Goal: Task Accomplishment & Management: Complete application form

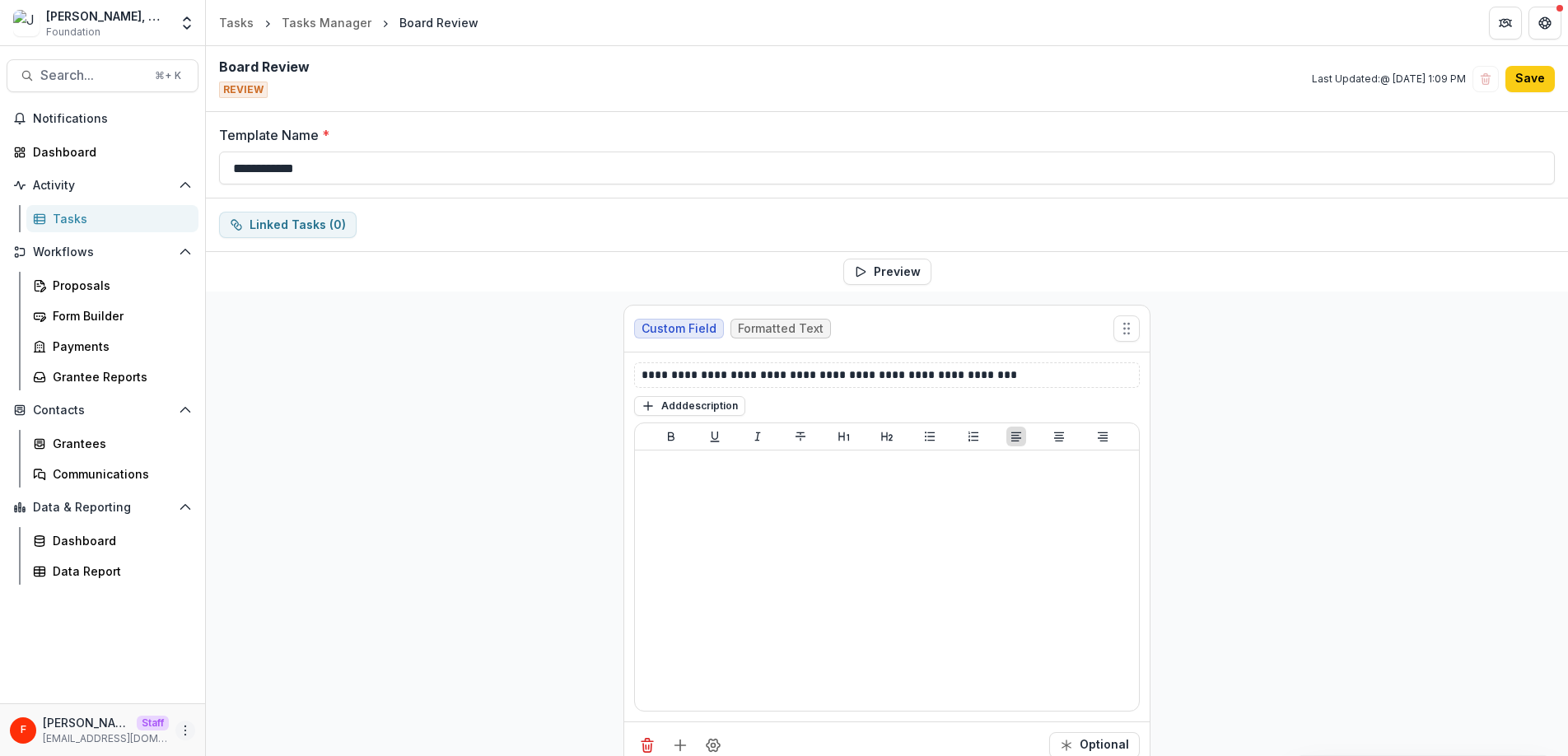
click at [181, 729] on icon "More" at bounding box center [185, 729] width 13 height 13
click at [278, 698] on link "User Settings" at bounding box center [294, 695] width 176 height 27
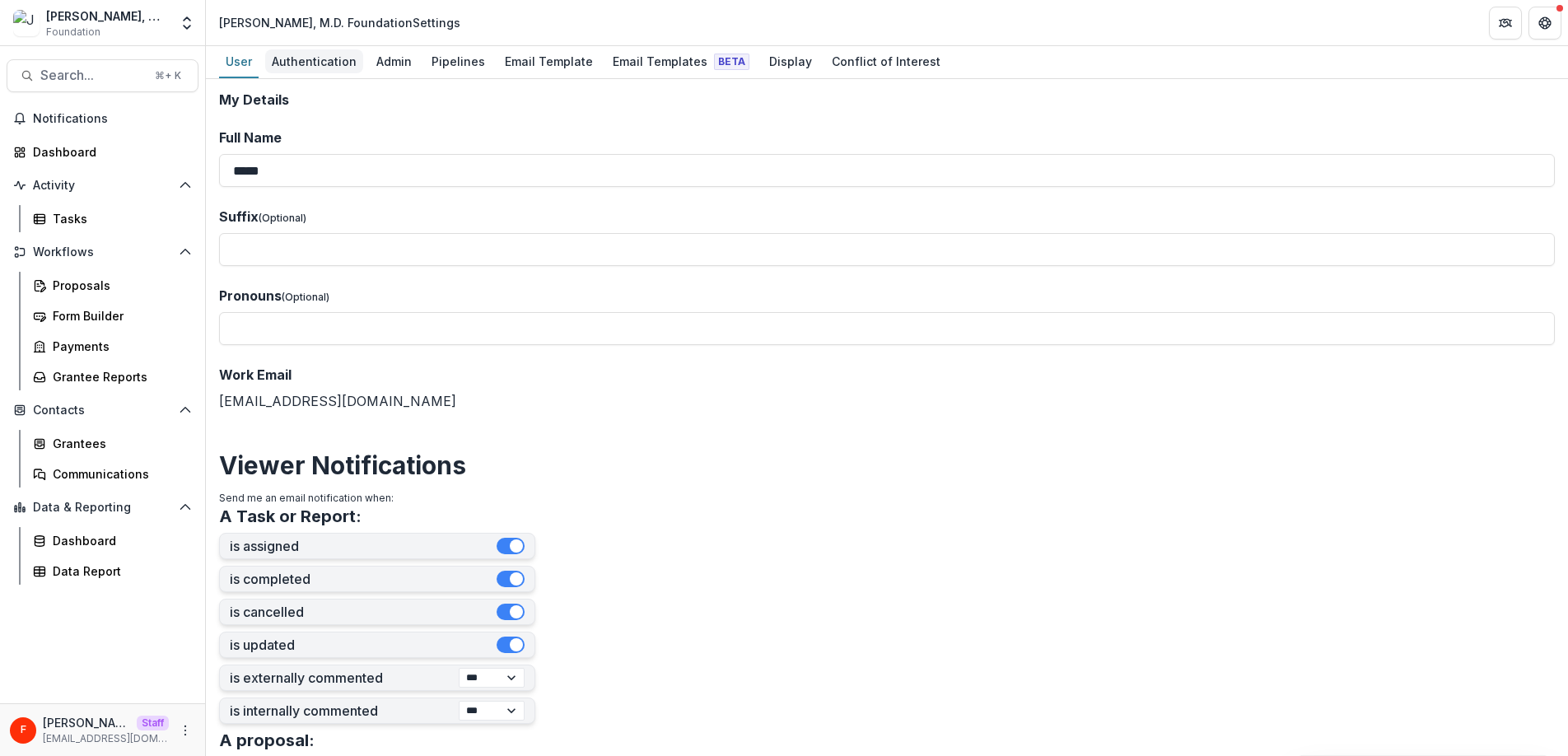
click at [334, 66] on div "Authentication" at bounding box center [314, 61] width 98 height 24
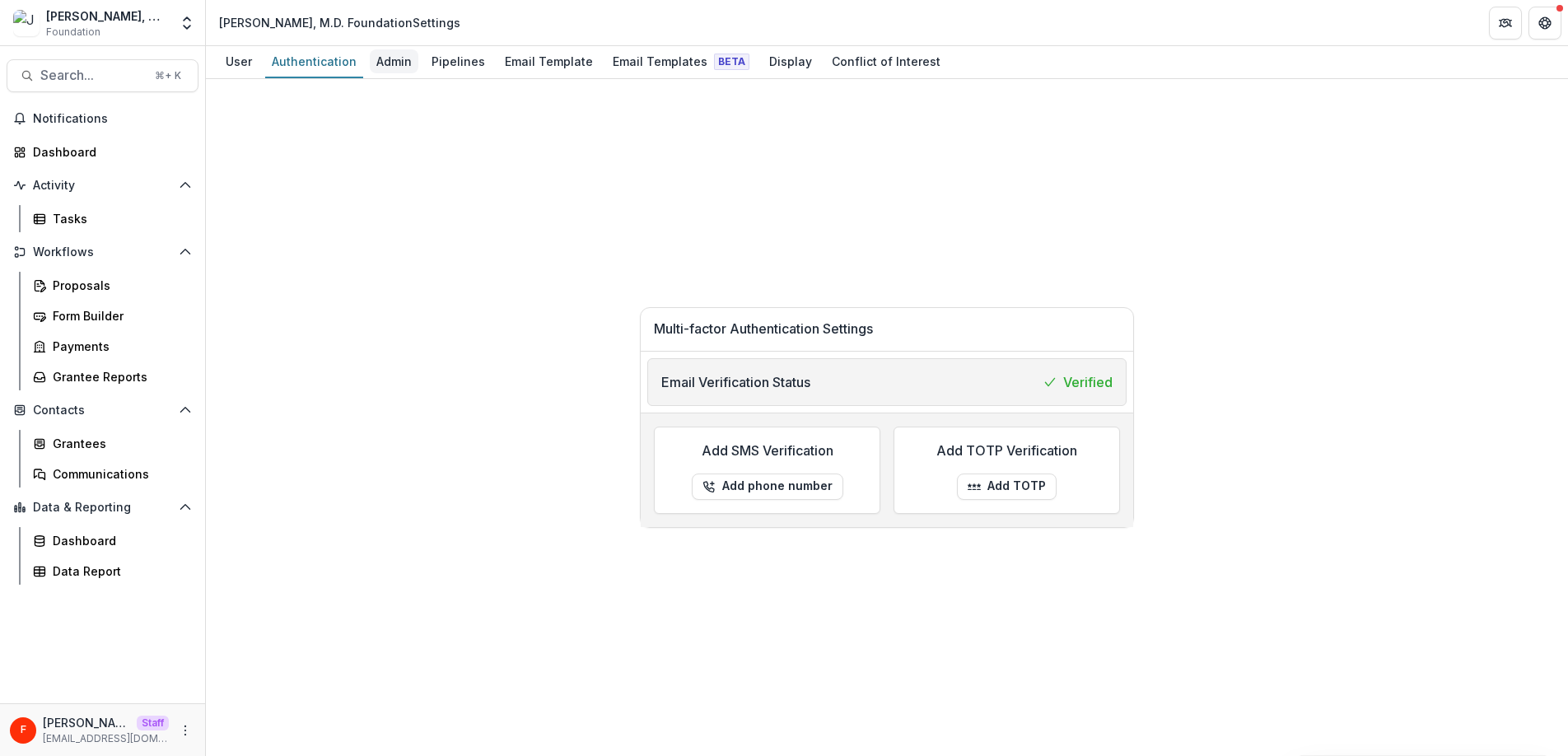
click at [391, 63] on div "Admin" at bounding box center [394, 61] width 49 height 24
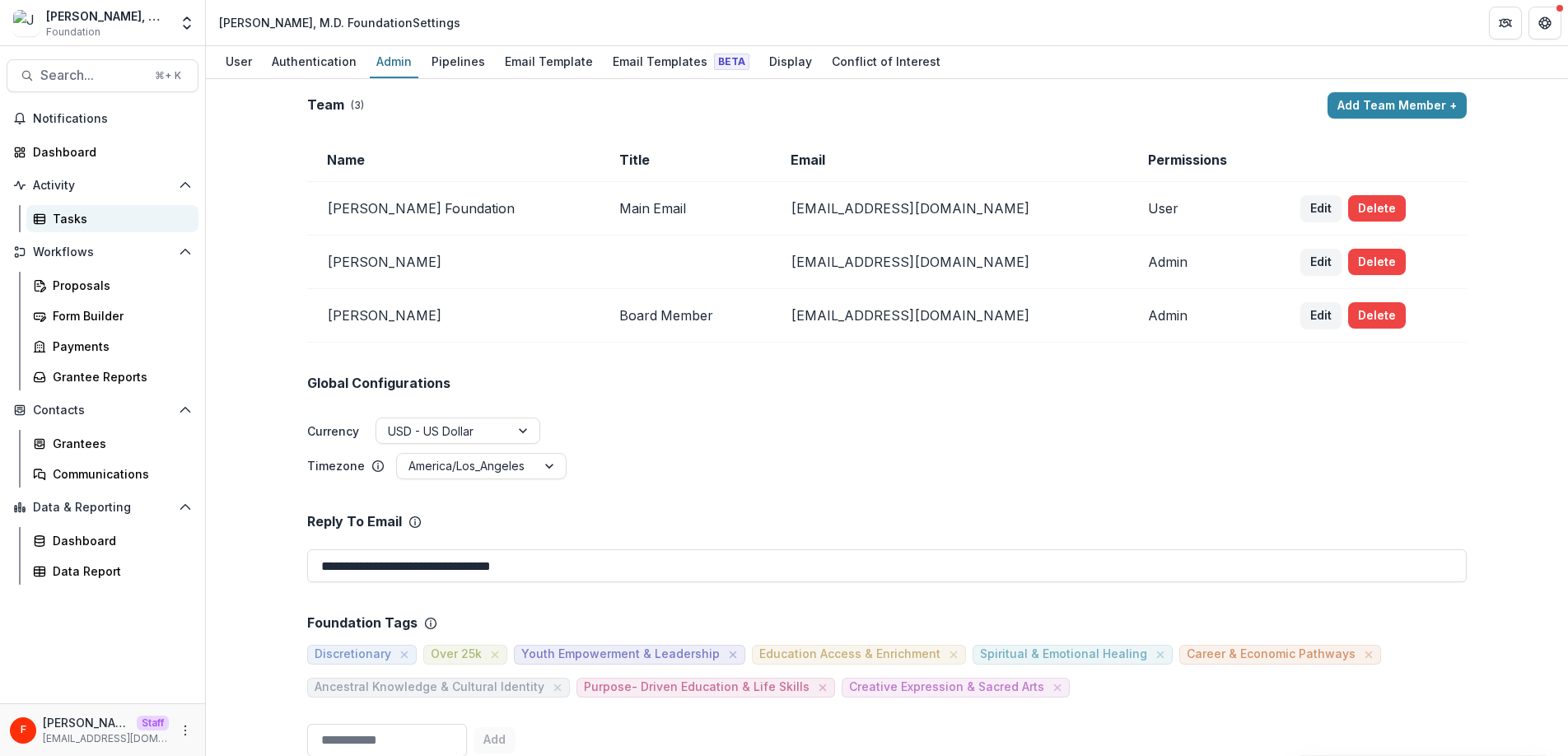
click at [95, 221] on div "Tasks" at bounding box center [119, 218] width 132 height 17
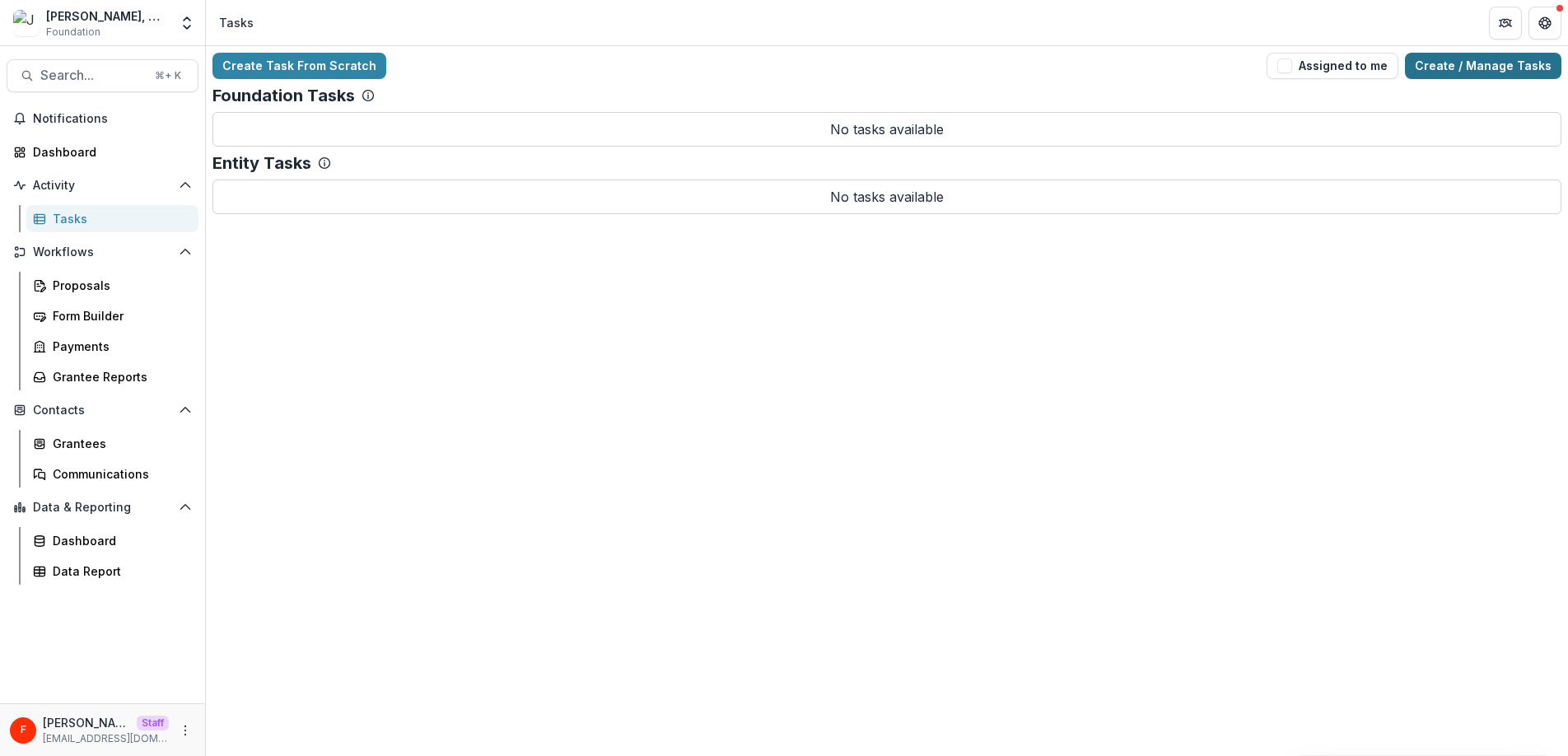
click at [1444, 70] on link "Create / Manage Tasks" at bounding box center [1483, 65] width 156 height 27
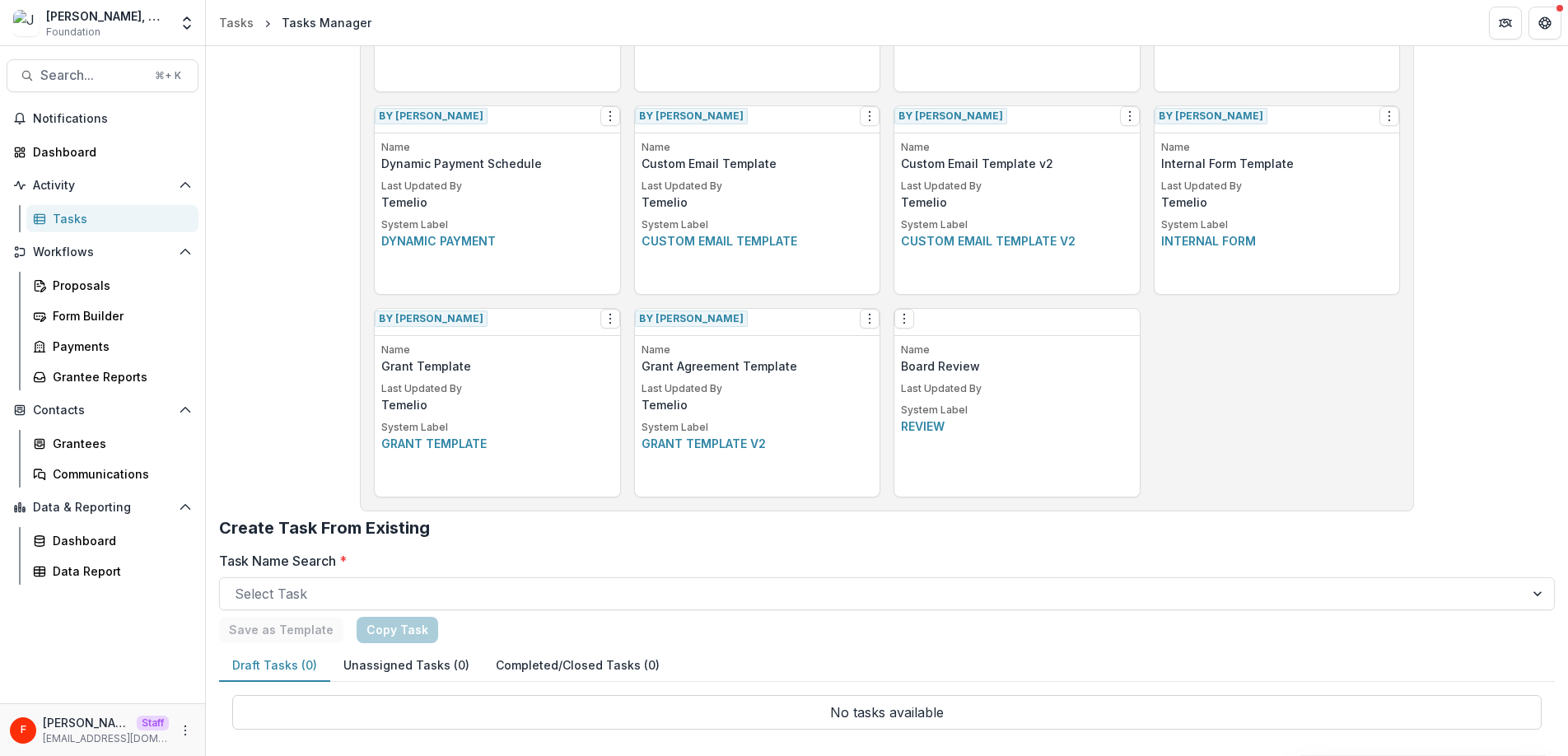
scroll to position [606, 0]
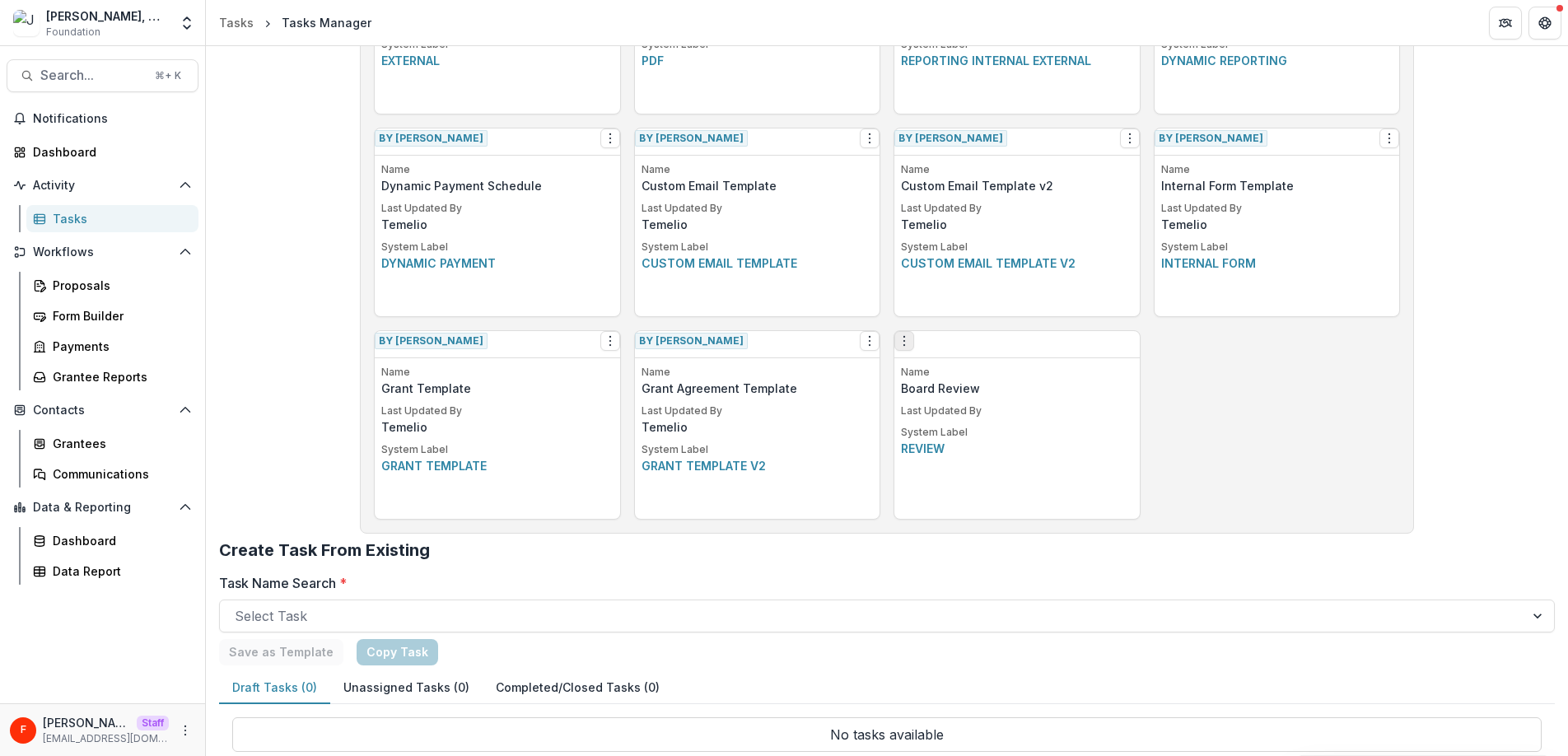
click at [910, 347] on icon "Options" at bounding box center [904, 340] width 13 height 13
click at [1189, 417] on div "Create Task Template By Temelio View Make a Copy Create Task From Template Name…" at bounding box center [887, 19] width 1026 height 999
click at [911, 347] on icon "Options" at bounding box center [904, 340] width 13 height 13
click at [932, 380] on link "Edit" at bounding box center [1003, 381] width 202 height 27
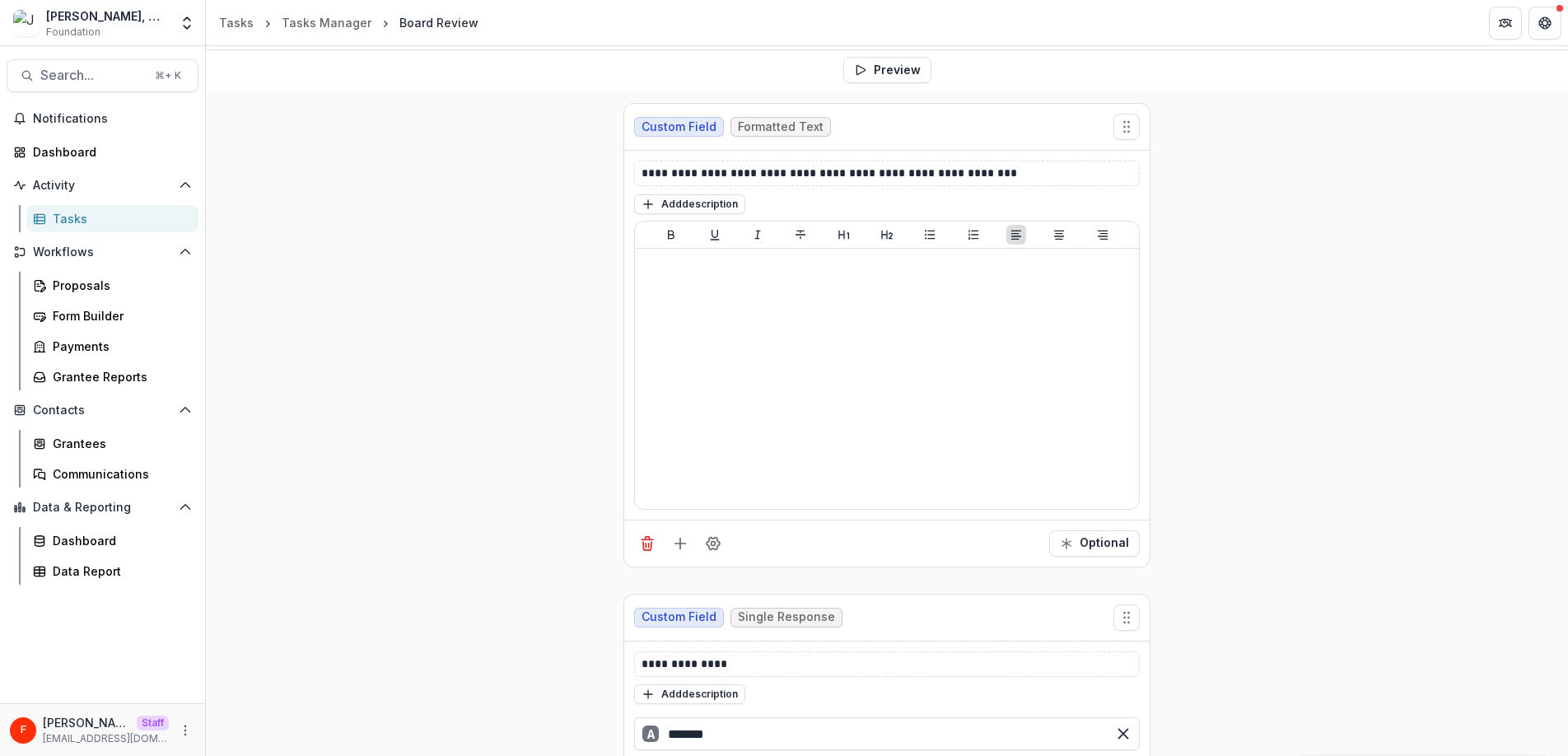
scroll to position [191, 0]
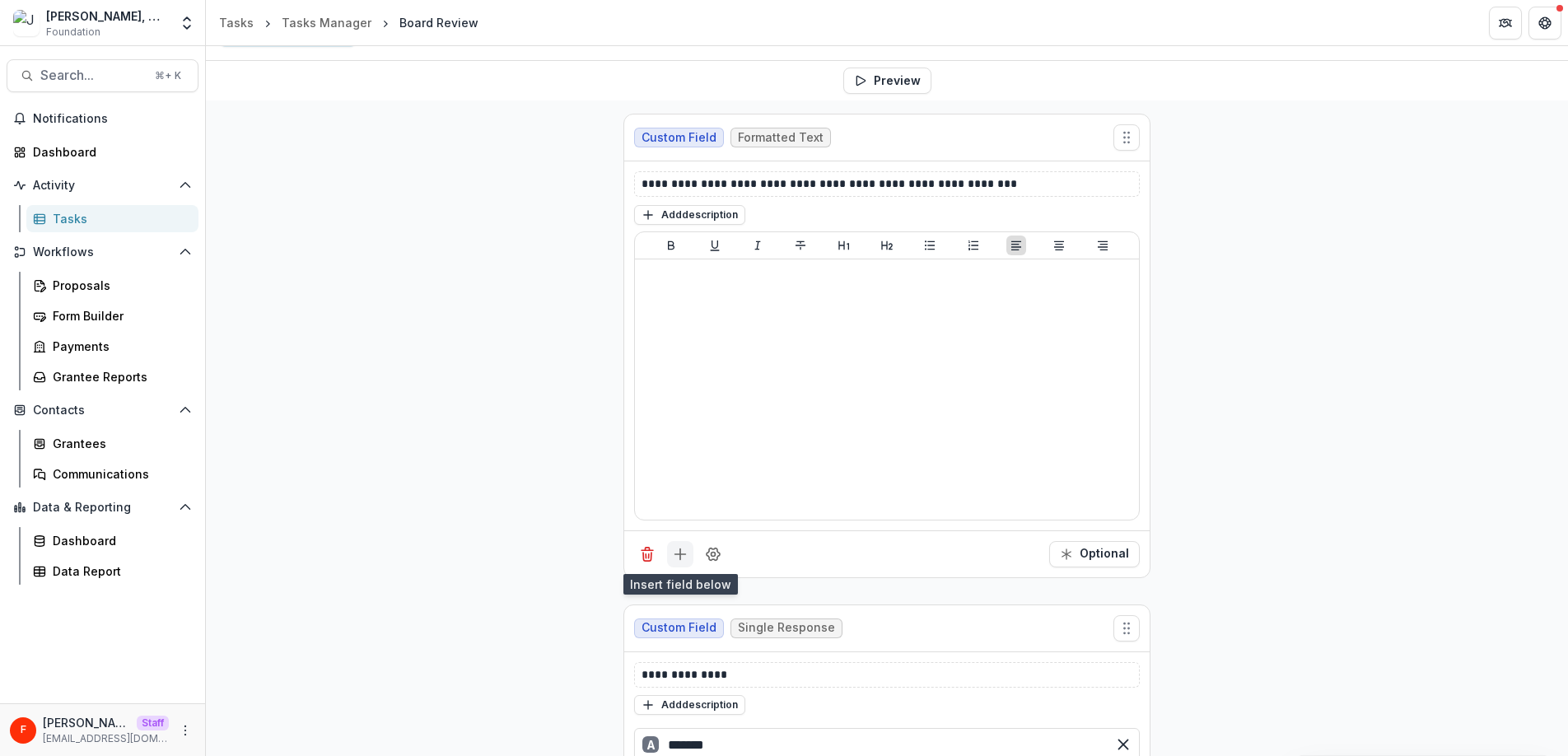
click at [682, 558] on icon "Add field" at bounding box center [680, 553] width 16 height 16
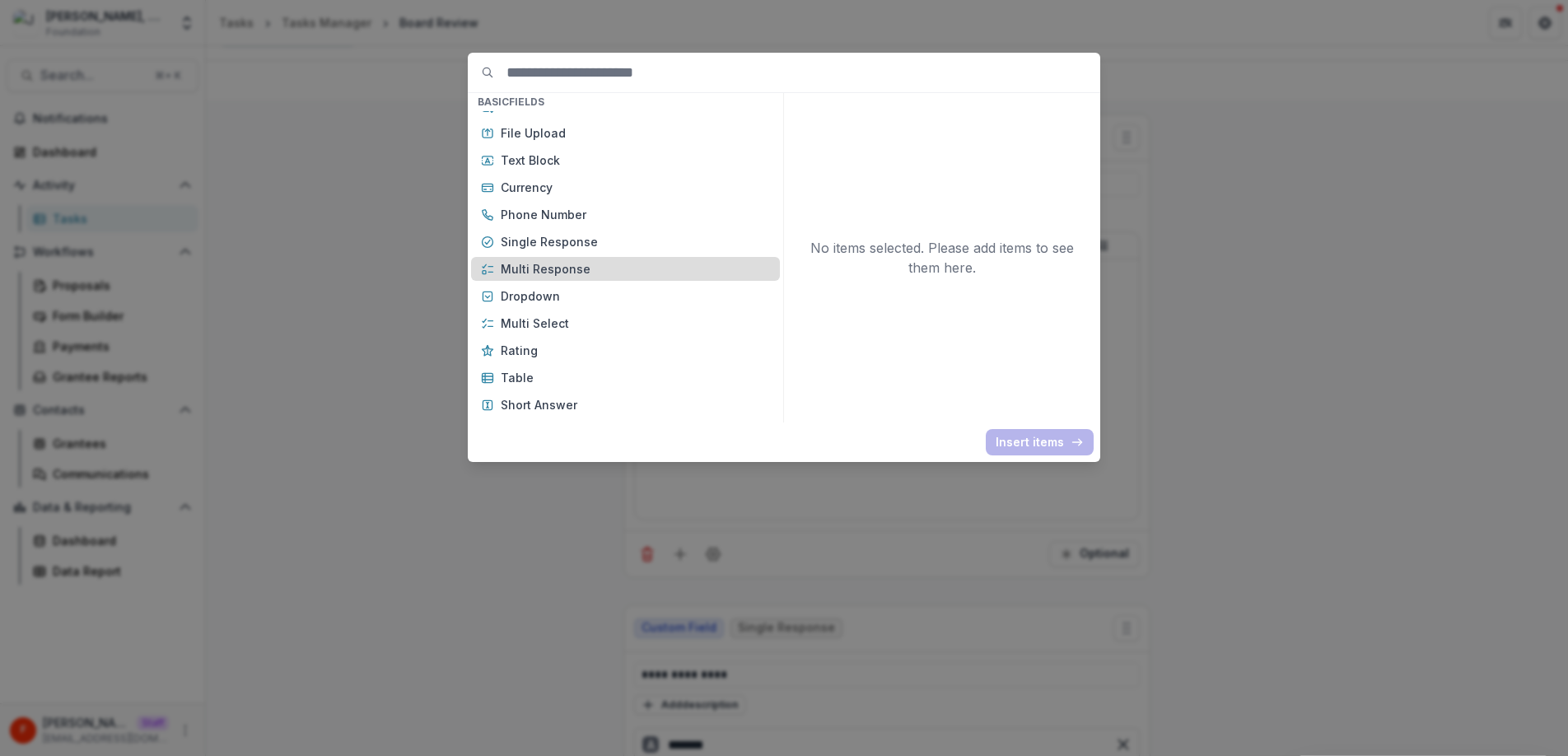
scroll to position [51, 0]
click at [394, 143] on div "Basic Fields New Page File Download File Upload Text Block Currency Phone Numbe…" at bounding box center [784, 378] width 1568 height 756
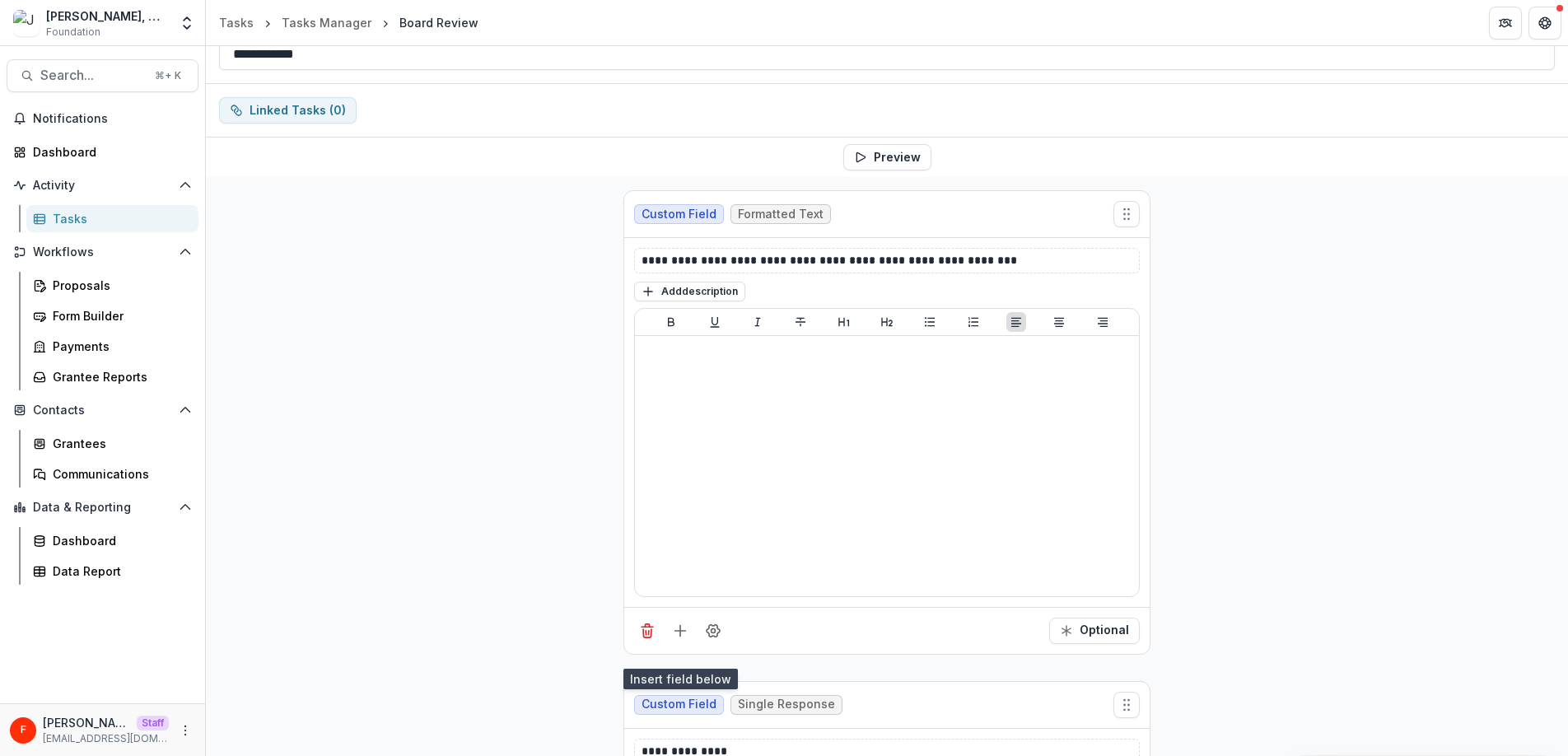
scroll to position [0, 0]
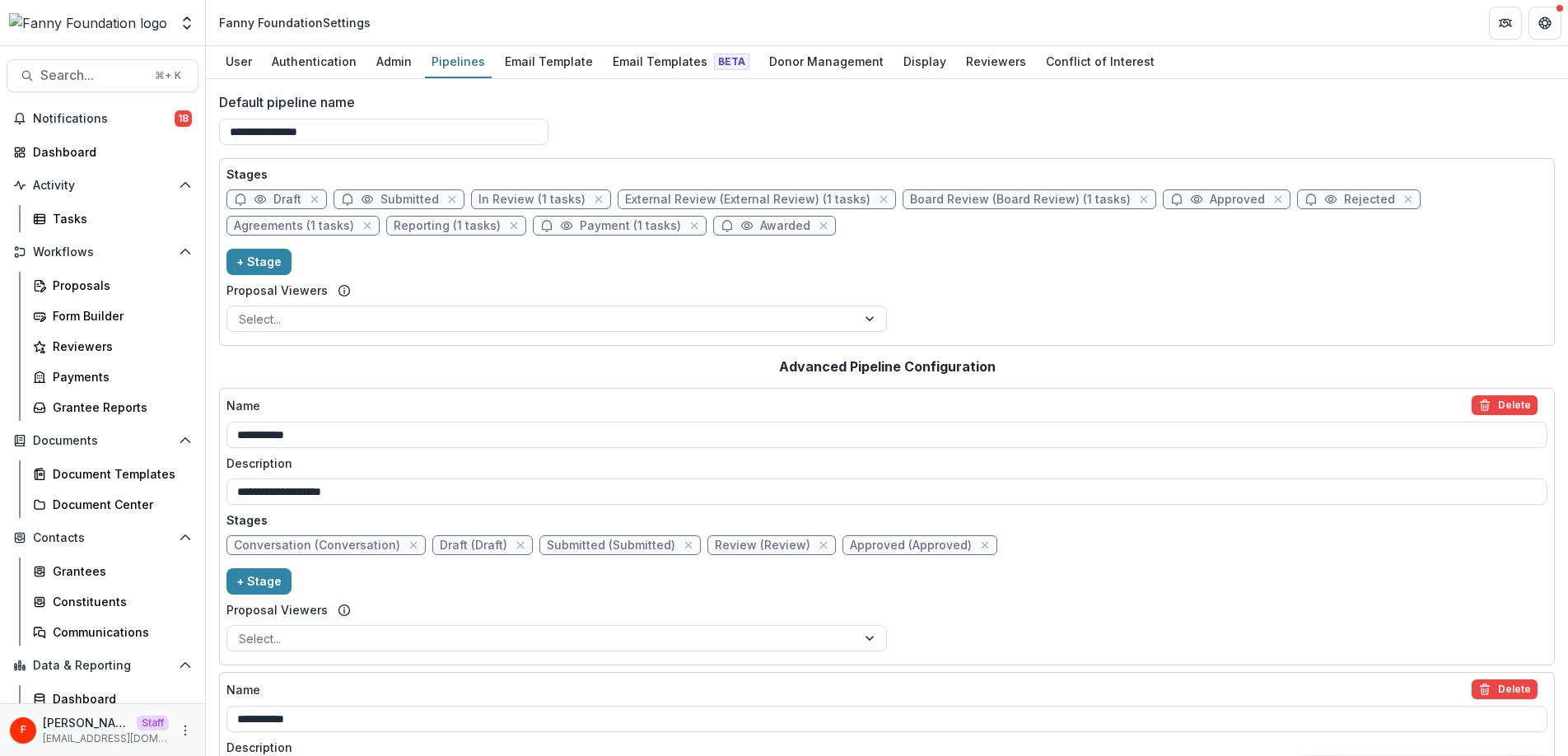
scroll to position [1025, 0]
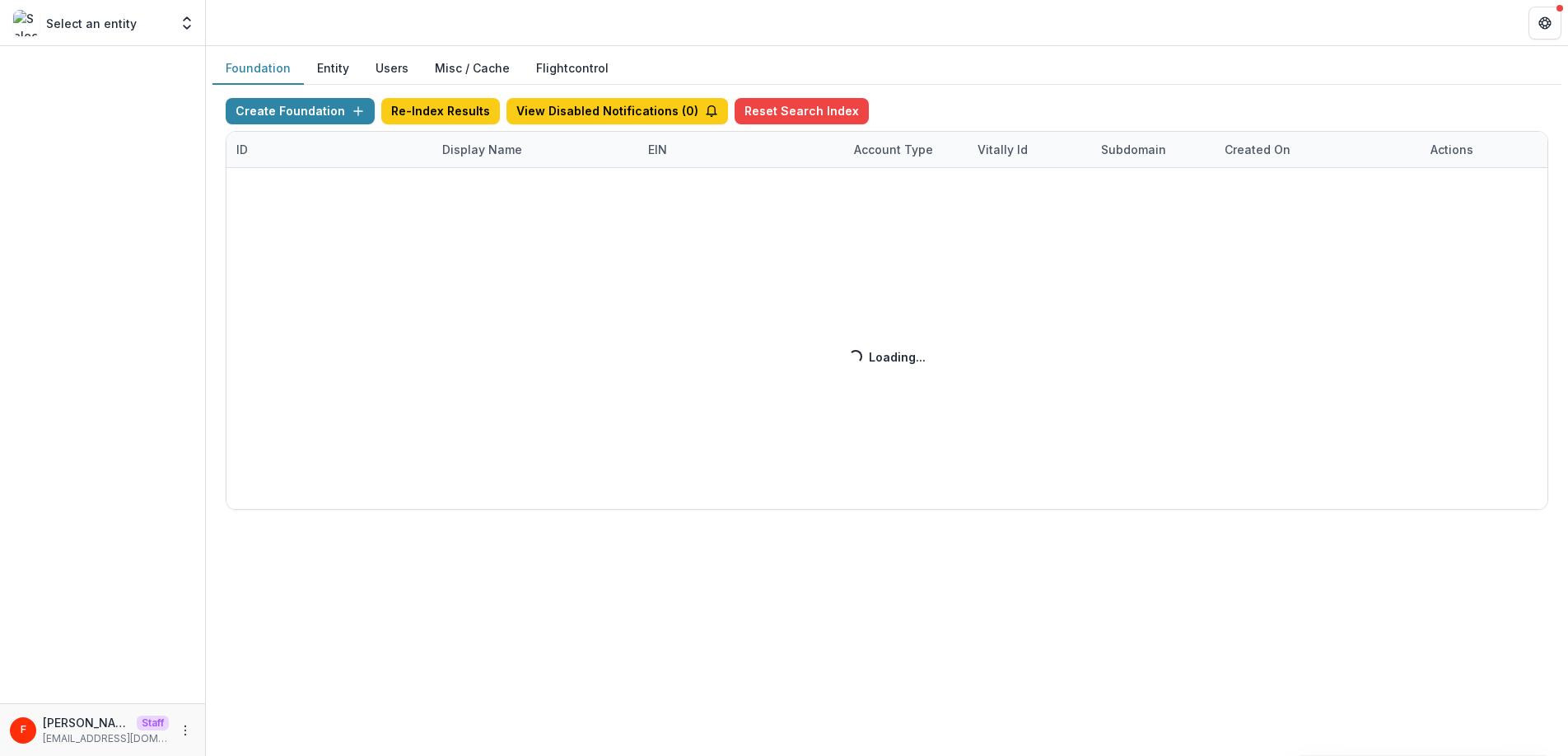
click at [379, 71] on button "Users" at bounding box center [392, 68] width 59 height 32
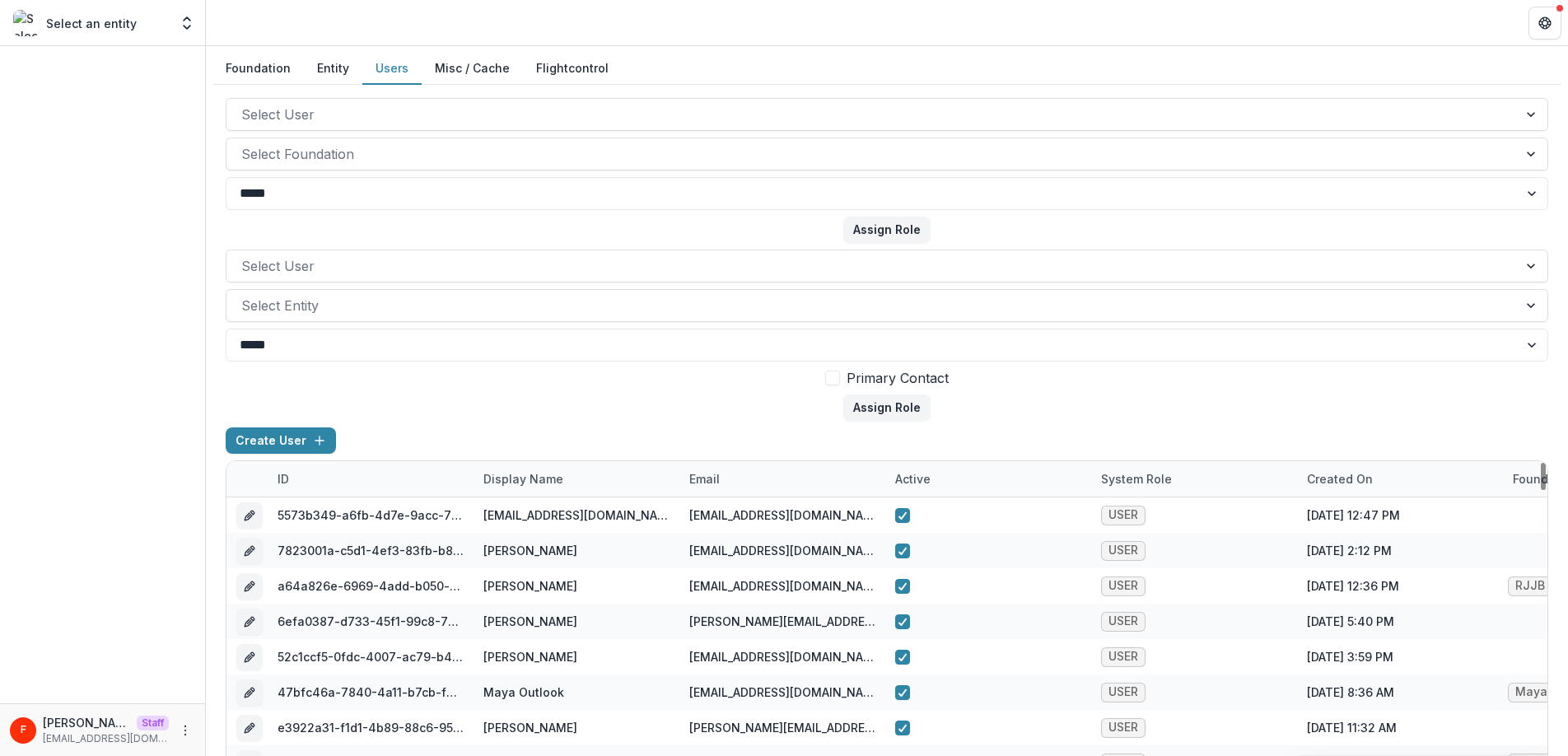
click at [721, 479] on div "email" at bounding box center [705, 479] width 50 height 17
click at [729, 513] on input at bounding box center [781, 516] width 198 height 27
paste input "**********"
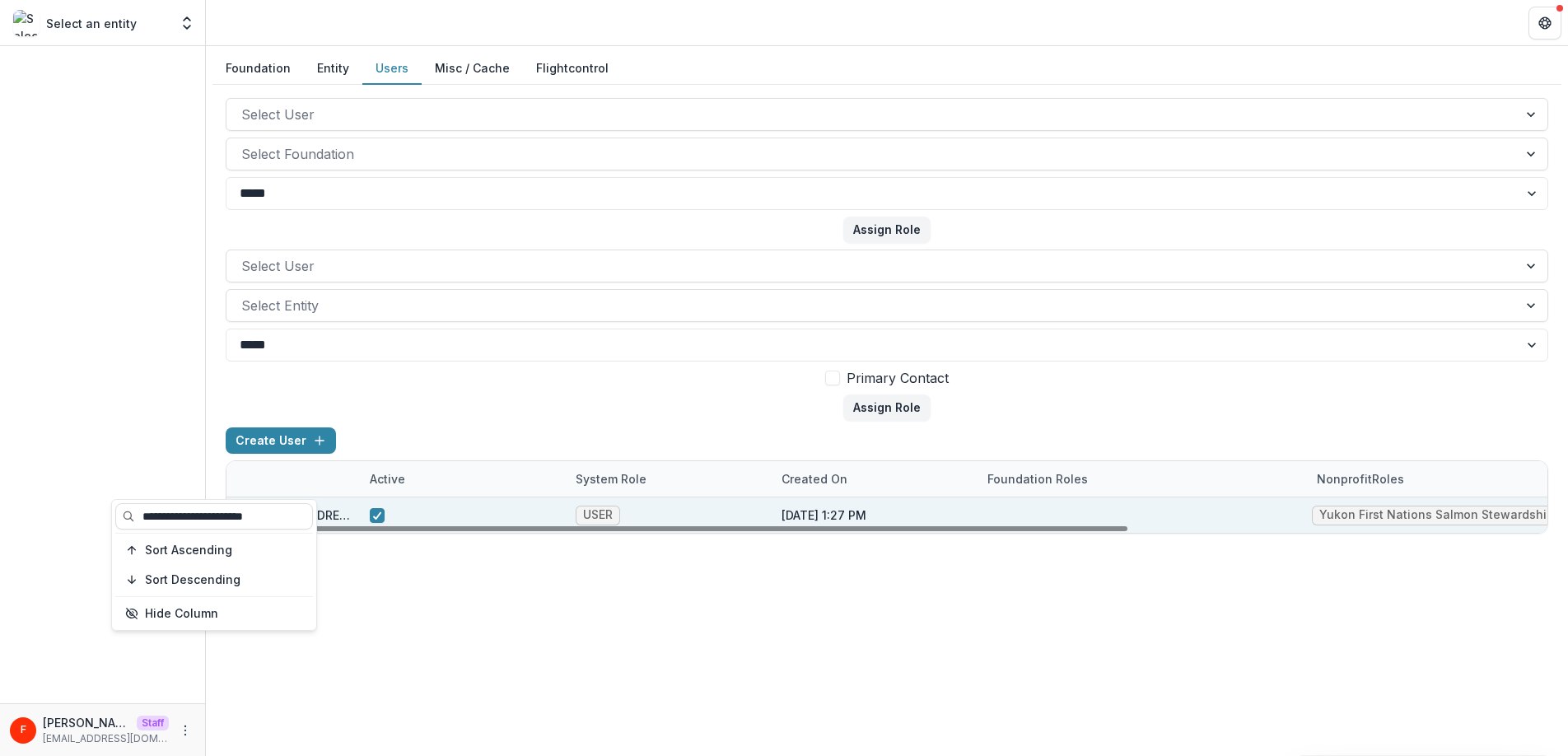
scroll to position [0, 614]
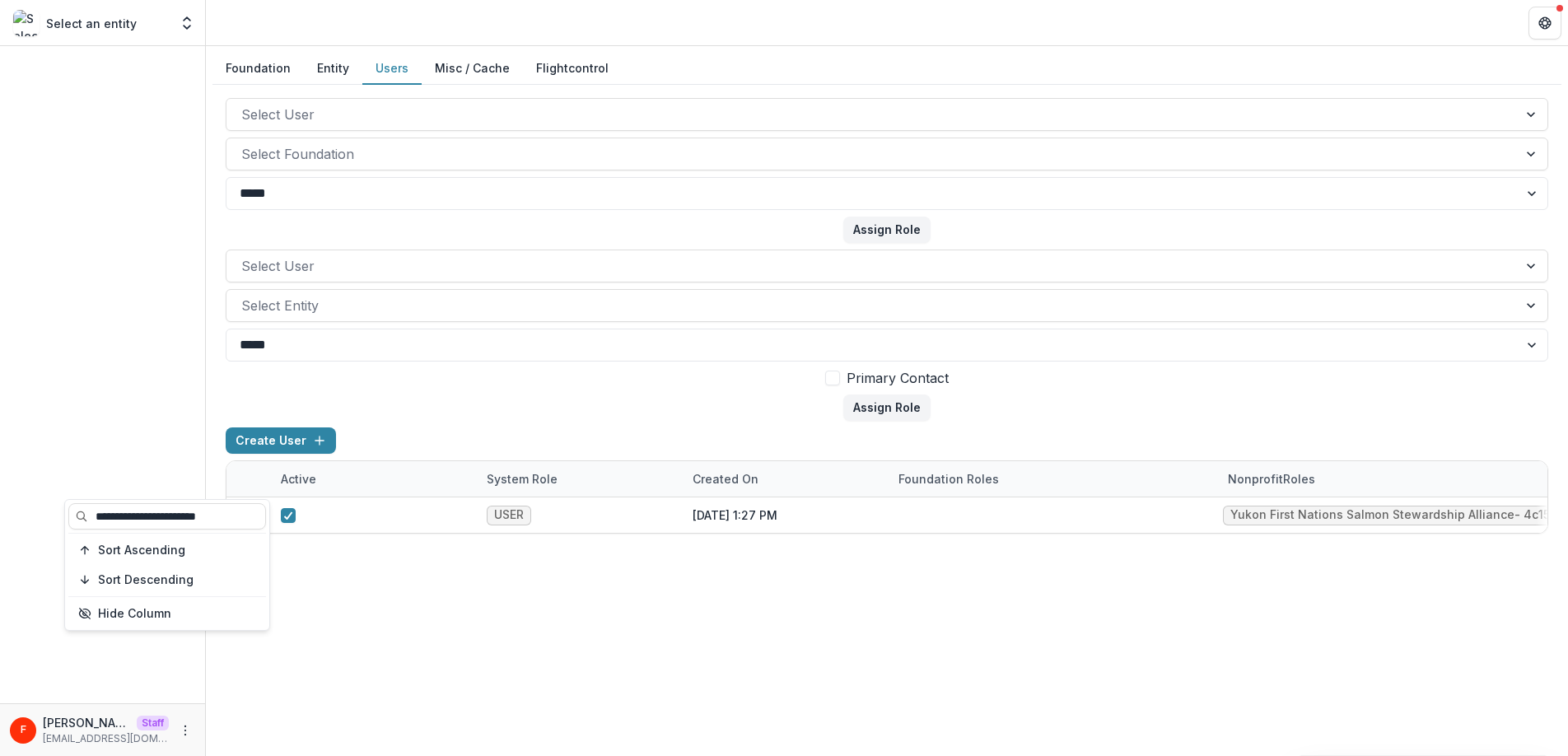
type input "**********"
click at [160, 127] on div at bounding box center [102, 375] width 205 height 657
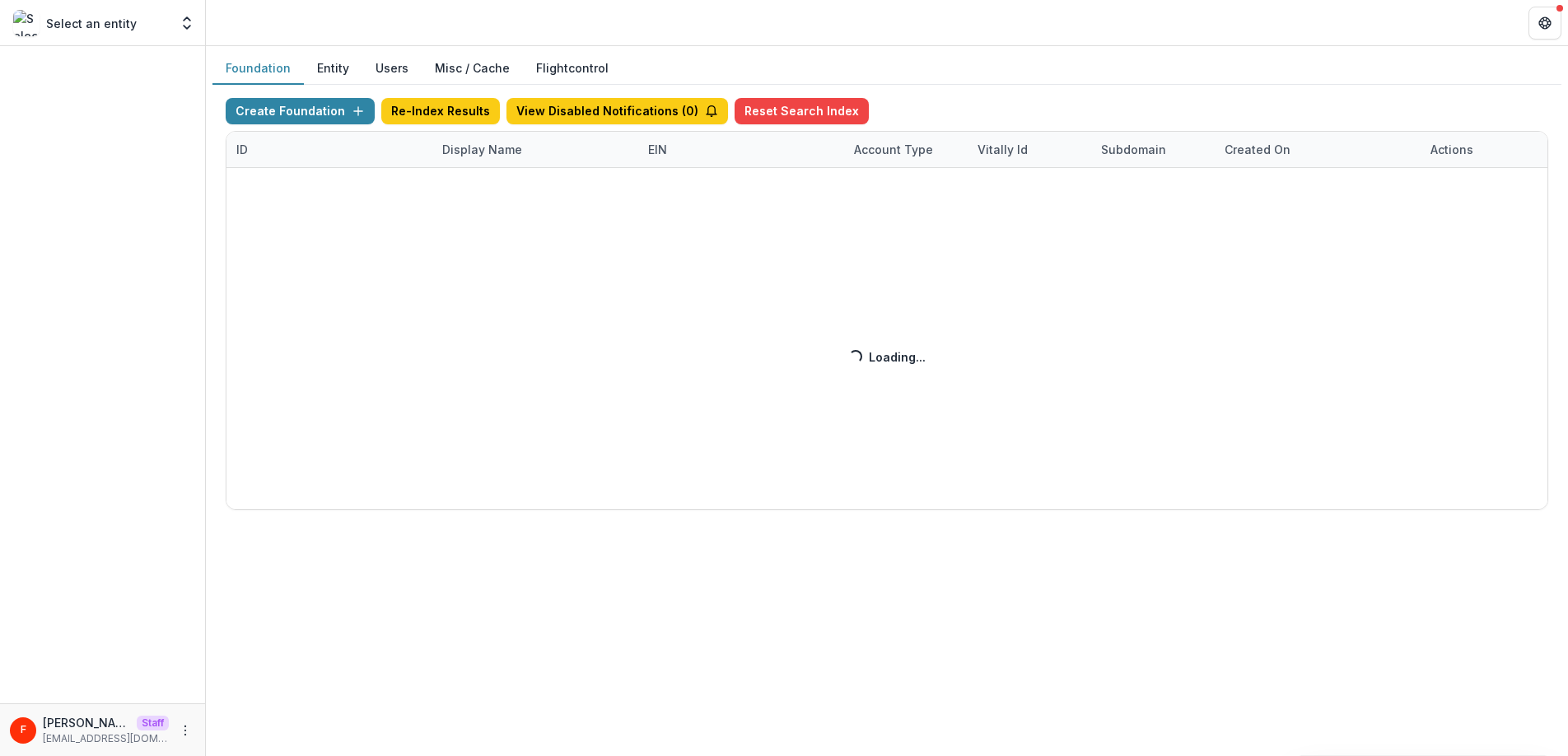
click at [276, 69] on button "Foundation" at bounding box center [258, 68] width 91 height 32
click at [326, 69] on button "Entity" at bounding box center [333, 68] width 58 height 32
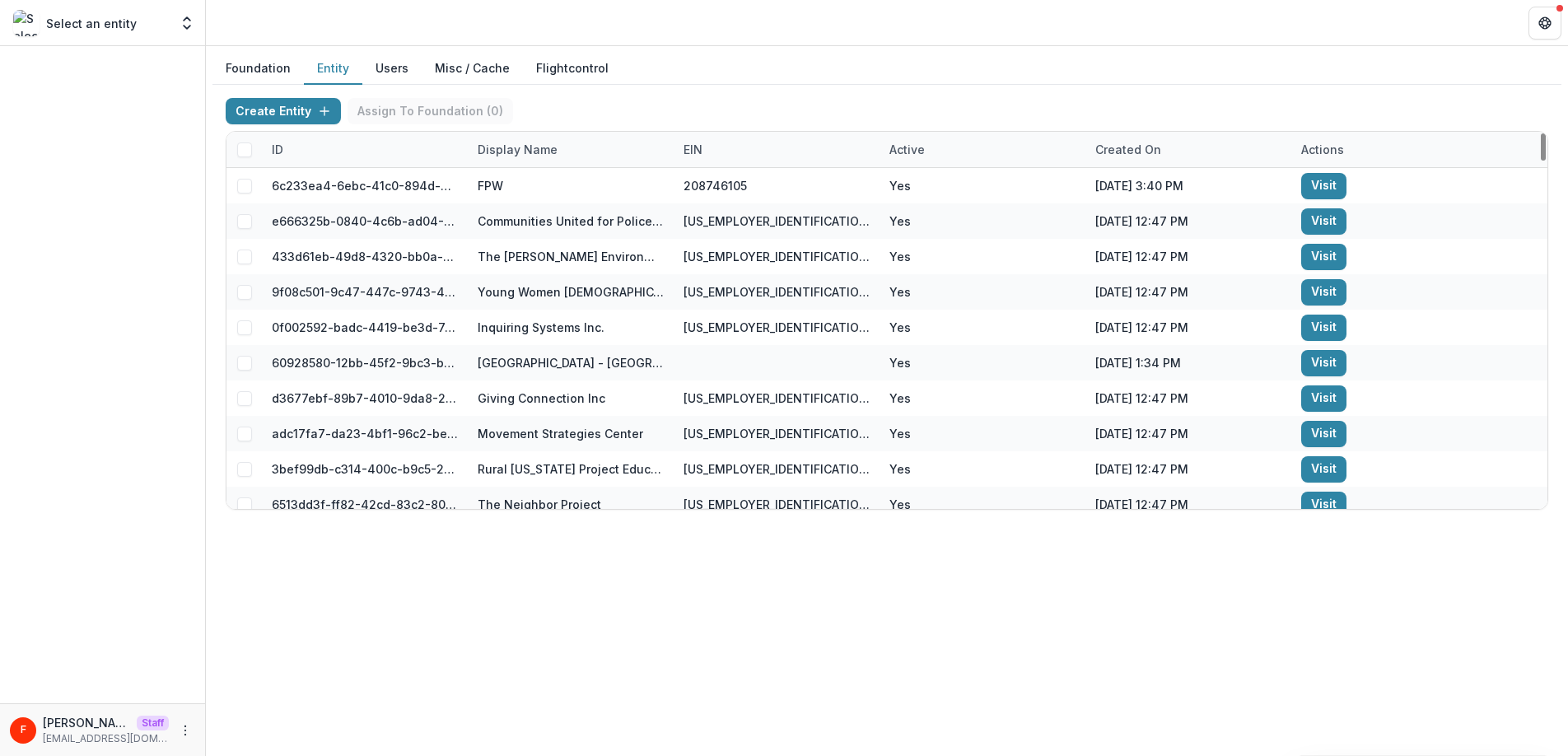
click at [500, 153] on div "Display Name" at bounding box center [517, 149] width 100 height 17
click at [511, 180] on input at bounding box center [570, 186] width 198 height 27
paste input "**********"
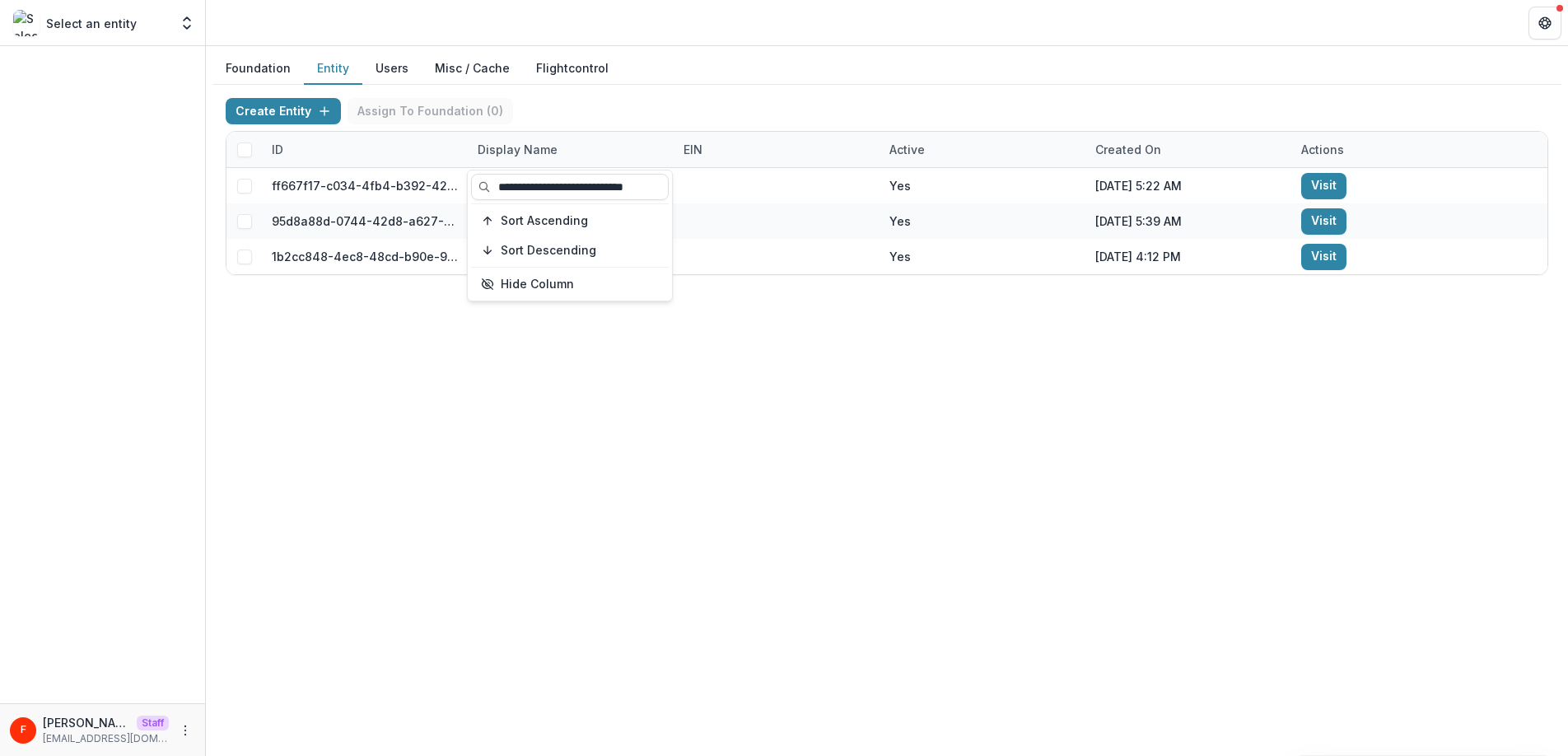
type input "**********"
click at [497, 402] on div "Foundation Entity Users Misc / Cache Flightcontrol Create Entity Assign To Foun…" at bounding box center [887, 401] width 1362 height 710
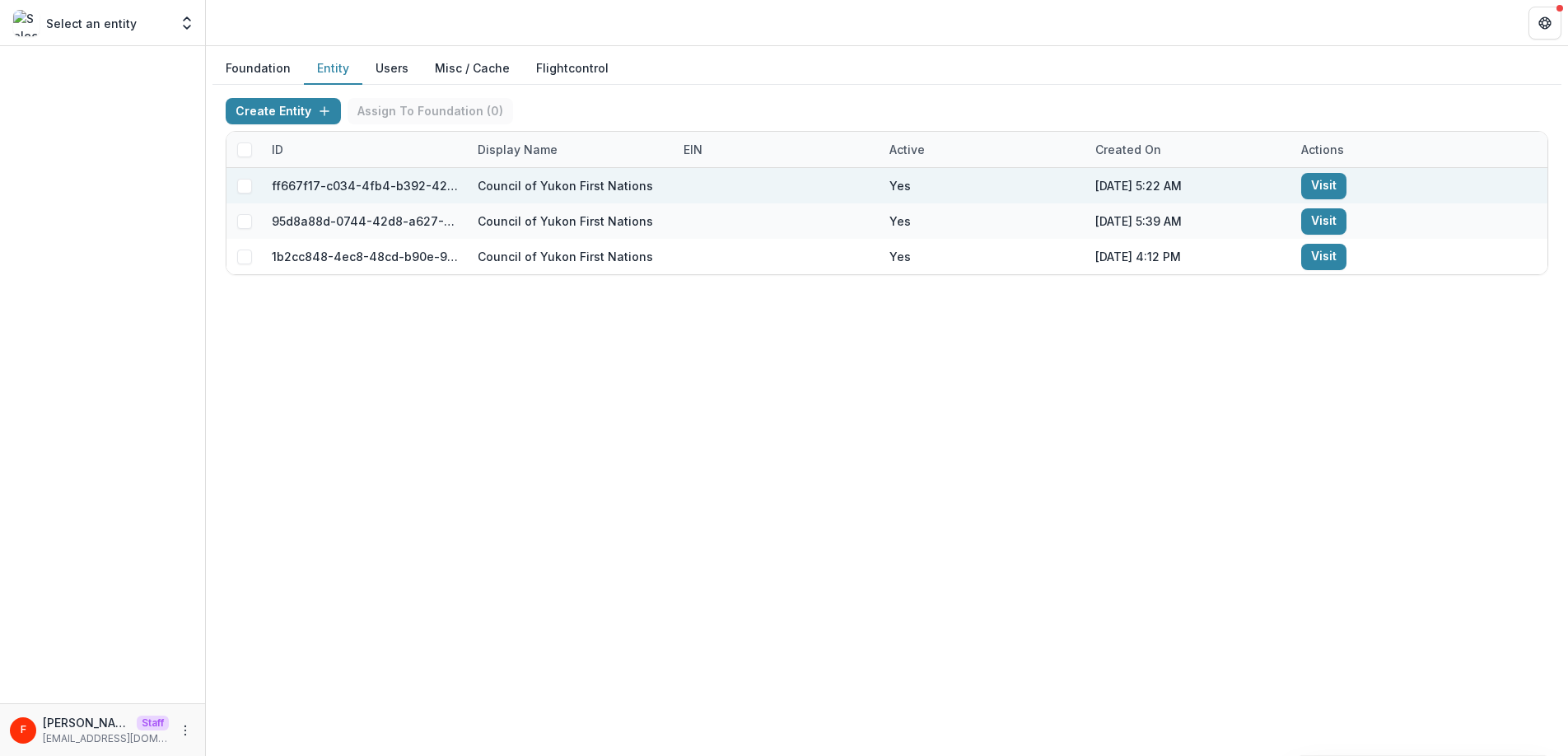
click at [1333, 188] on link "Visit" at bounding box center [1323, 186] width 46 height 27
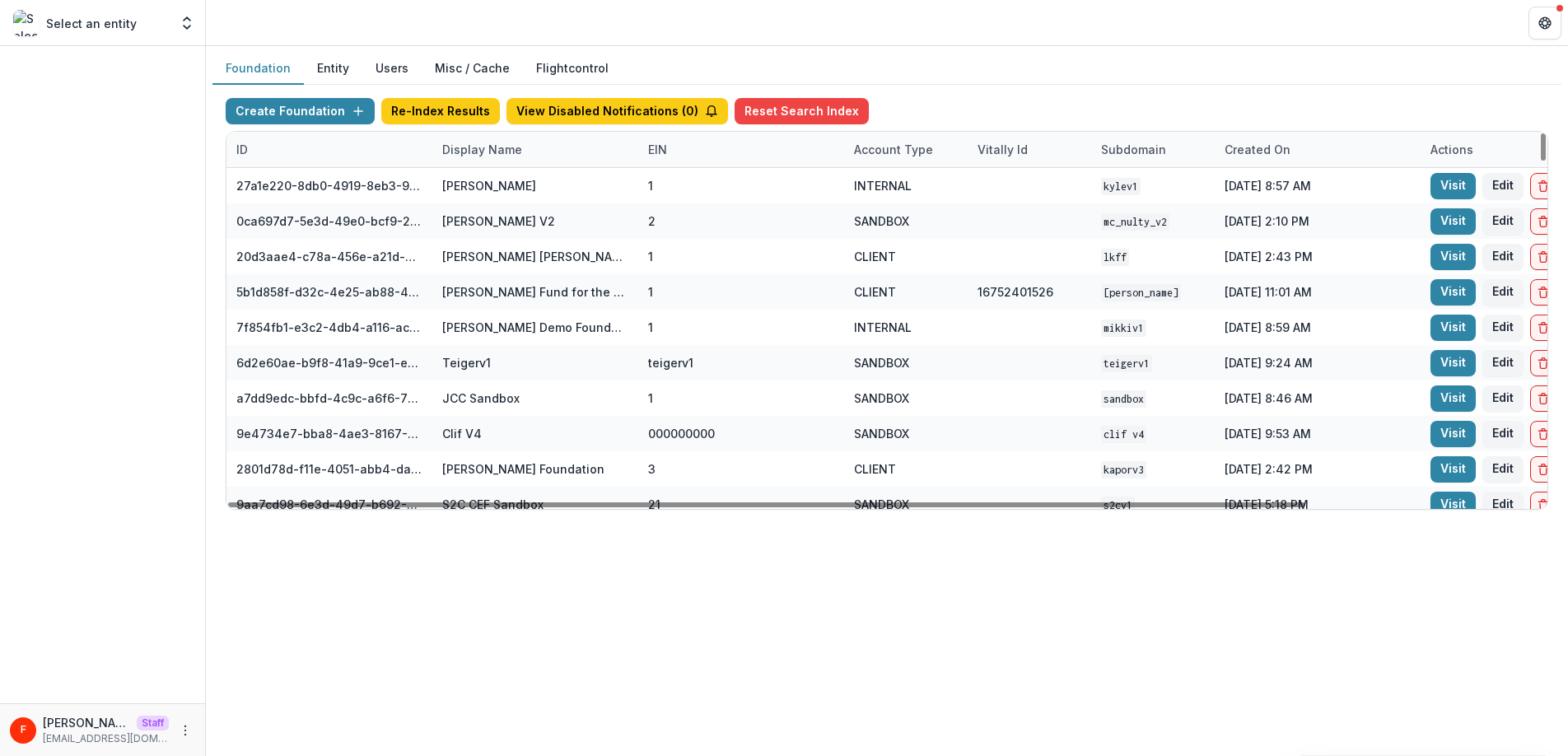
click at [502, 144] on div "Display Name" at bounding box center [482, 149] width 100 height 17
click at [339, 69] on button "Entity" at bounding box center [333, 68] width 58 height 32
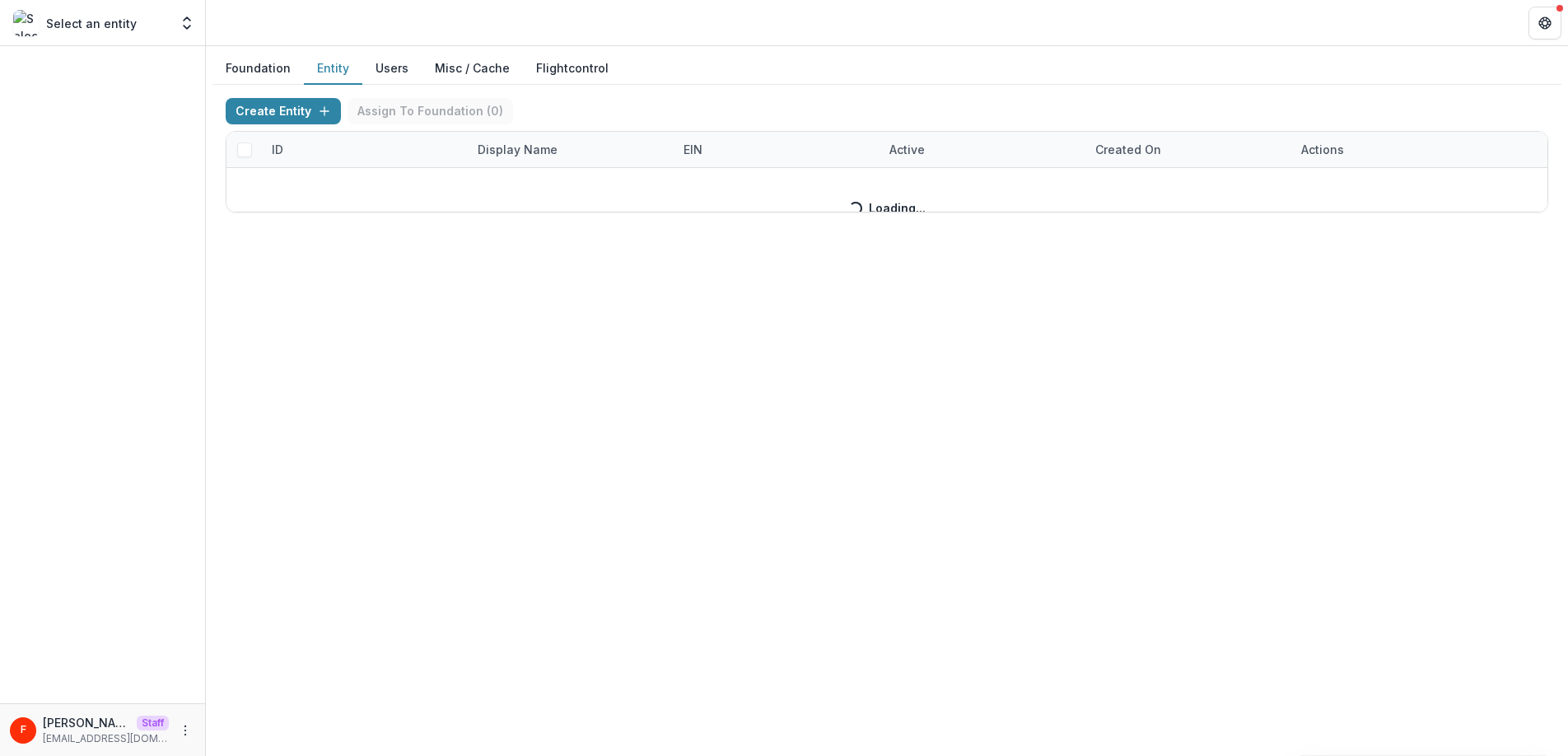
click at [391, 67] on button "Users" at bounding box center [392, 68] width 59 height 32
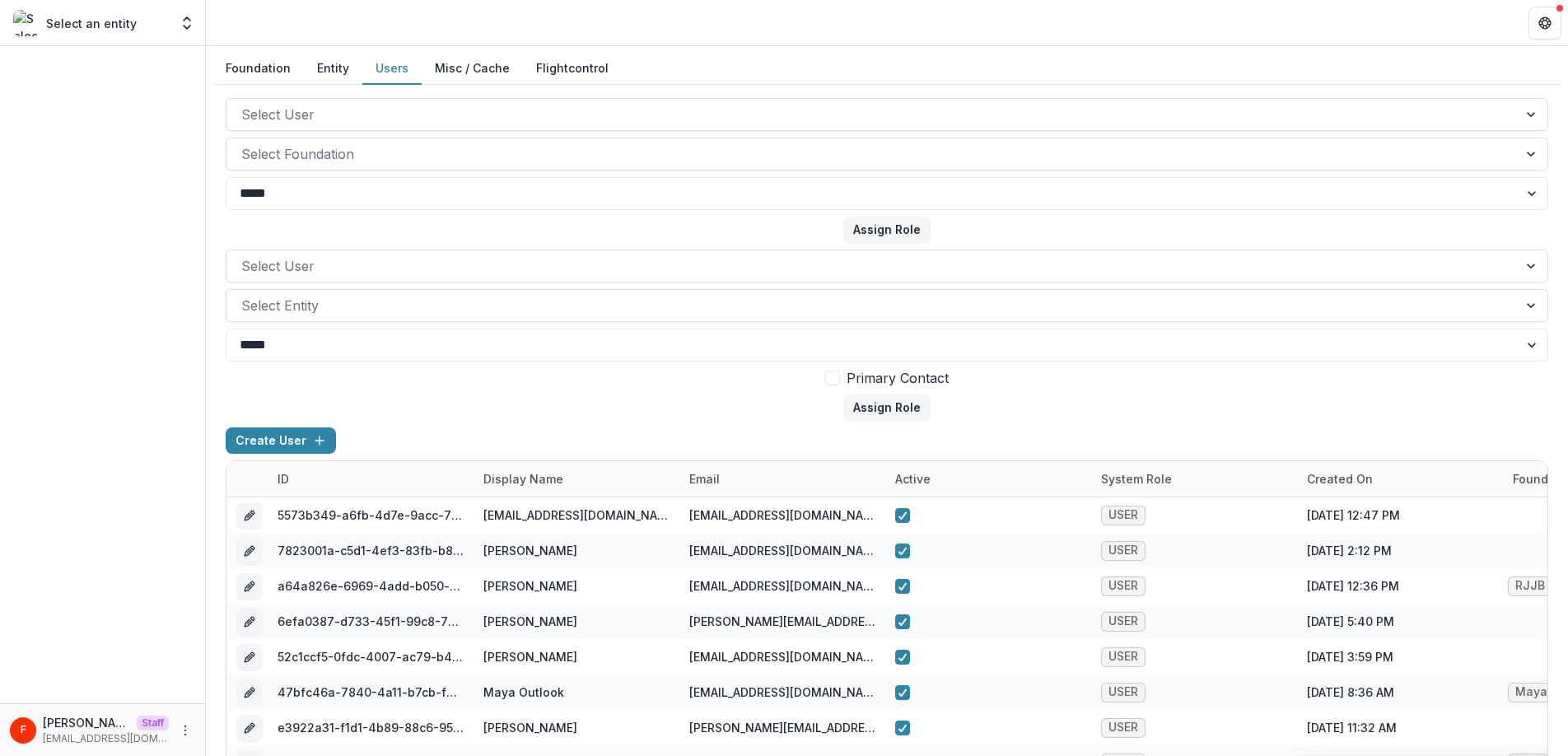
click at [326, 73] on button "Entity" at bounding box center [333, 68] width 58 height 32
click at [332, 69] on button "Entity" at bounding box center [333, 68] width 58 height 32
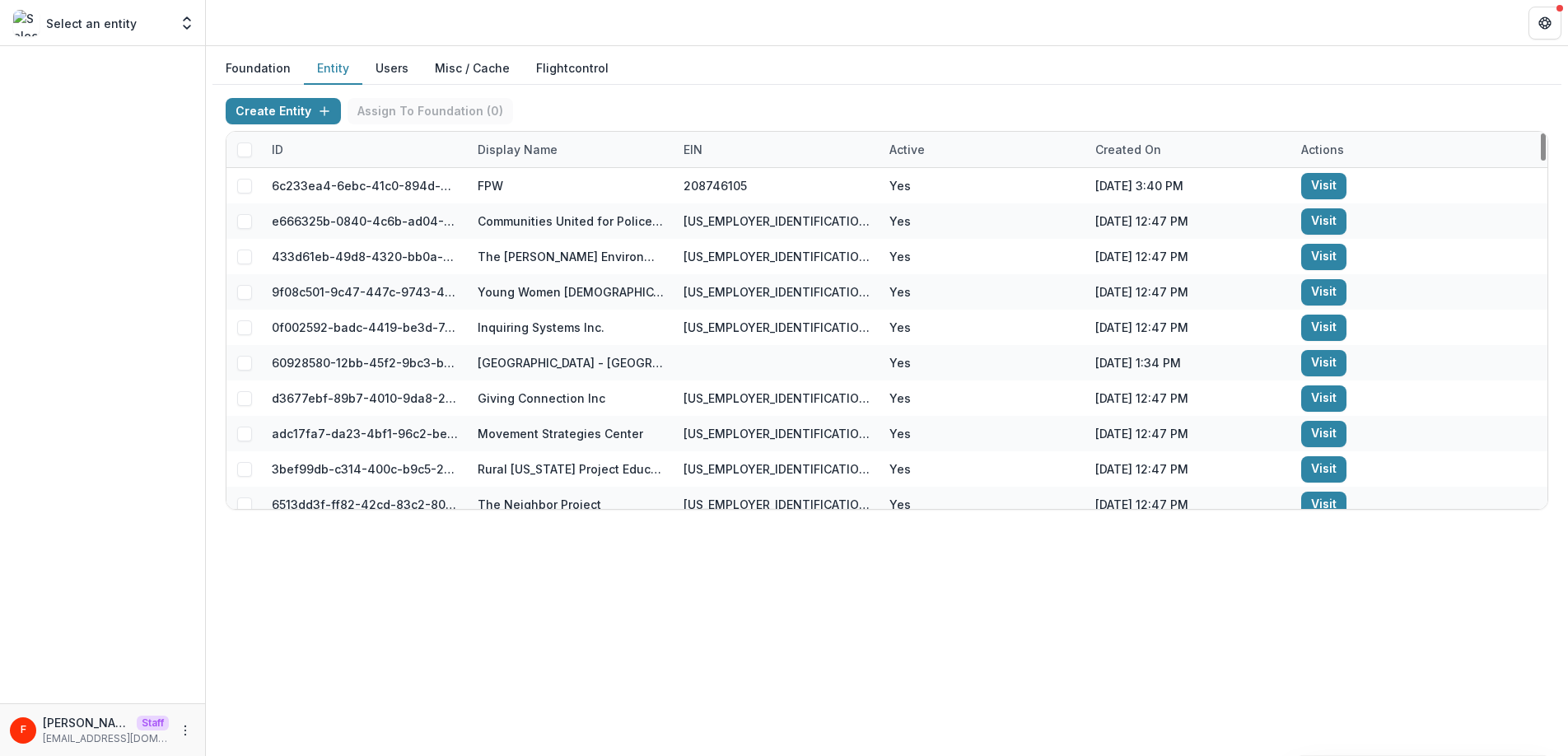
click at [523, 151] on div "Display Name" at bounding box center [517, 149] width 100 height 17
click at [517, 187] on input at bounding box center [570, 186] width 198 height 27
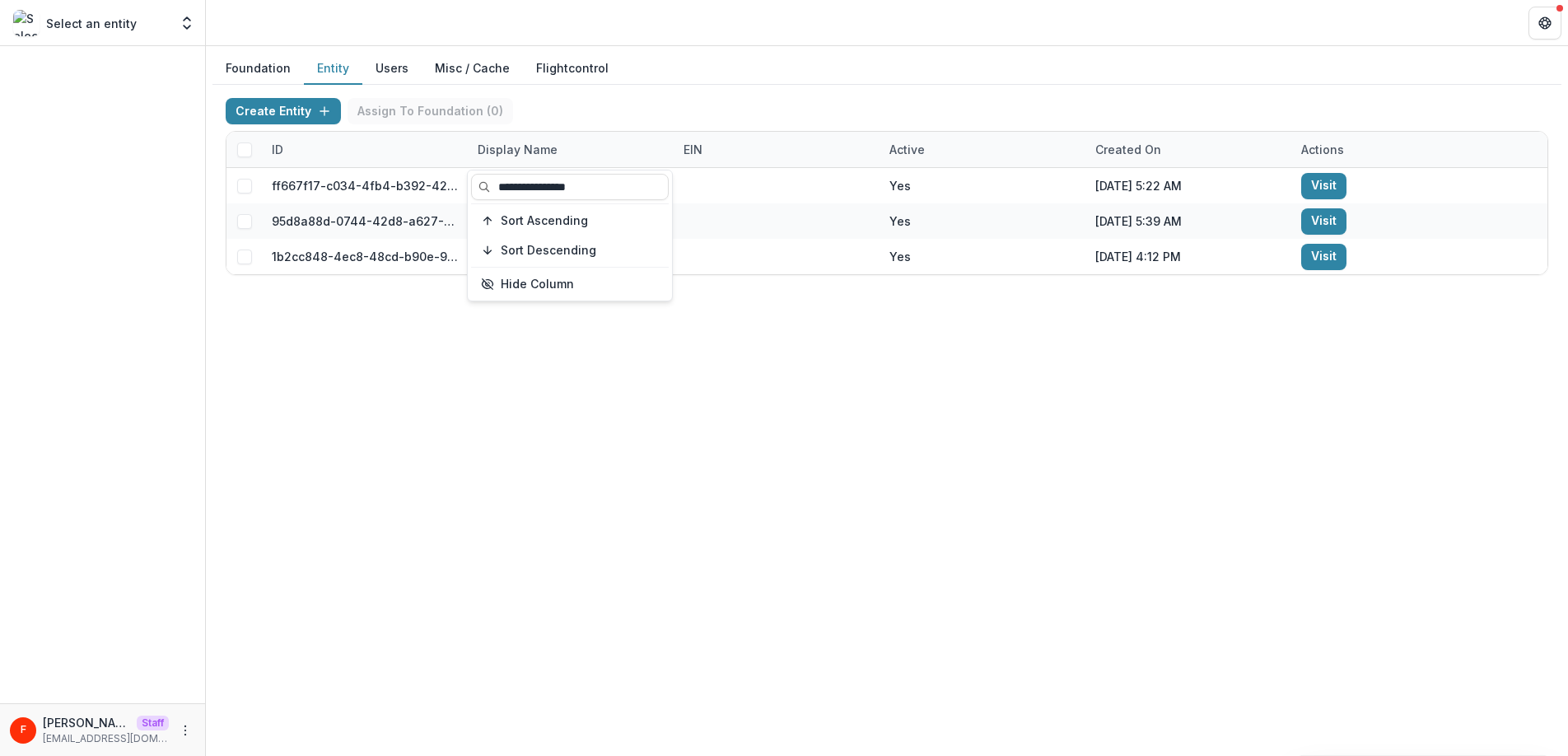
type input "**********"
click at [822, 448] on div "Foundation Entity Users Misc / Cache Flightcontrol Create Entity Assign To Foun…" at bounding box center [887, 401] width 1362 height 710
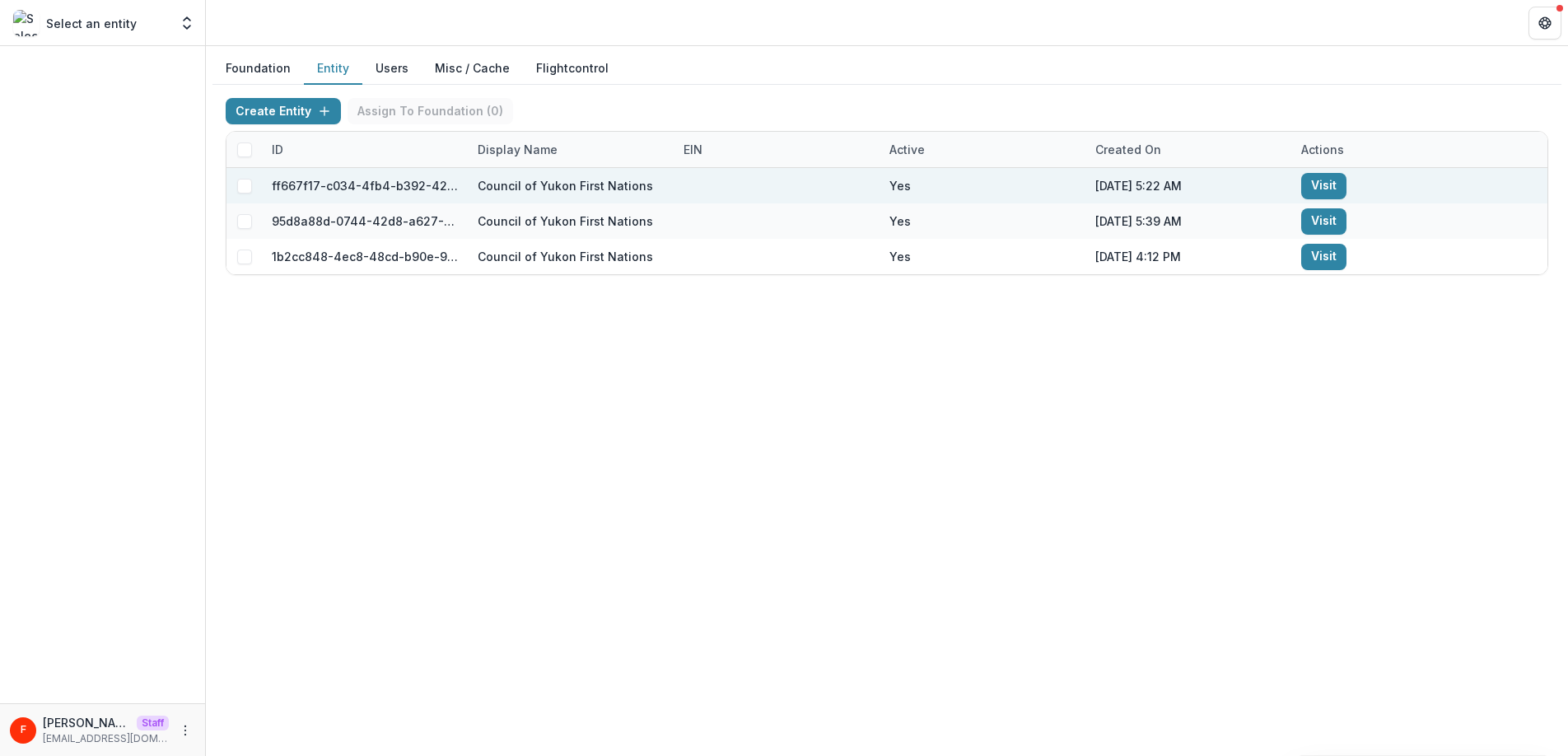
click at [242, 186] on span at bounding box center [244, 186] width 15 height 15
click at [238, 186] on span at bounding box center [244, 186] width 15 height 15
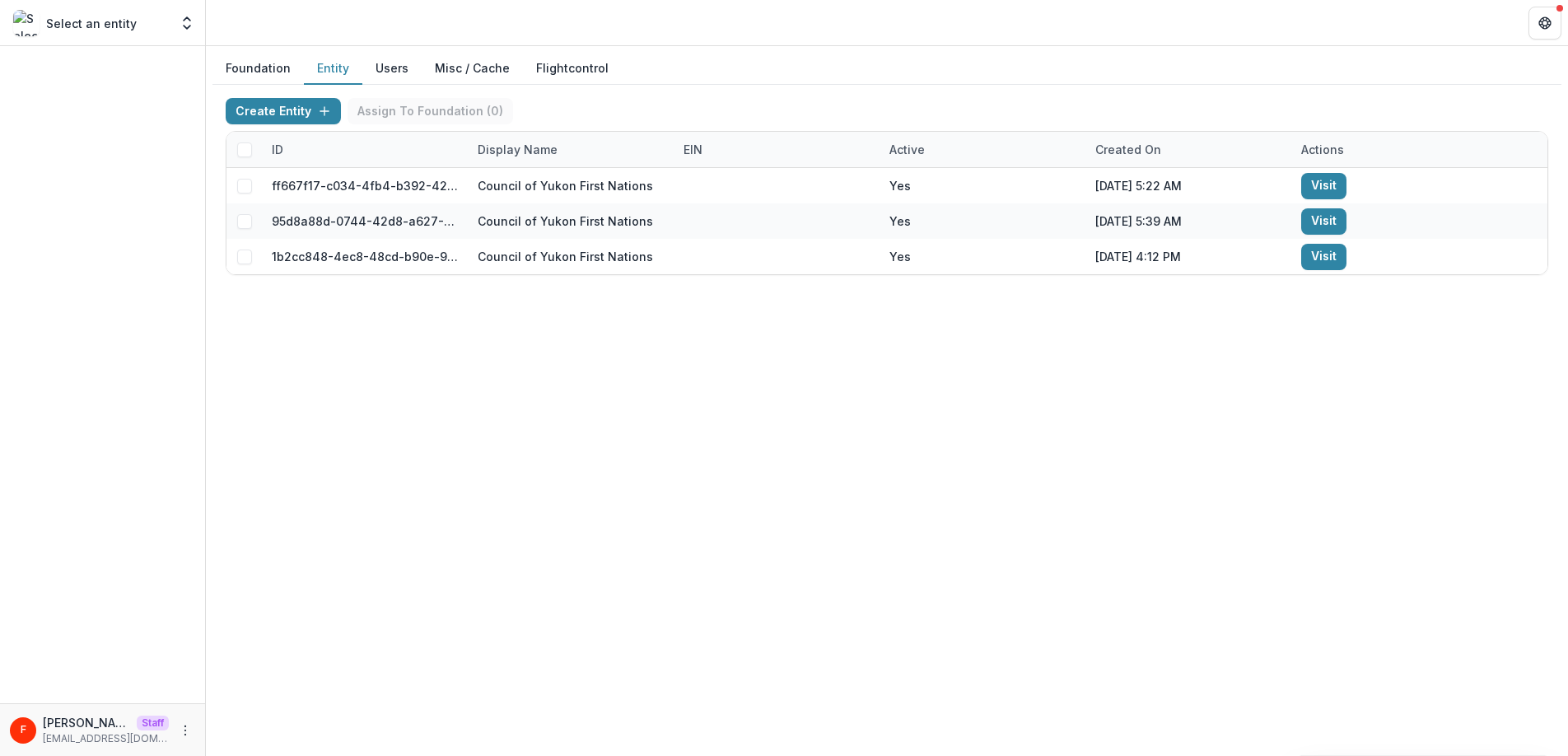
click at [389, 70] on button "Users" at bounding box center [392, 68] width 59 height 32
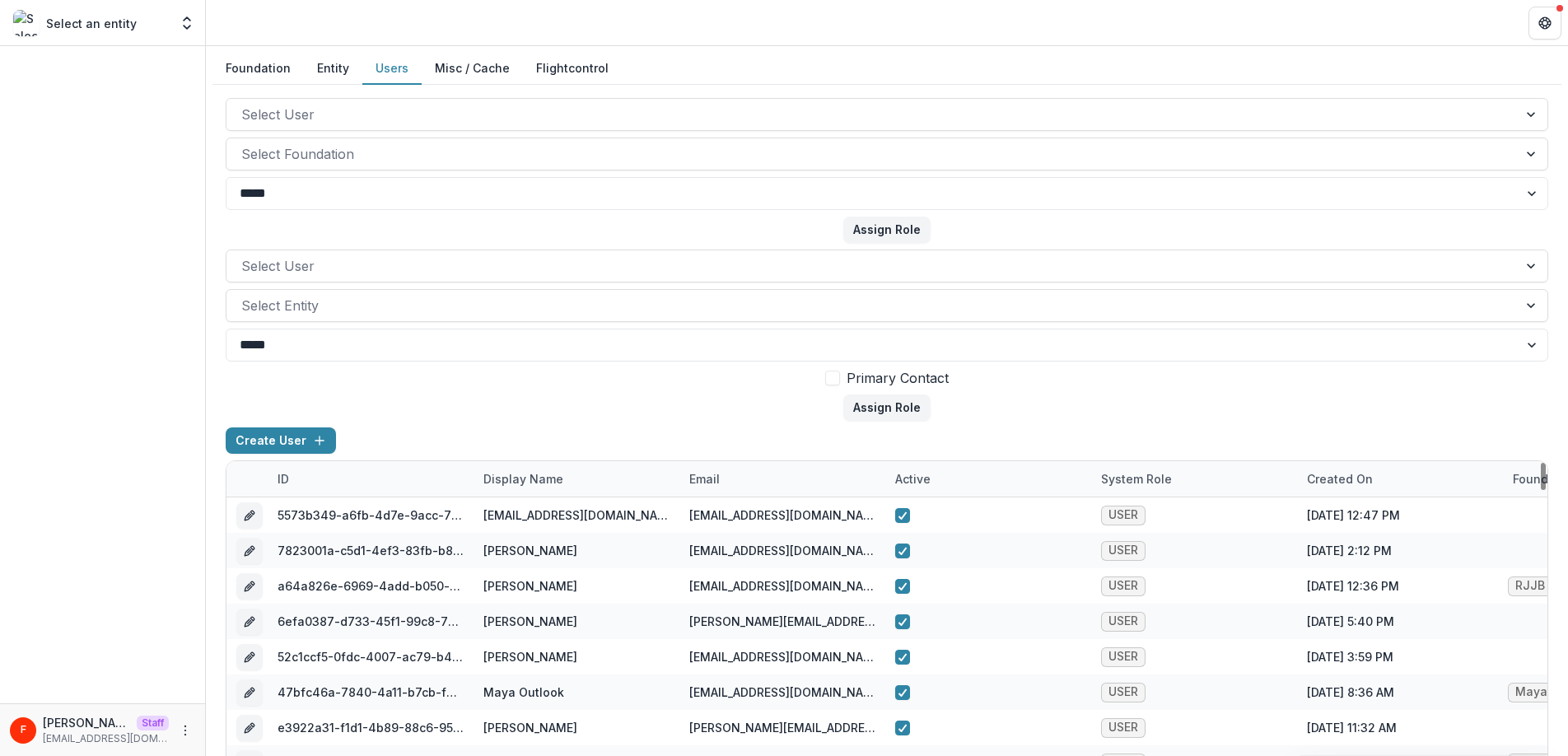
click at [701, 485] on div "email" at bounding box center [705, 479] width 50 height 17
click at [718, 515] on input at bounding box center [781, 516] width 198 height 27
paste input "**********"
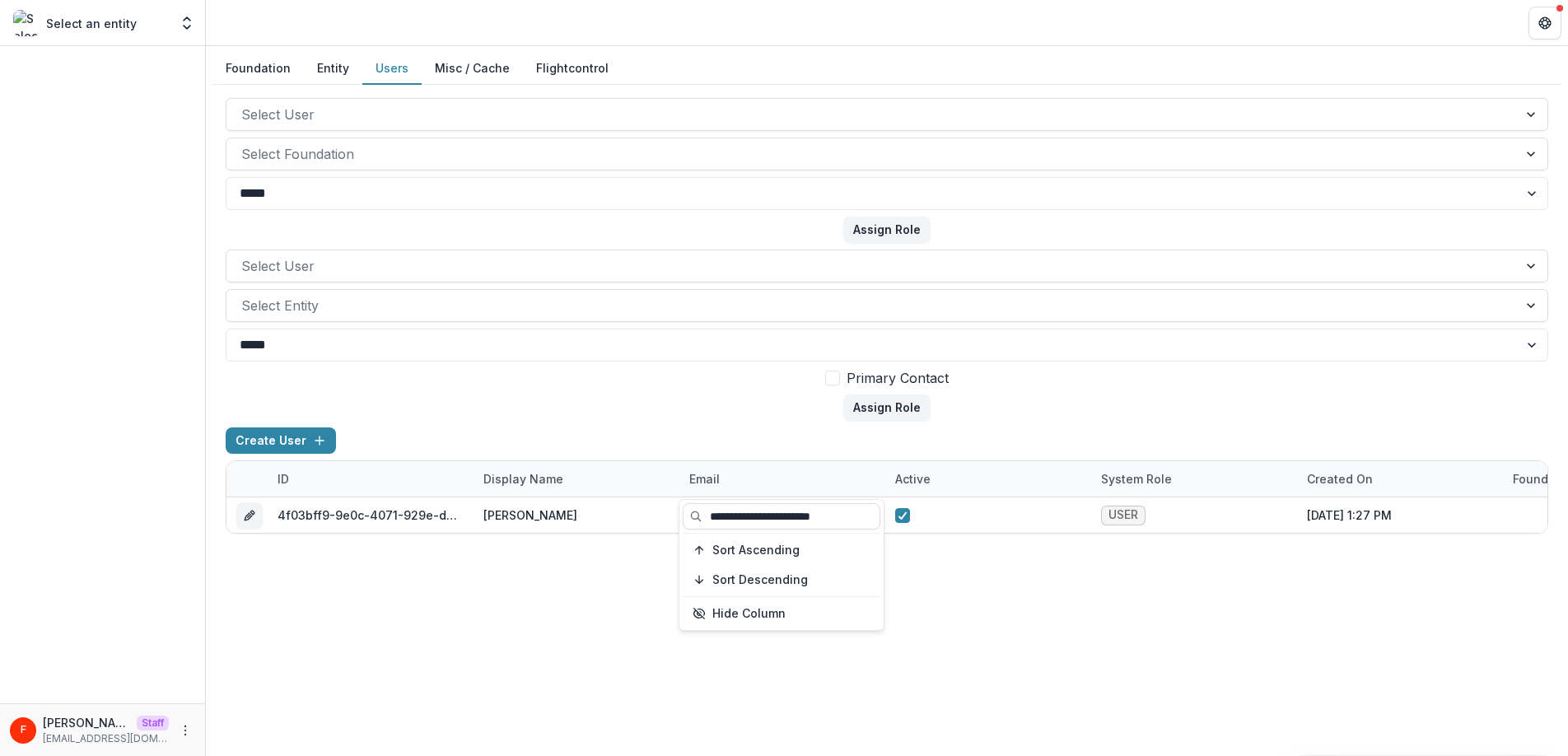
type input "**********"
click at [711, 400] on form "Select User Select Entity ***** **** Primary Contact Assign Role" at bounding box center [887, 334] width 1322 height 171
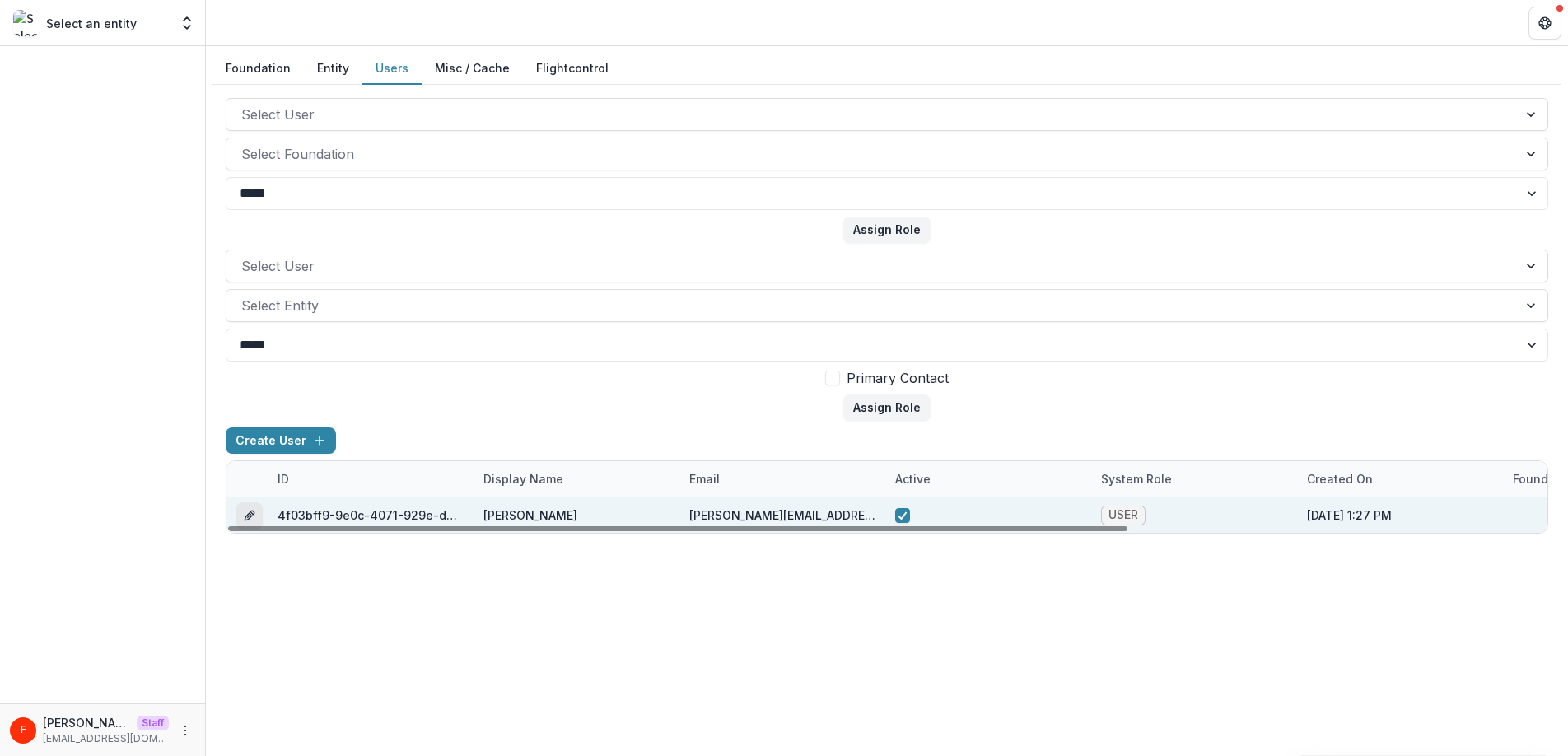
click at [247, 515] on icon "edit" at bounding box center [249, 515] width 13 height 13
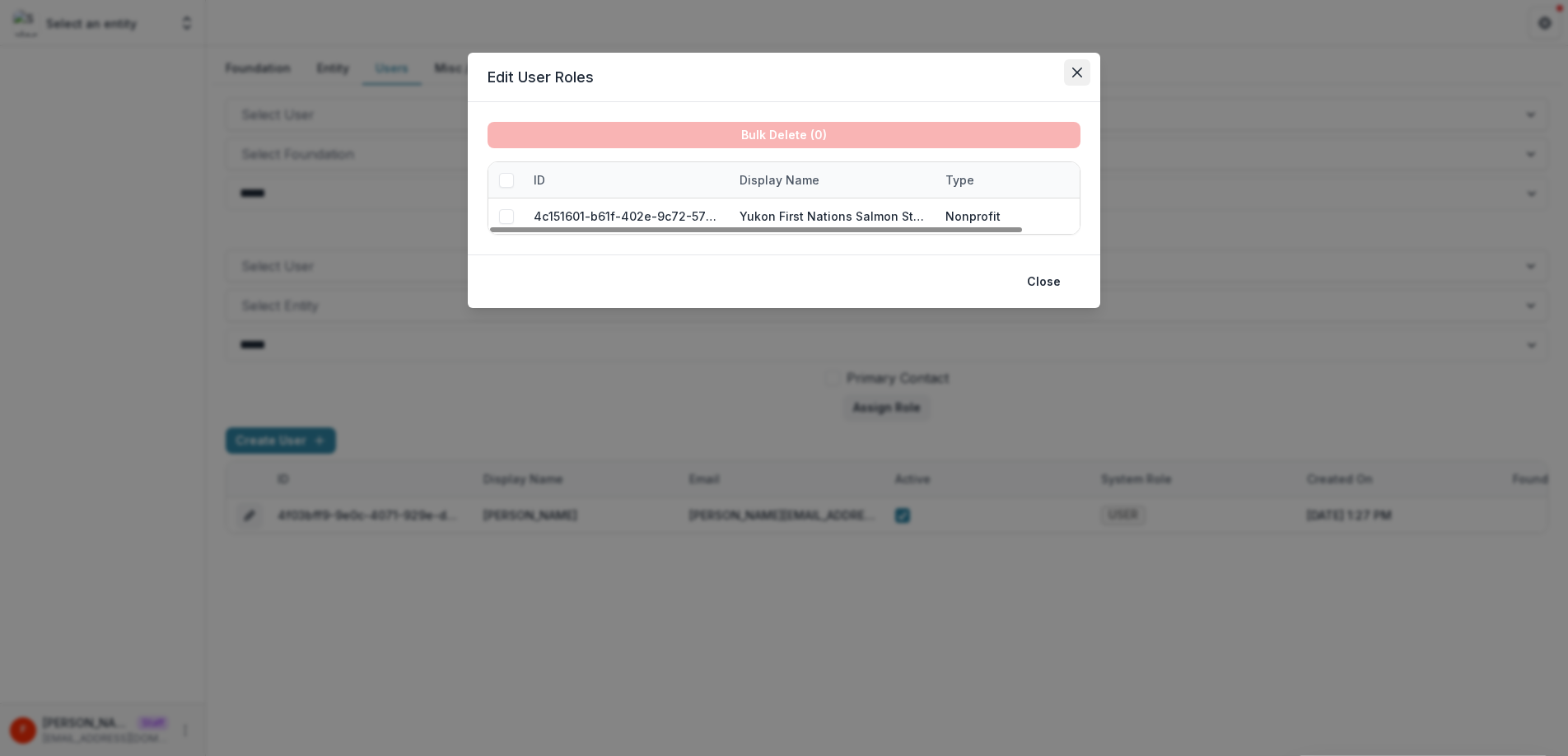
click at [1084, 73] on button "Close" at bounding box center [1077, 72] width 27 height 27
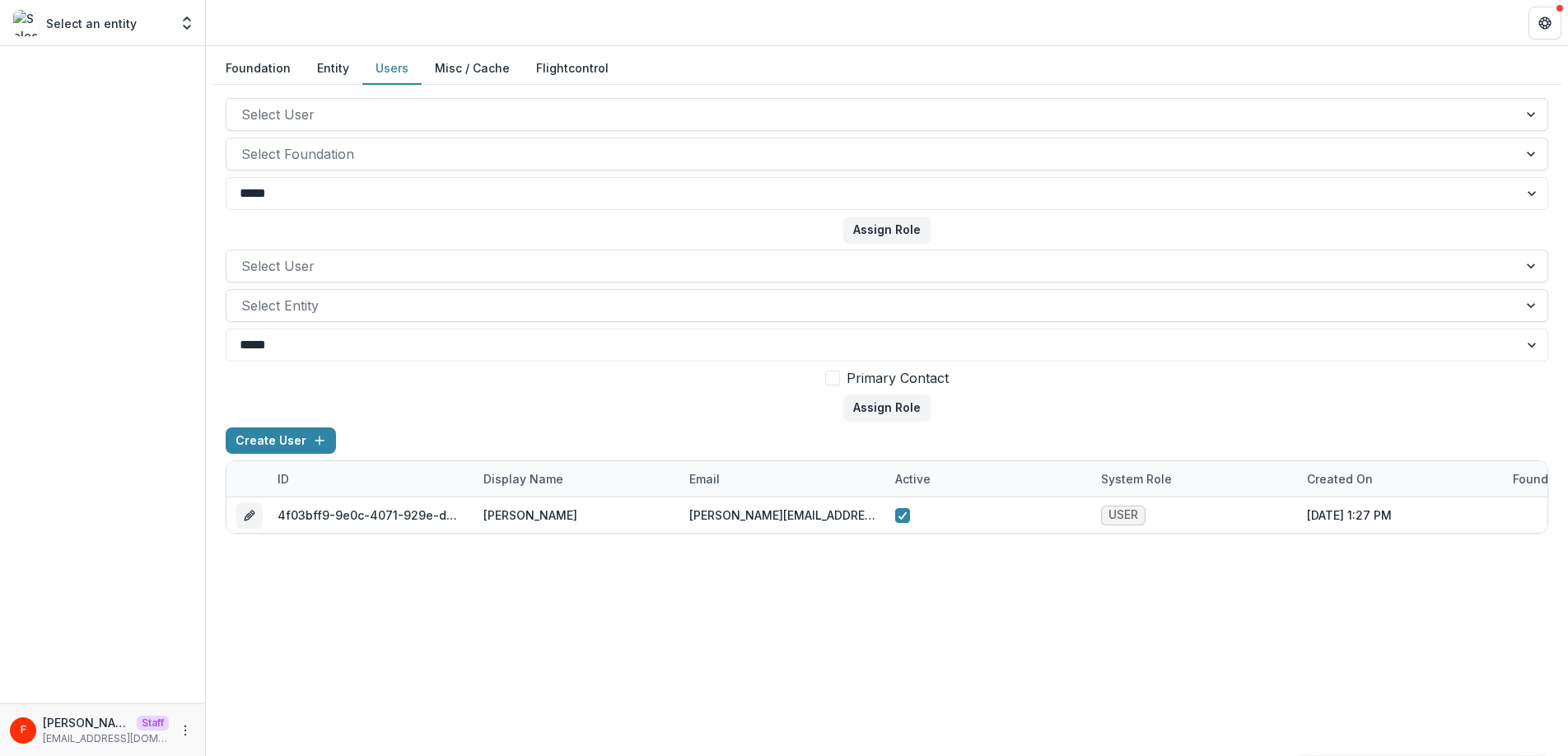
click at [333, 69] on button "Entity" at bounding box center [333, 68] width 58 height 32
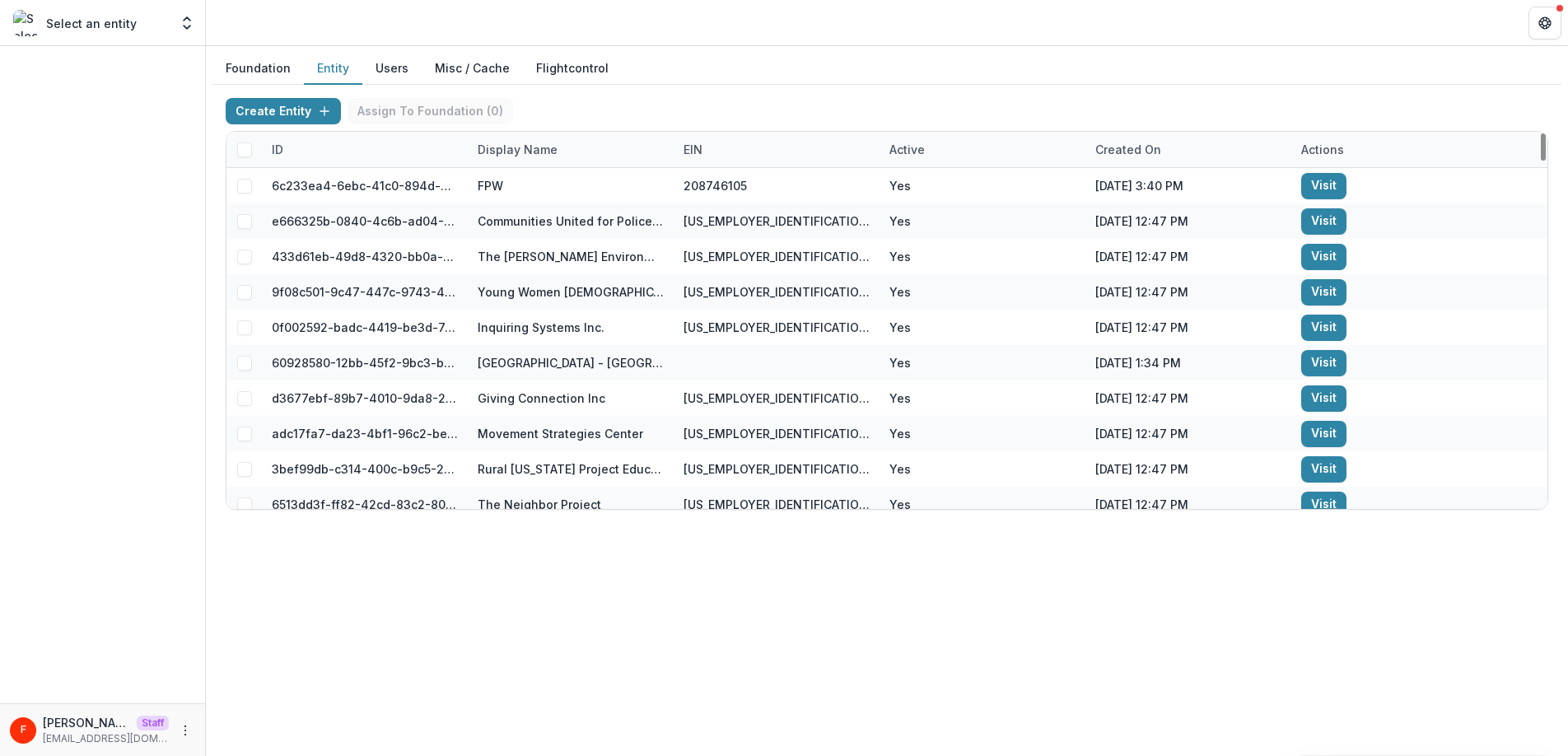
click at [534, 149] on div "Display Name" at bounding box center [517, 149] width 100 height 17
click at [516, 191] on input at bounding box center [570, 186] width 198 height 27
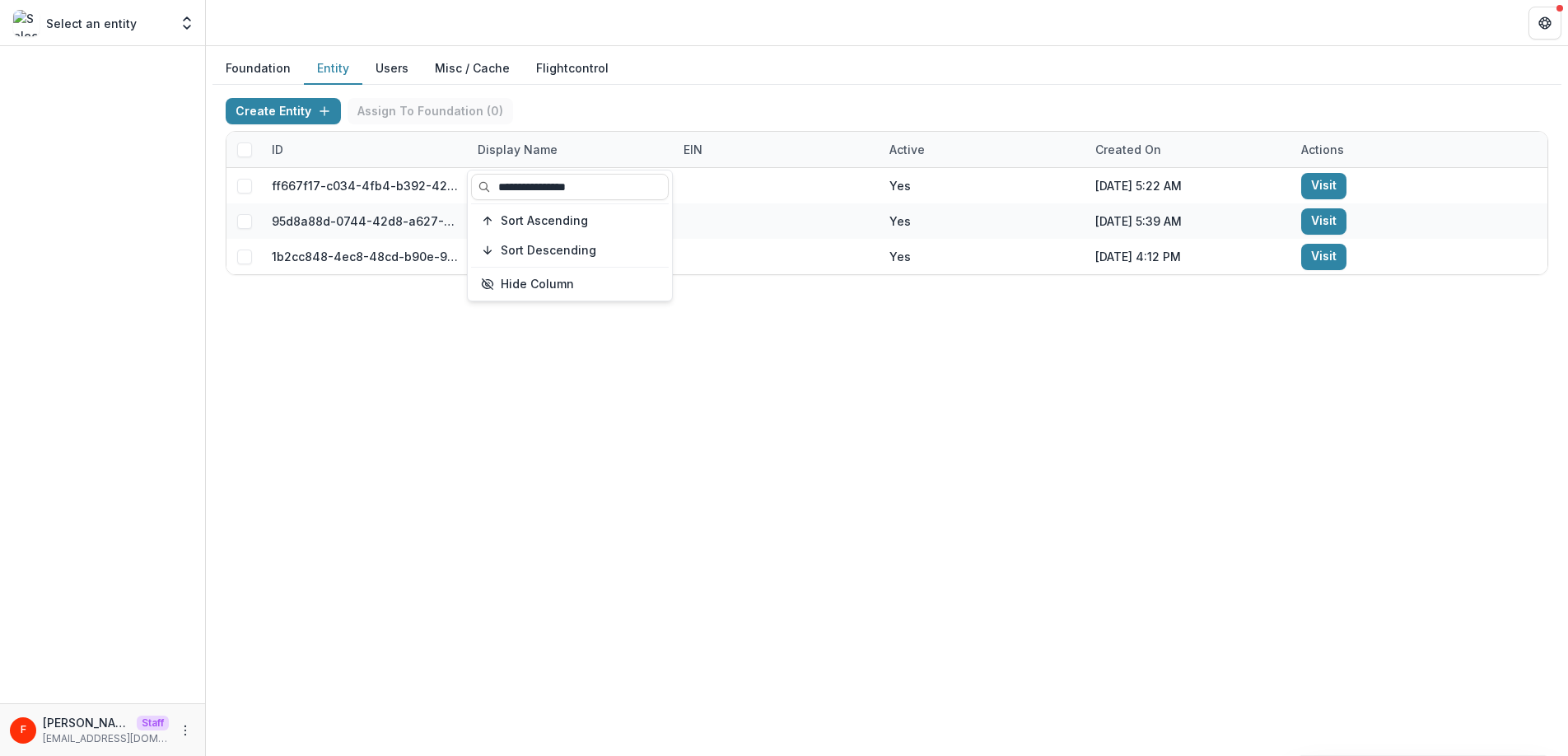
type input "**********"
click at [877, 670] on div "Foundation Entity Users Misc / Cache Flightcontrol Create Entity Assign To Foun…" at bounding box center [887, 401] width 1362 height 710
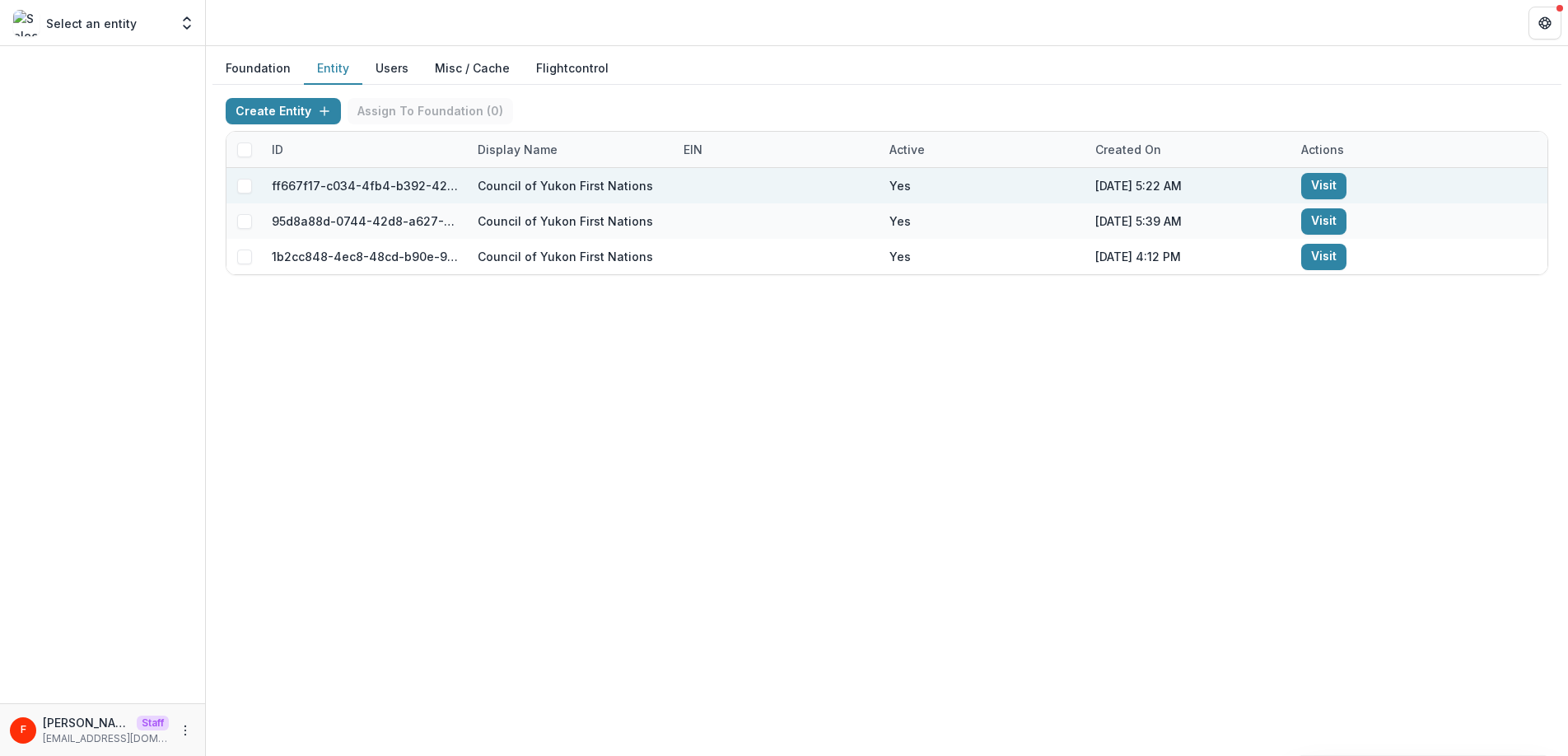
click at [1321, 186] on link "Visit" at bounding box center [1323, 186] width 46 height 27
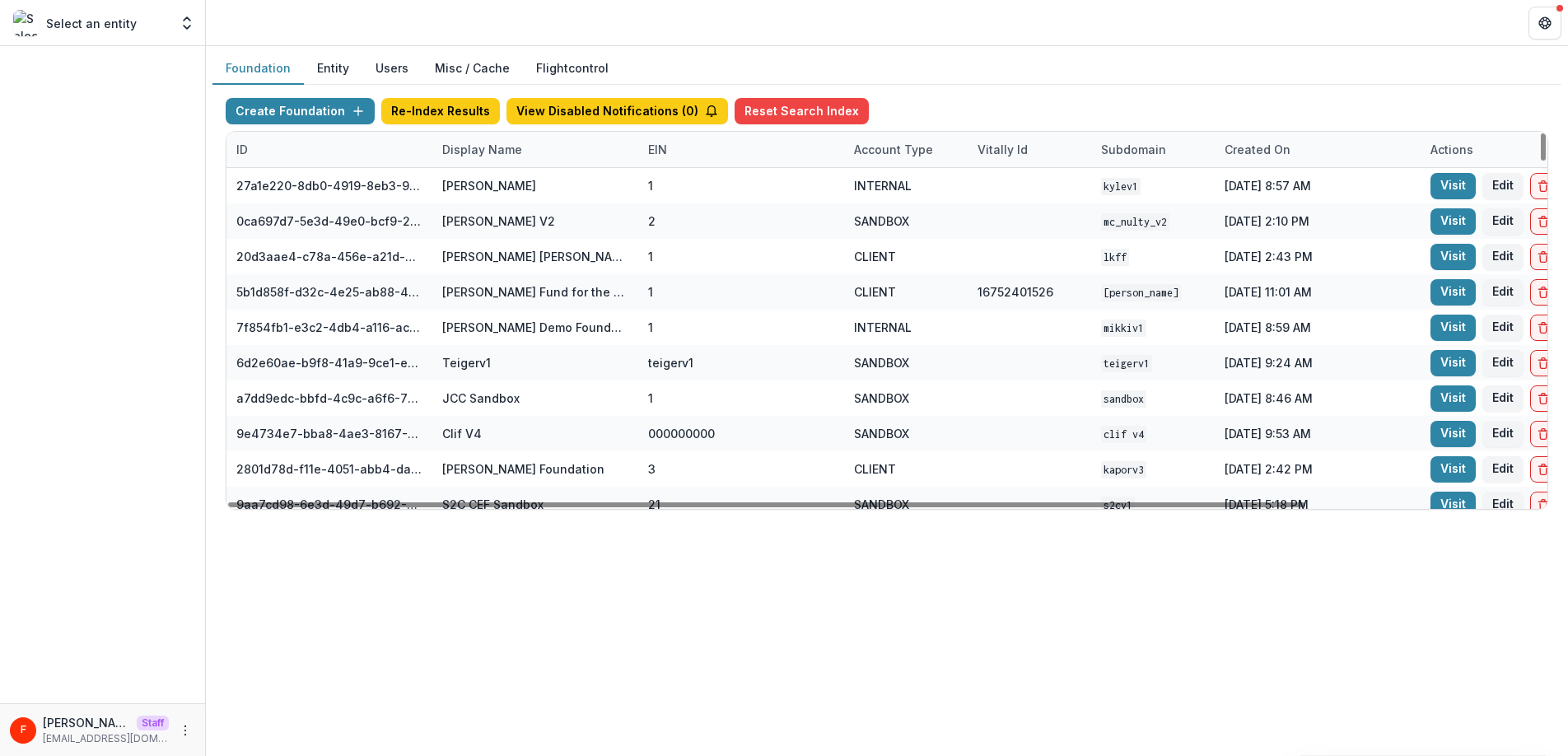
click at [498, 159] on div "Display Name" at bounding box center [535, 149] width 206 height 35
click at [504, 186] on input at bounding box center [534, 186] width 198 height 27
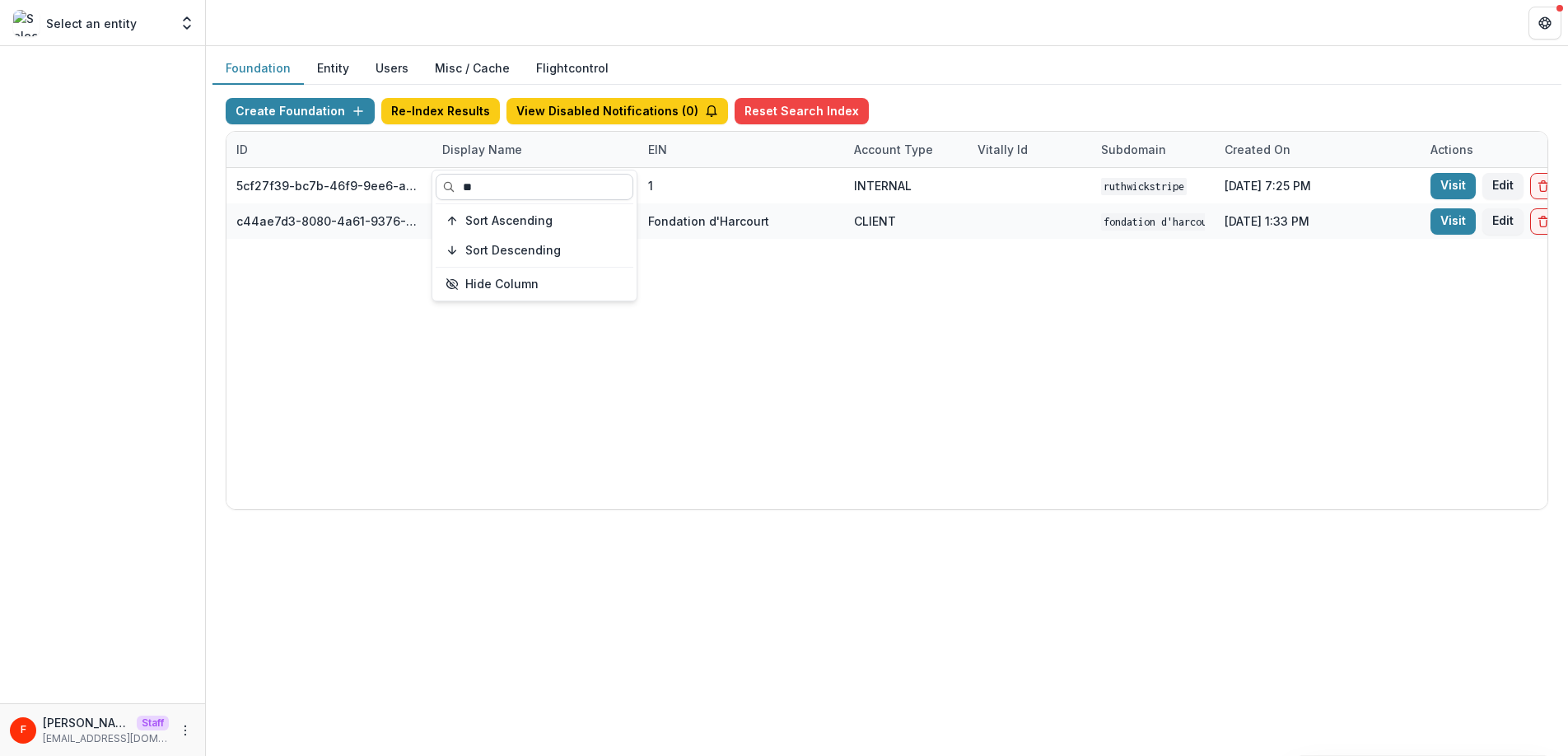
type input "*"
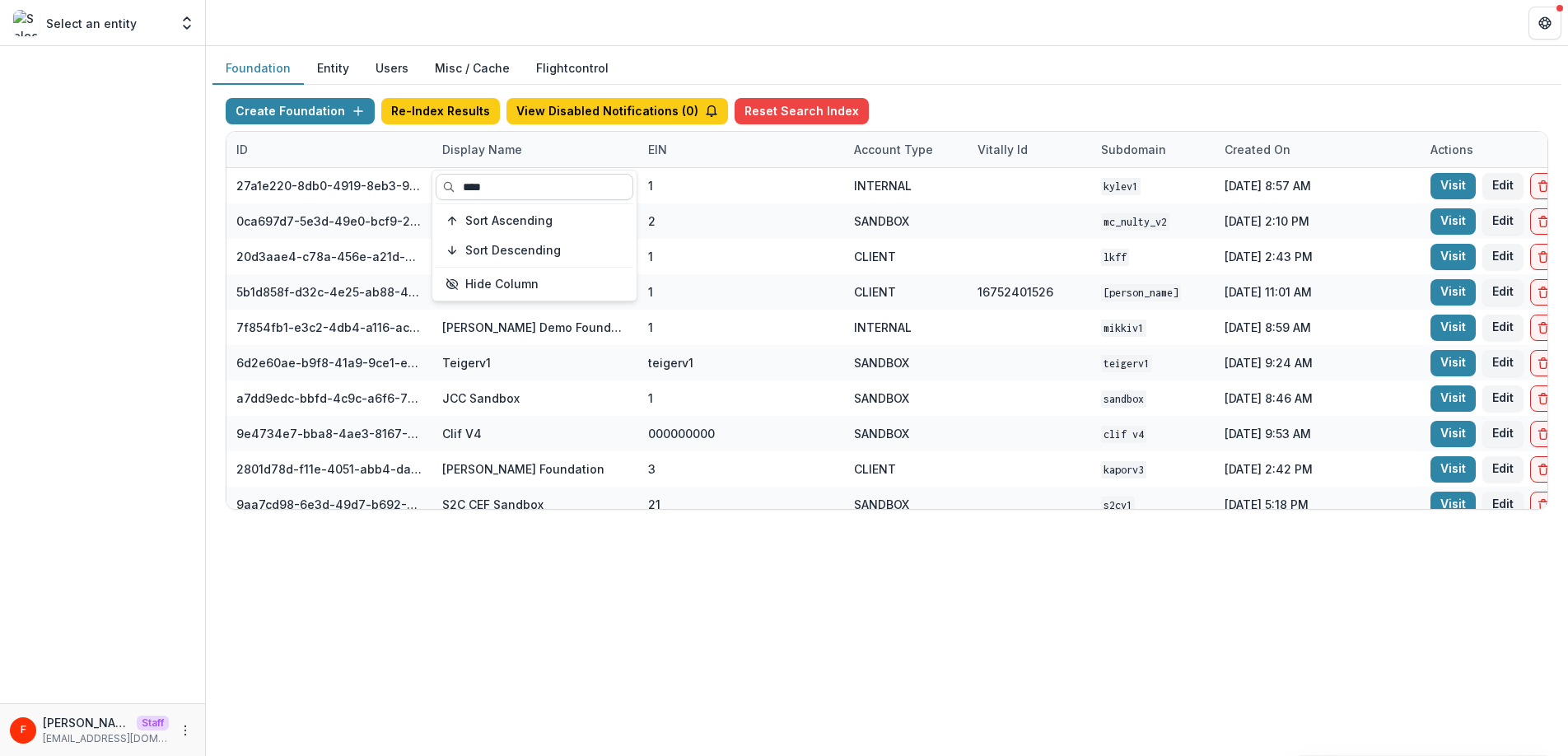
type input "*****"
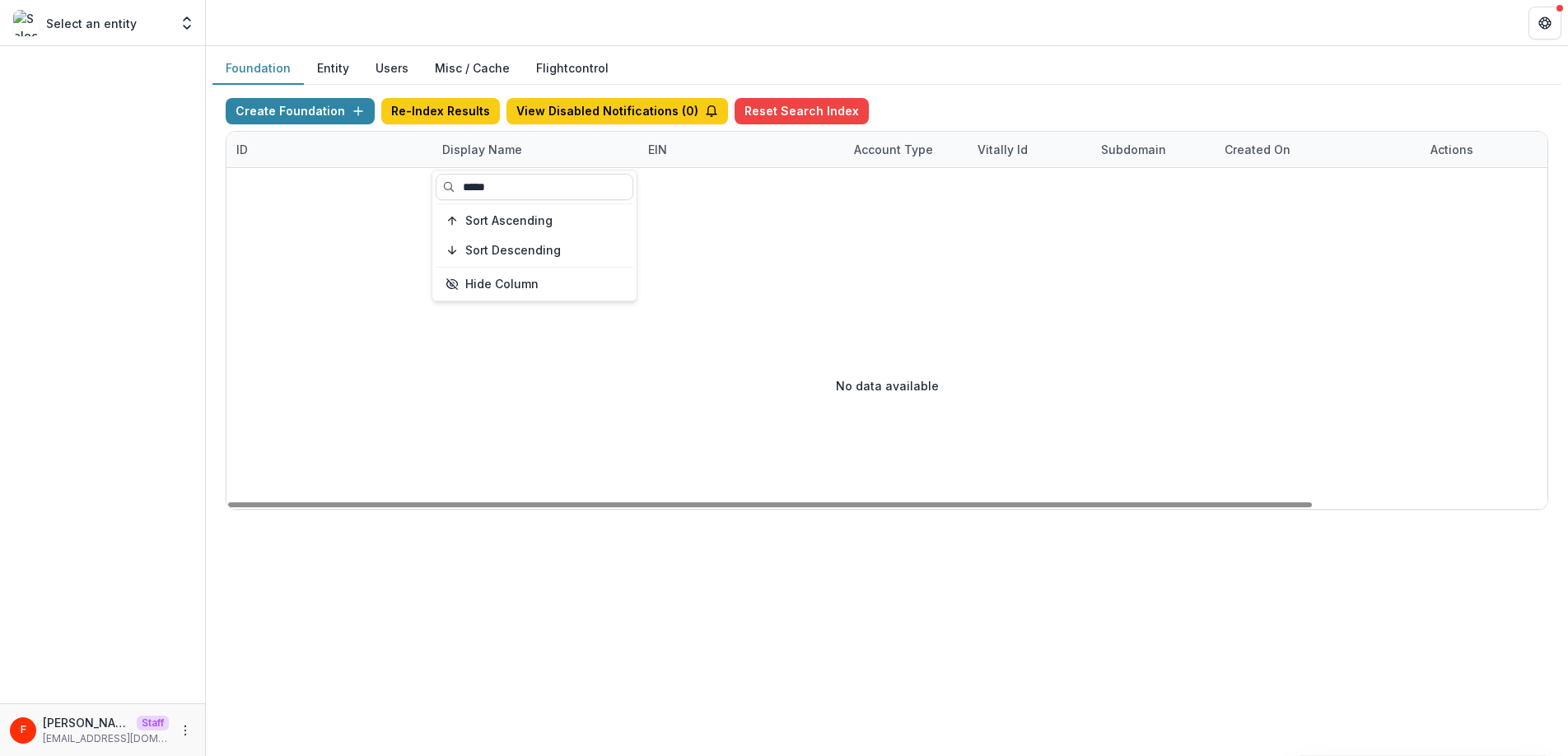
click at [335, 69] on button "Entity" at bounding box center [333, 68] width 58 height 32
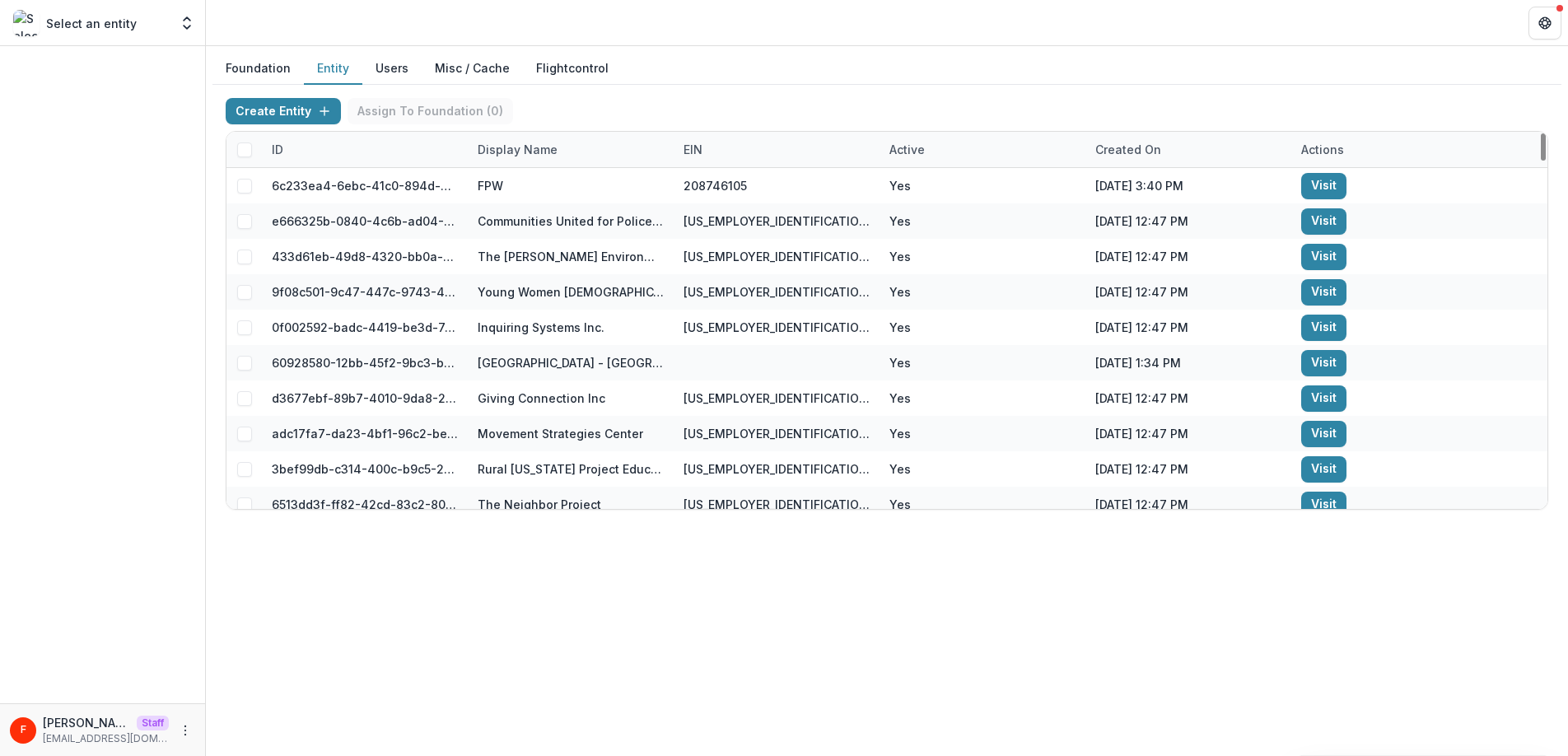
click at [527, 152] on div "Display Name" at bounding box center [517, 149] width 100 height 17
click at [523, 181] on input at bounding box center [570, 186] width 198 height 27
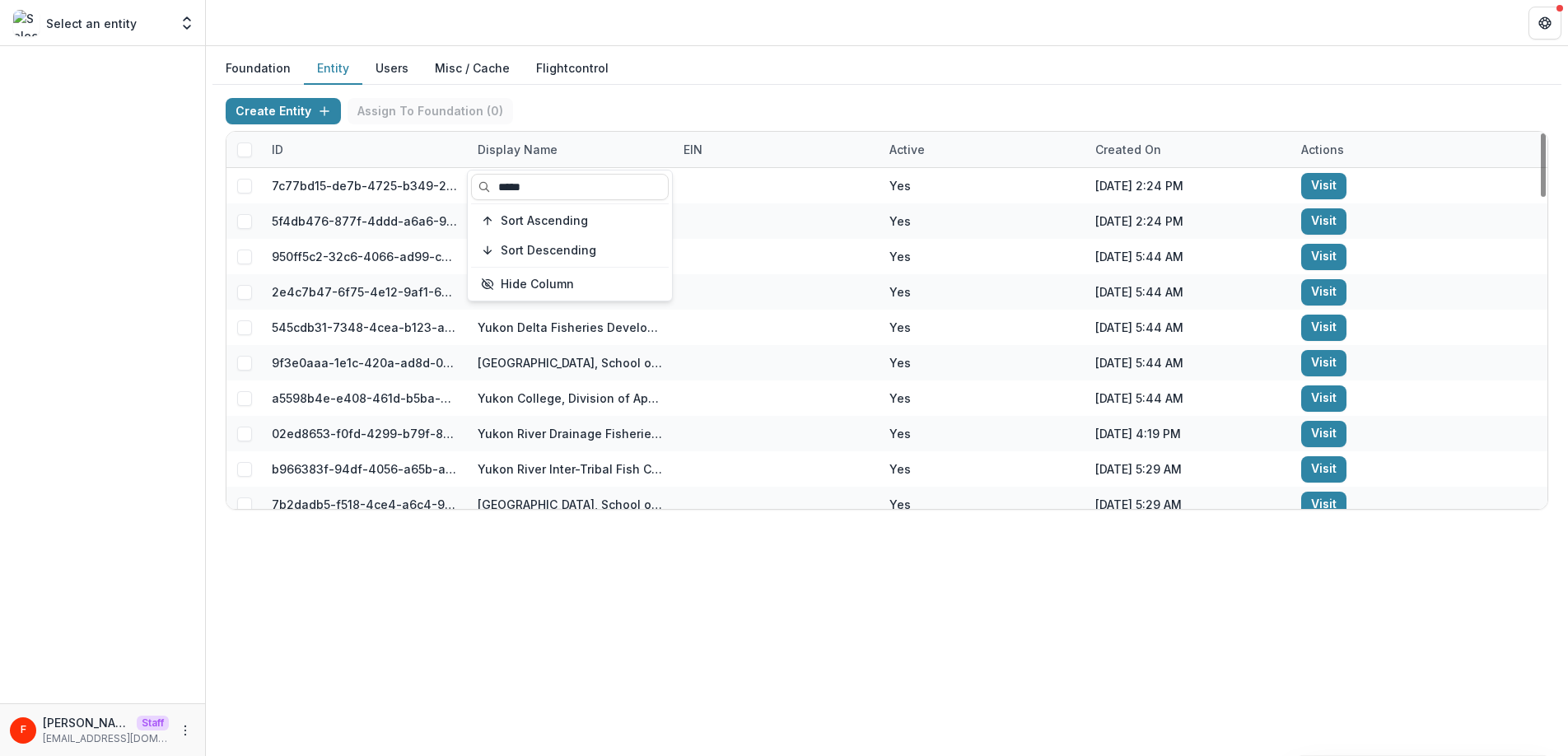
type input "*****"
click at [673, 585] on div "Foundation Entity Users Misc / Cache Flightcontrol Create Entity Assign To Foun…" at bounding box center [887, 401] width 1362 height 710
click at [529, 145] on div "Display Name" at bounding box center [517, 149] width 100 height 17
click at [557, 183] on input "*****" at bounding box center [570, 186] width 198 height 27
drag, startPoint x: 563, startPoint y: 185, endPoint x: 495, endPoint y: 186, distance: 68.0
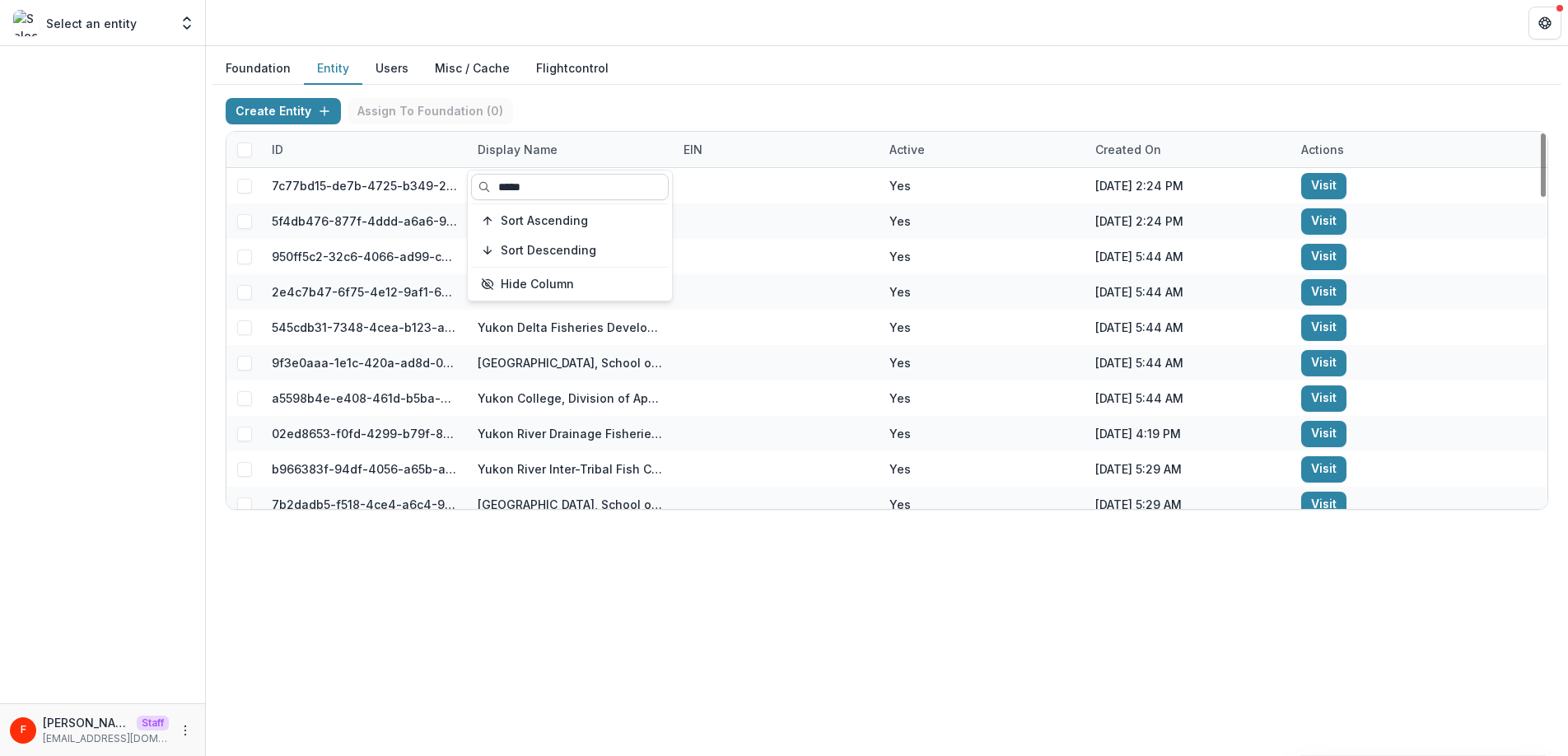
click at [495, 186] on input "*****" at bounding box center [570, 186] width 198 height 27
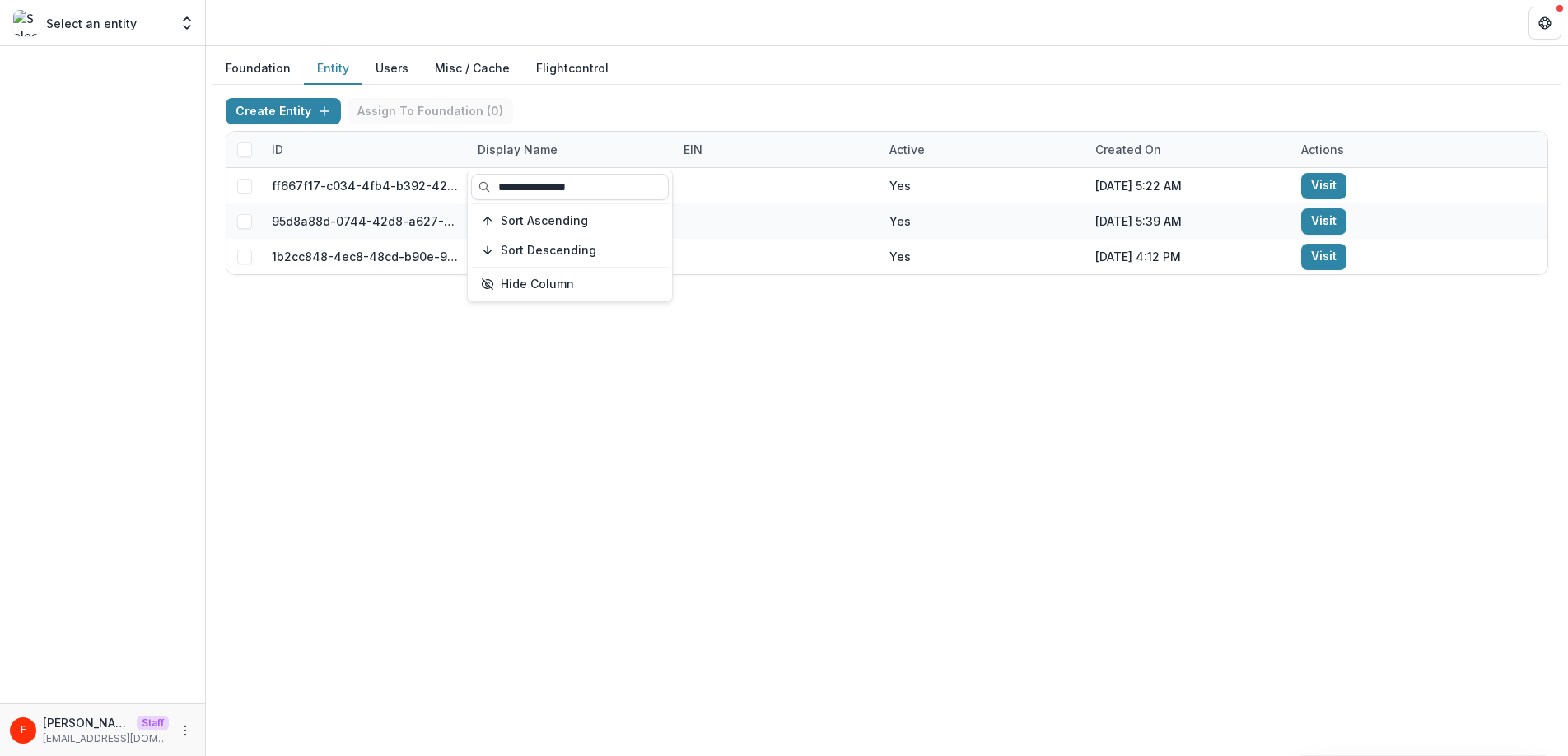
type input "**********"
click at [640, 441] on div "Foundation Entity Users Misc / Cache Flightcontrol Create Entity Assign To Foun…" at bounding box center [887, 401] width 1362 height 710
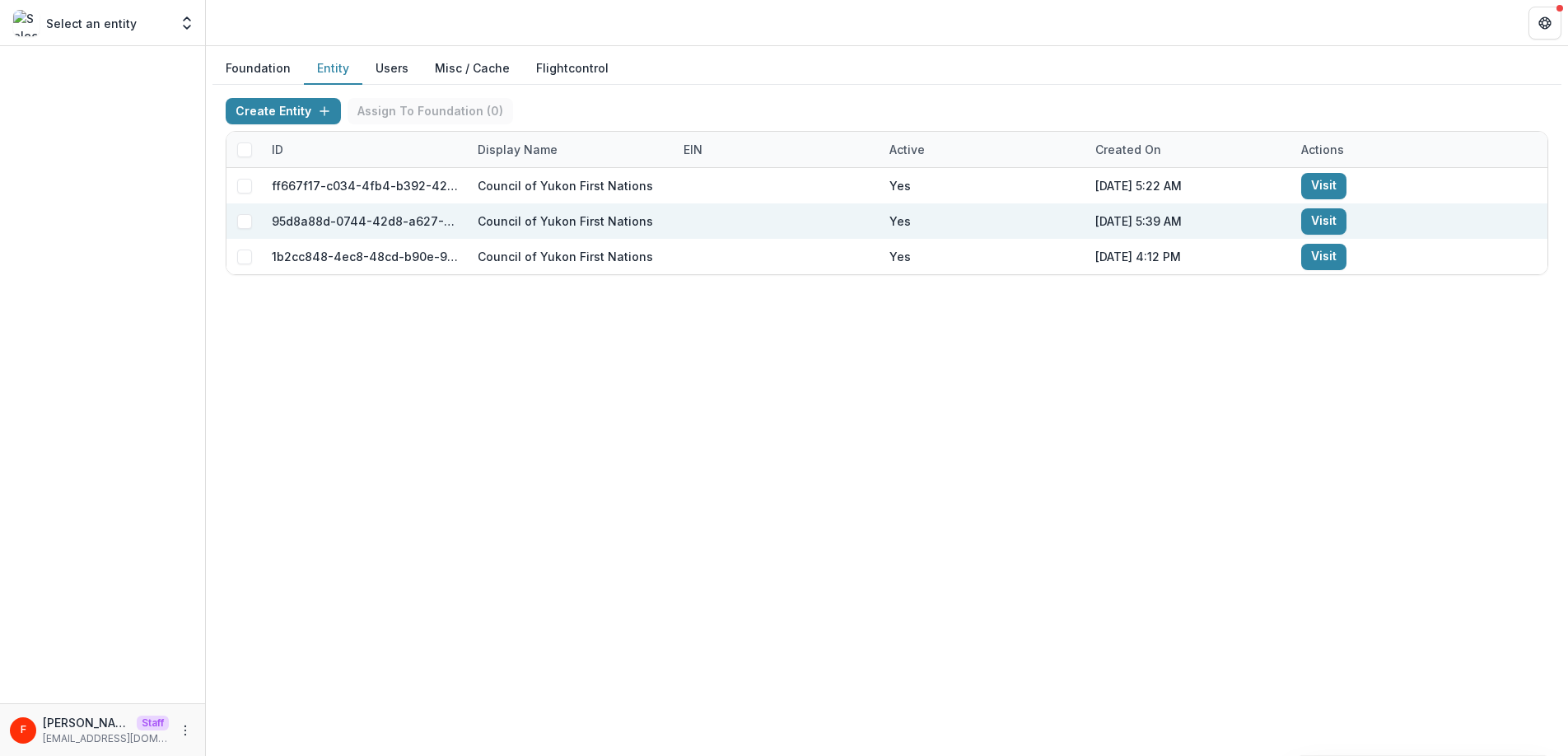
click at [1323, 228] on link "Visit" at bounding box center [1323, 221] width 46 height 27
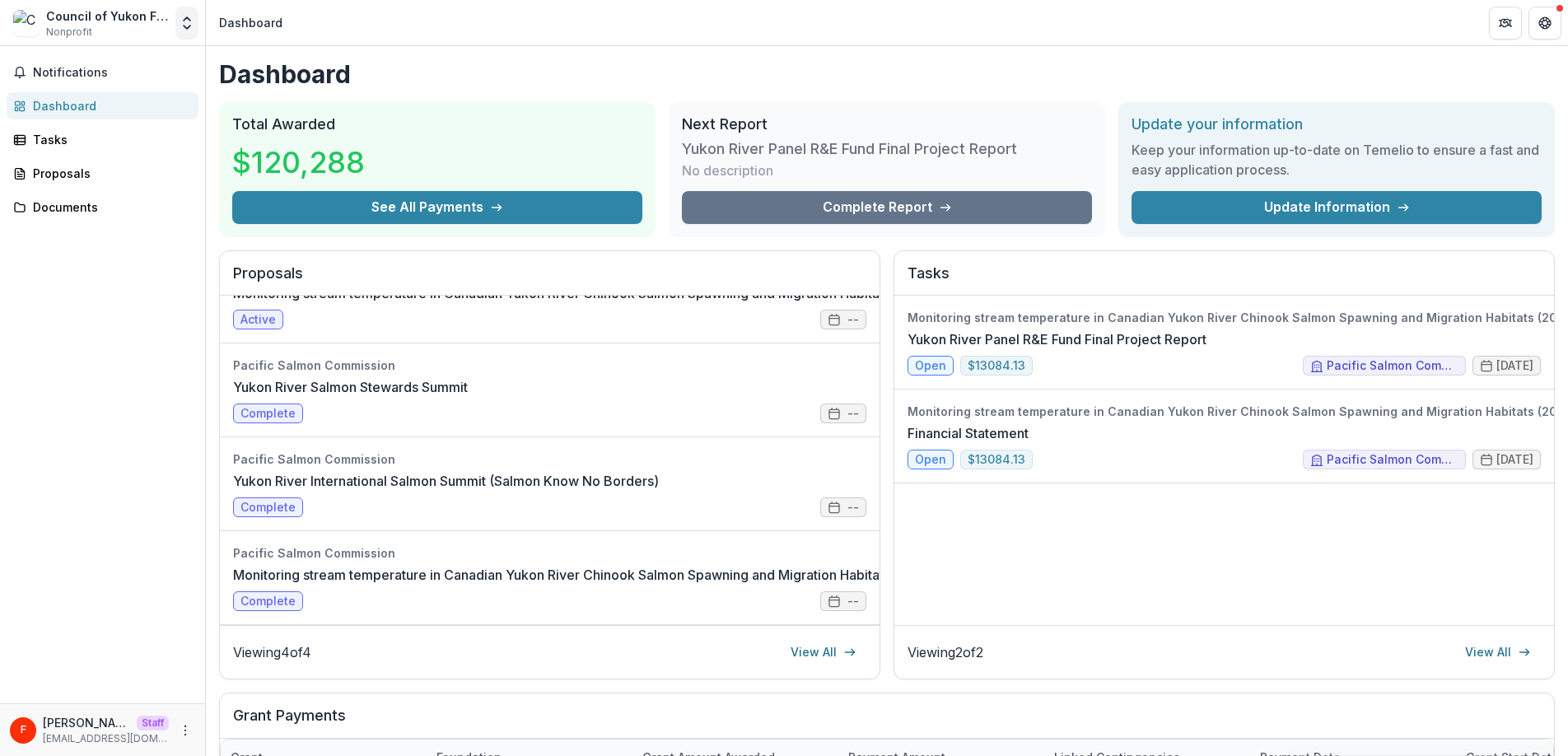
click at [189, 20] on polyline "Open entity switcher" at bounding box center [187, 19] width 7 height 3
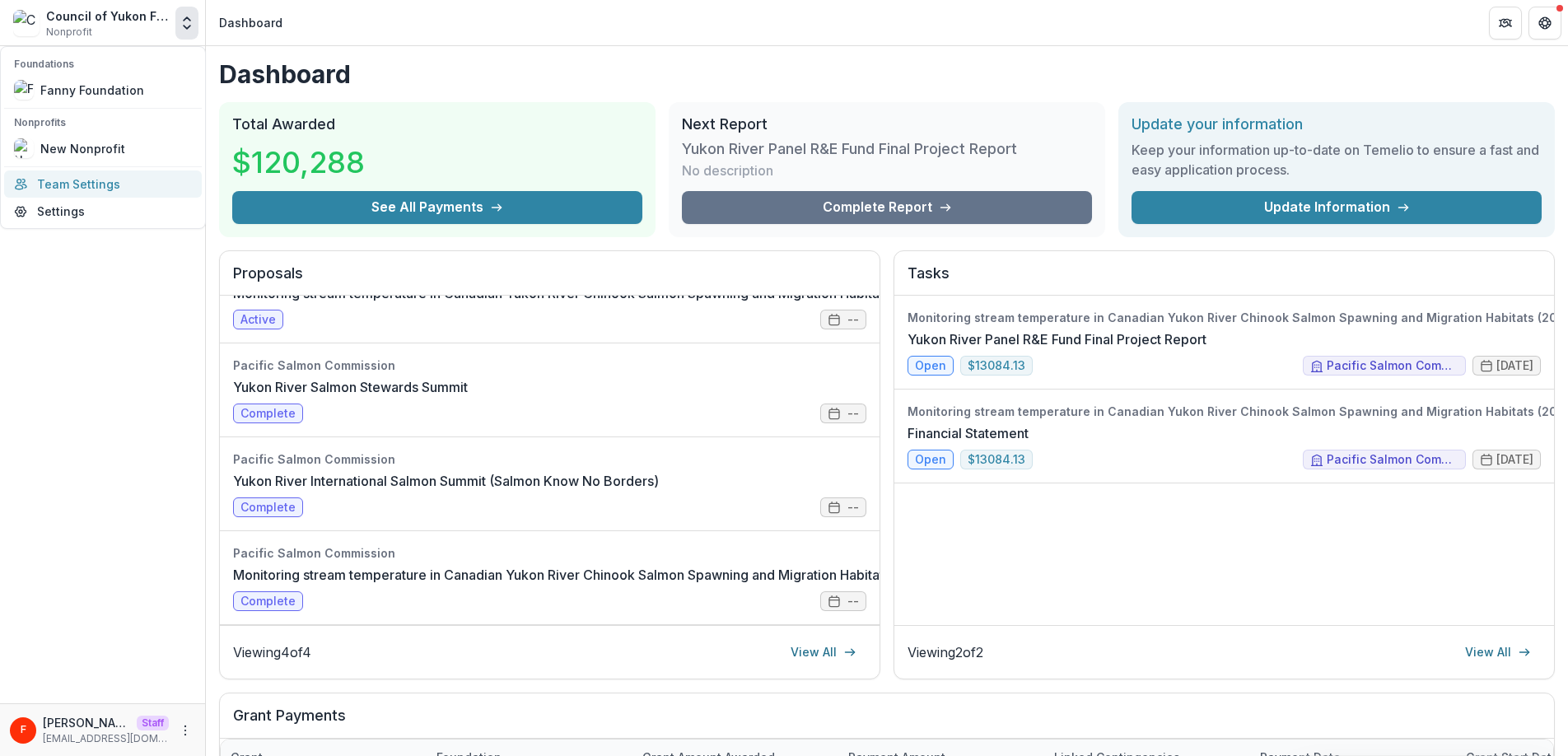
click at [108, 182] on link "Team Settings" at bounding box center [103, 184] width 198 height 27
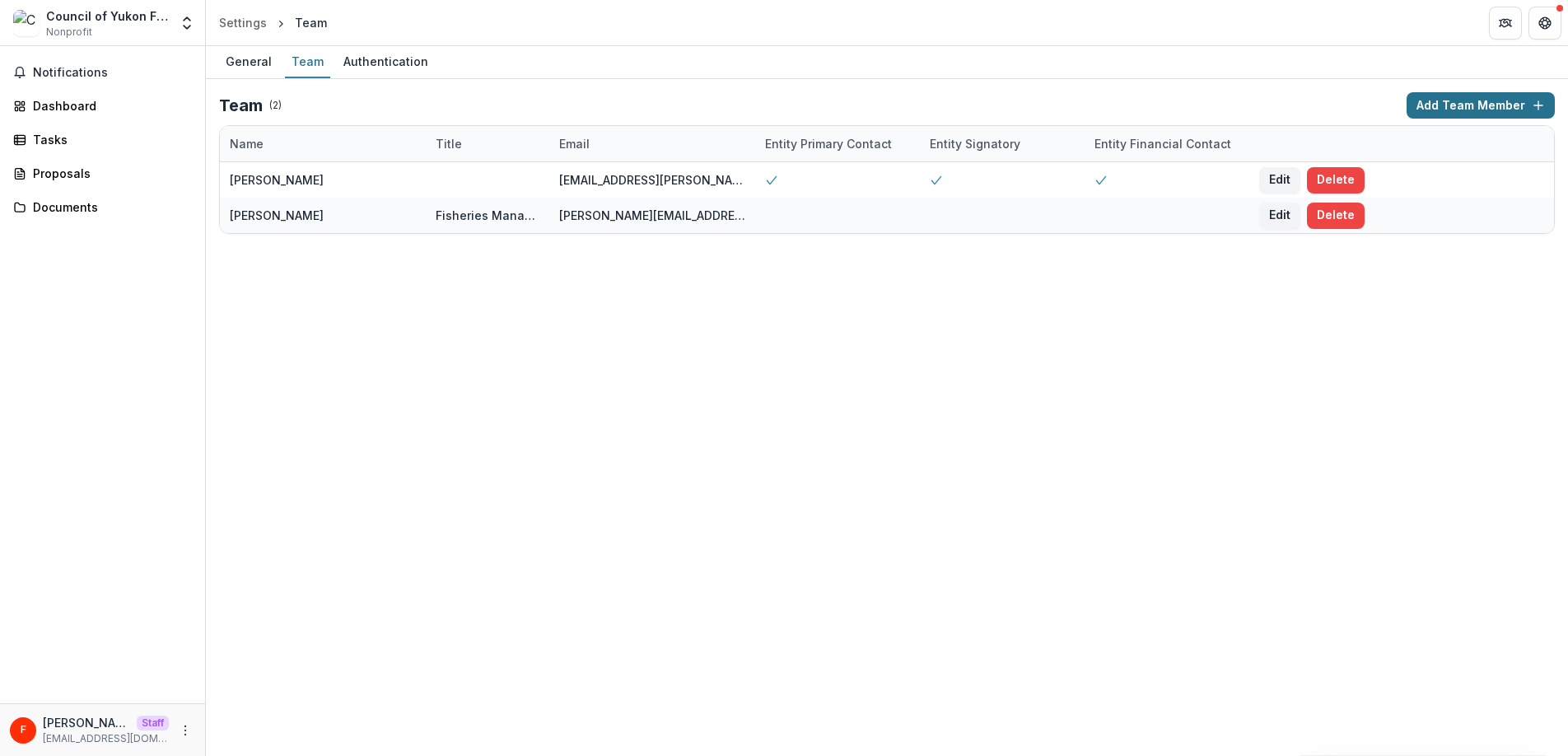
click at [1434, 106] on button "Add Team Member" at bounding box center [1480, 105] width 148 height 27
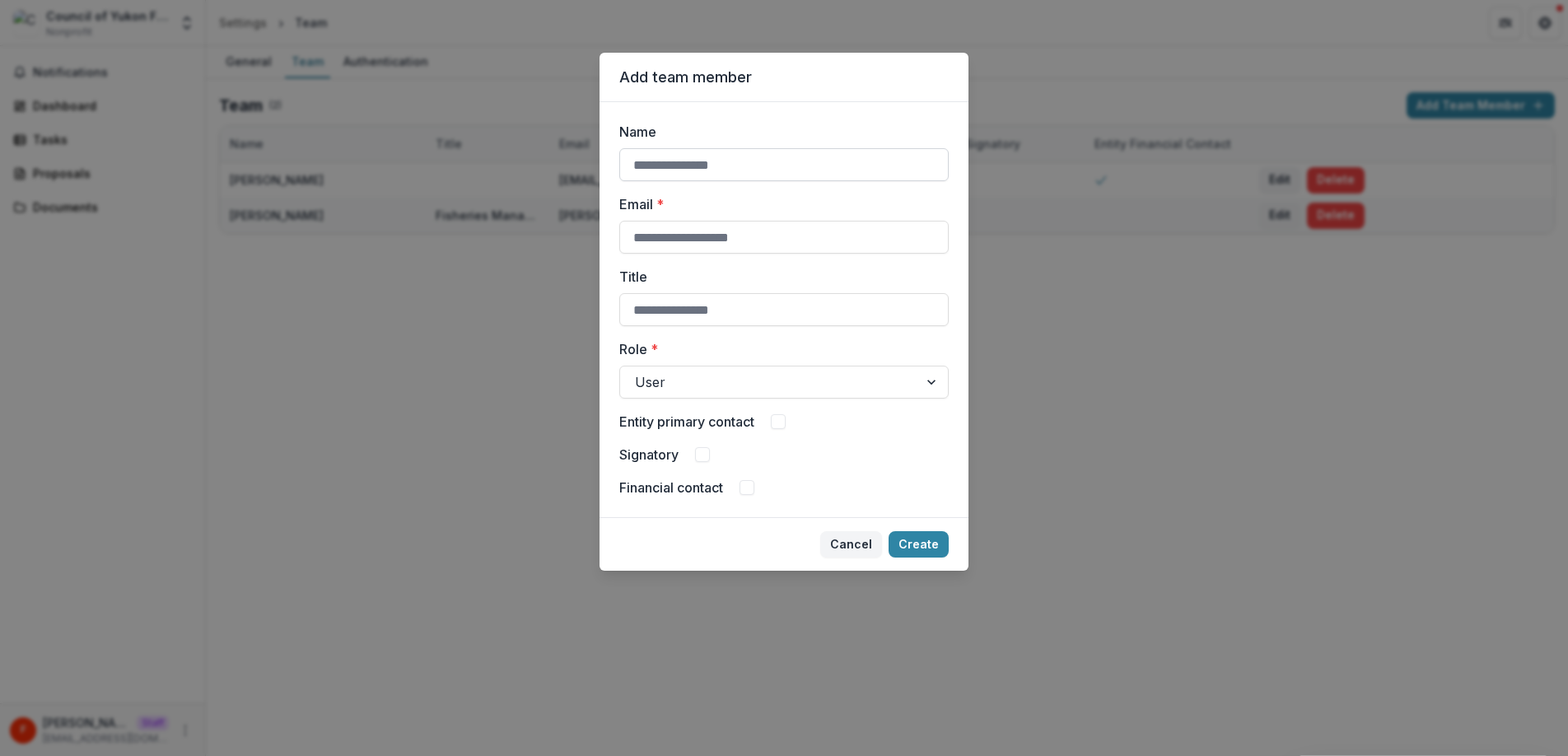
click at [767, 168] on input "Name" at bounding box center [784, 164] width 329 height 33
type input "**********"
click at [747, 239] on input "Email *" at bounding box center [784, 237] width 329 height 33
paste input "**********"
type input "**********"
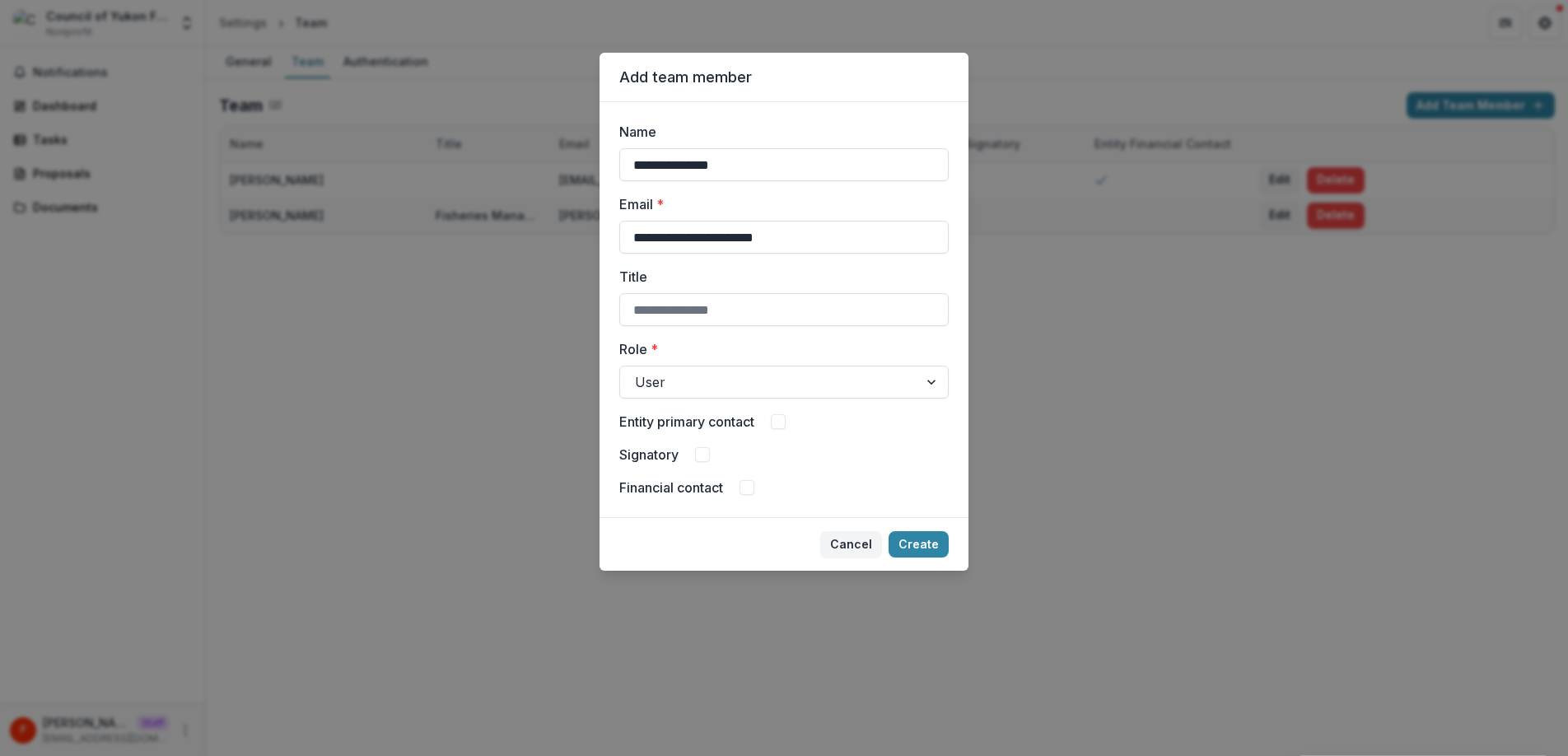
click at [760, 266] on label "Title" at bounding box center [779, 276] width 320 height 20
click at [760, 293] on input "Title" at bounding box center [784, 309] width 329 height 33
click at [760, 381] on div at bounding box center [769, 381] width 268 height 23
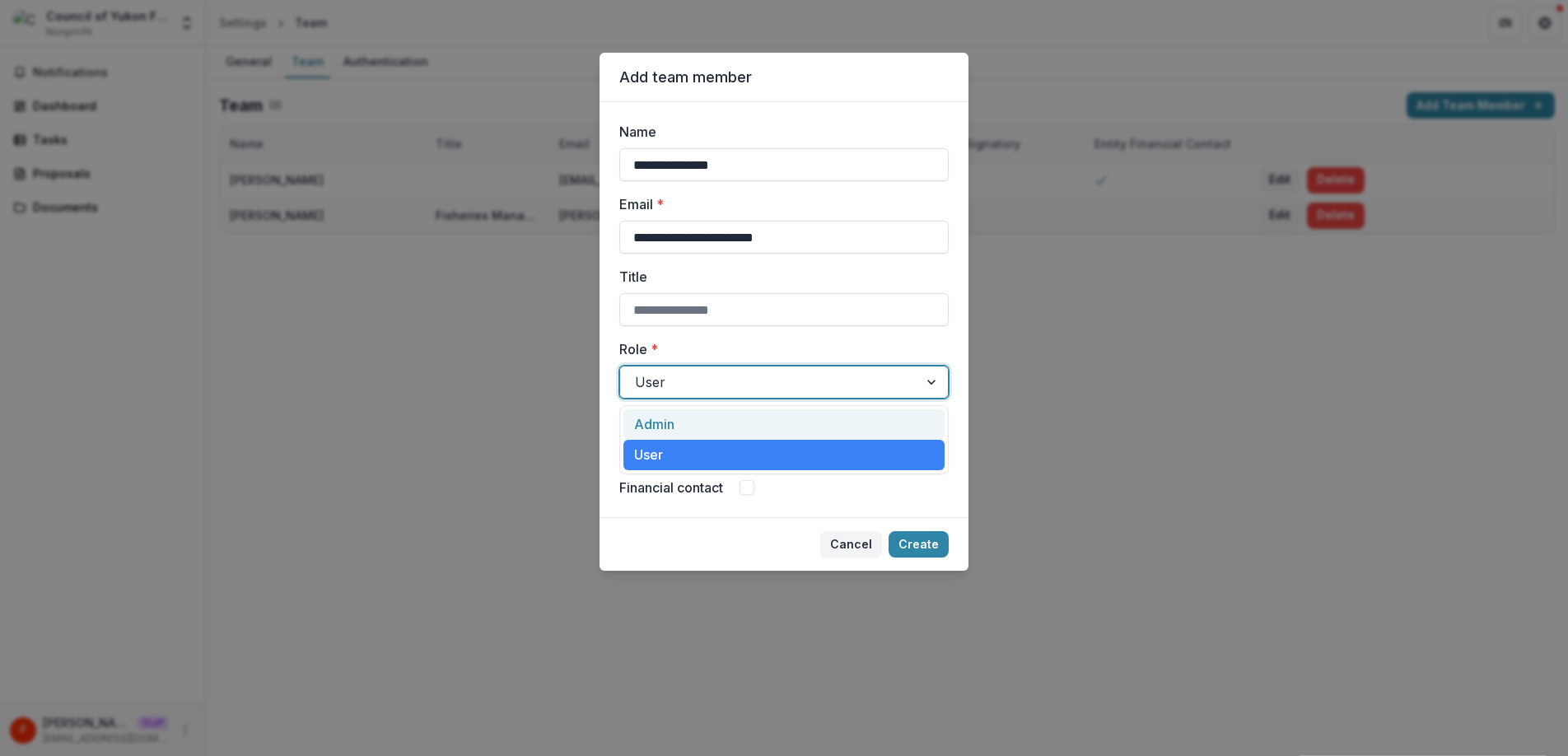
click at [766, 345] on label "Role *" at bounding box center [779, 349] width 320 height 20
click at [639, 372] on input "Role *" at bounding box center [637, 381] width 4 height 20
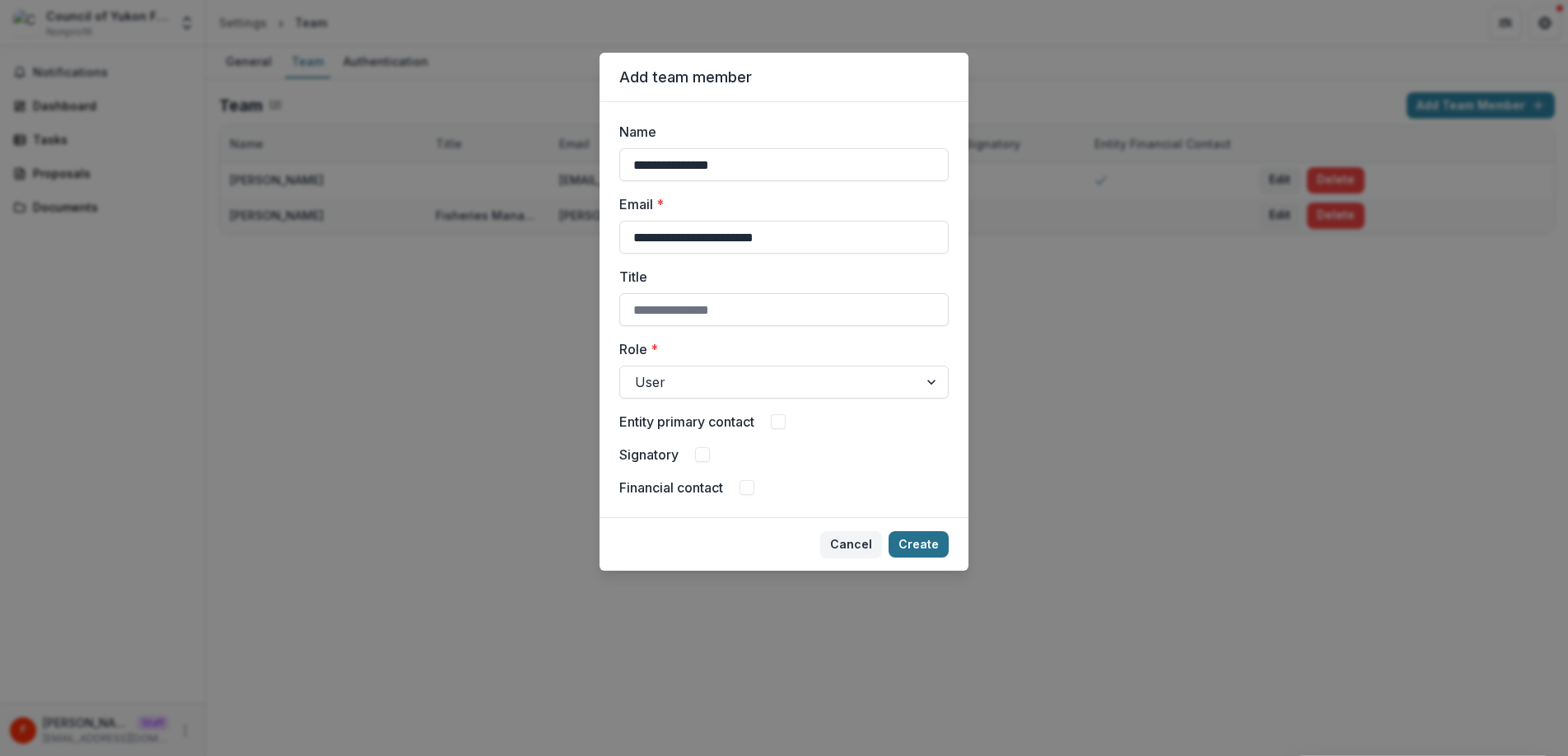
click at [921, 544] on button "Create" at bounding box center [918, 544] width 60 height 27
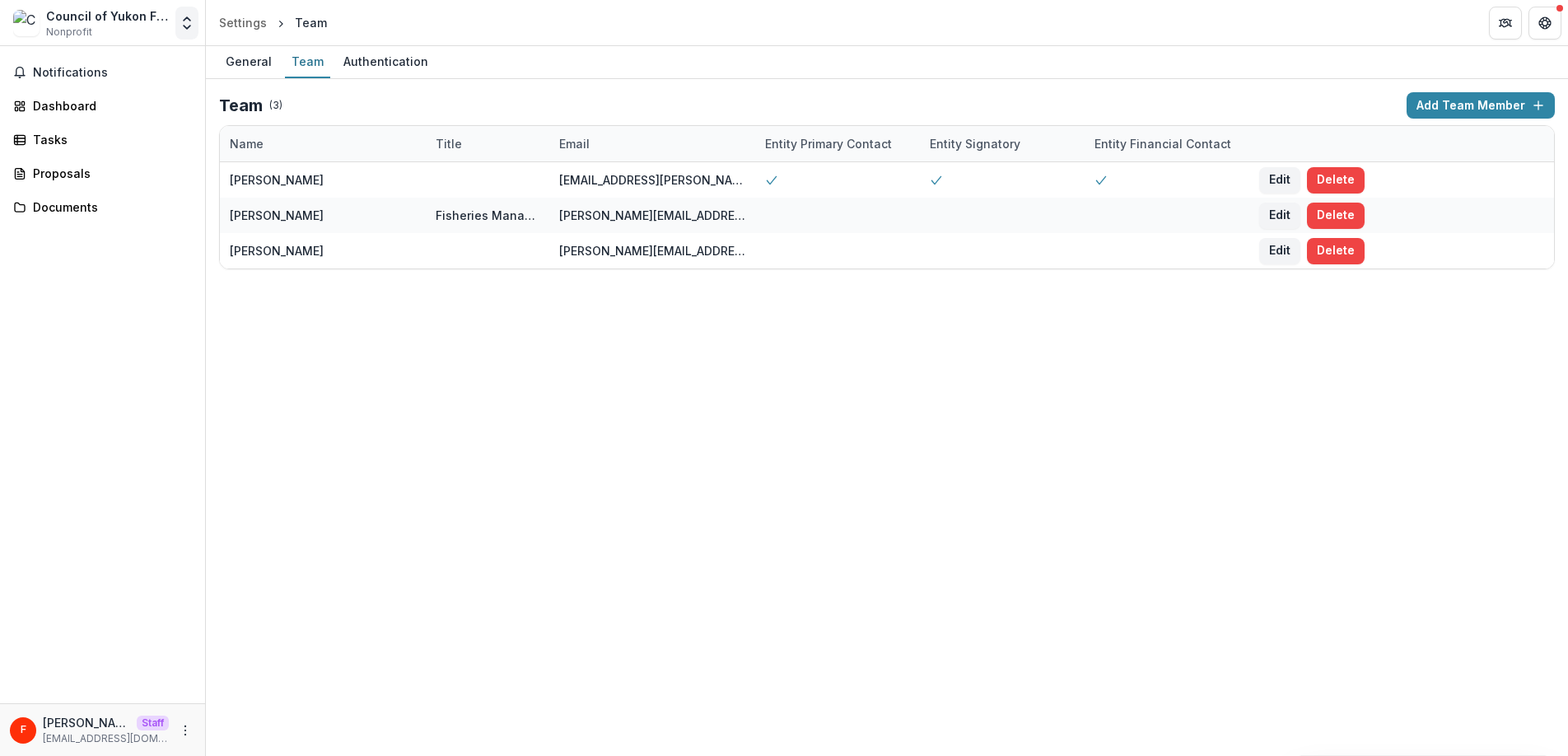
click at [185, 27] on polyline "Open entity switcher" at bounding box center [187, 27] width 7 height 3
click at [622, 603] on div "General Team Authentication Team ( 3 ) Add Team Member Name Title Email Entity …" at bounding box center [887, 401] width 1362 height 710
click at [52, 107] on div "Dashboard" at bounding box center [108, 106] width 152 height 17
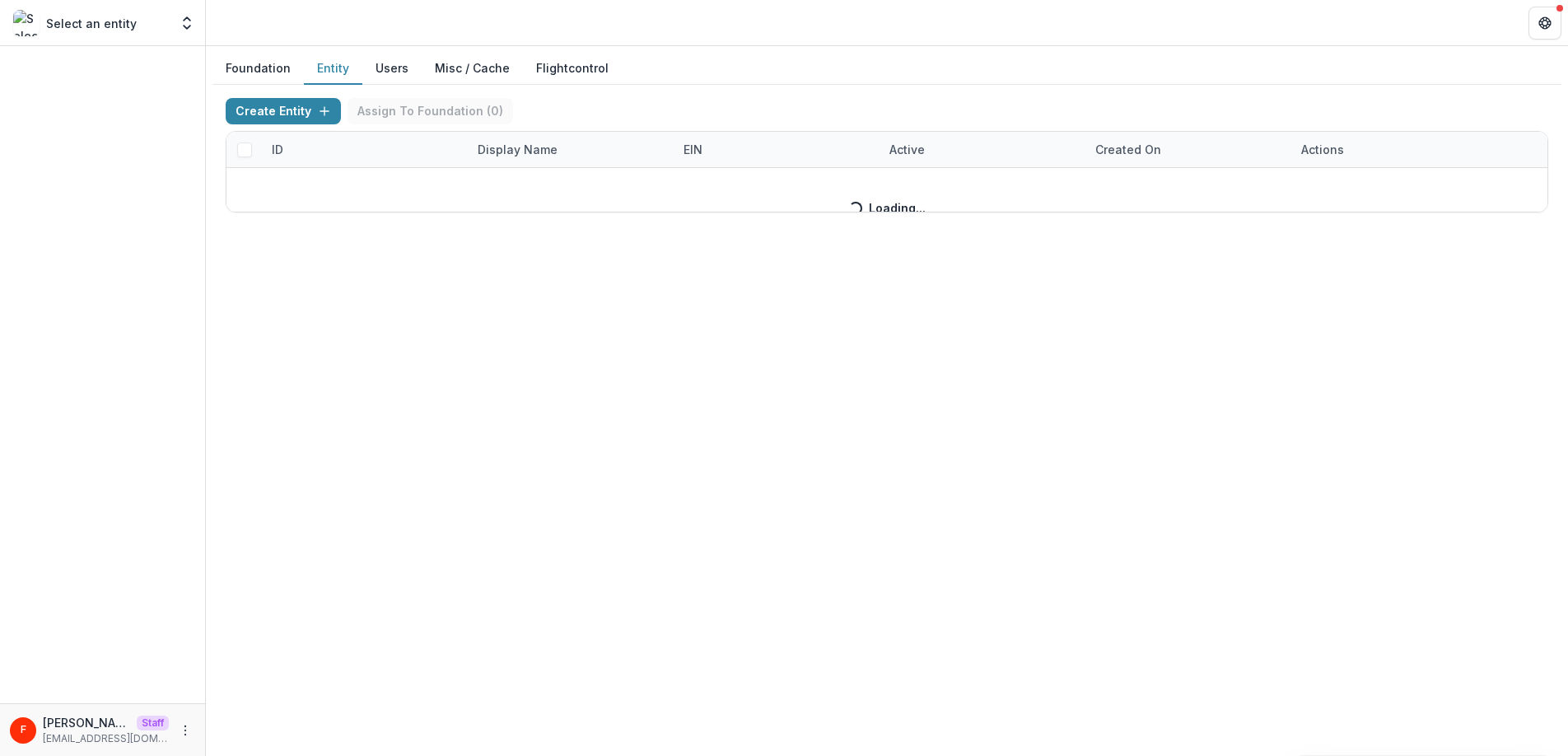
click at [338, 69] on button "Entity" at bounding box center [333, 68] width 58 height 32
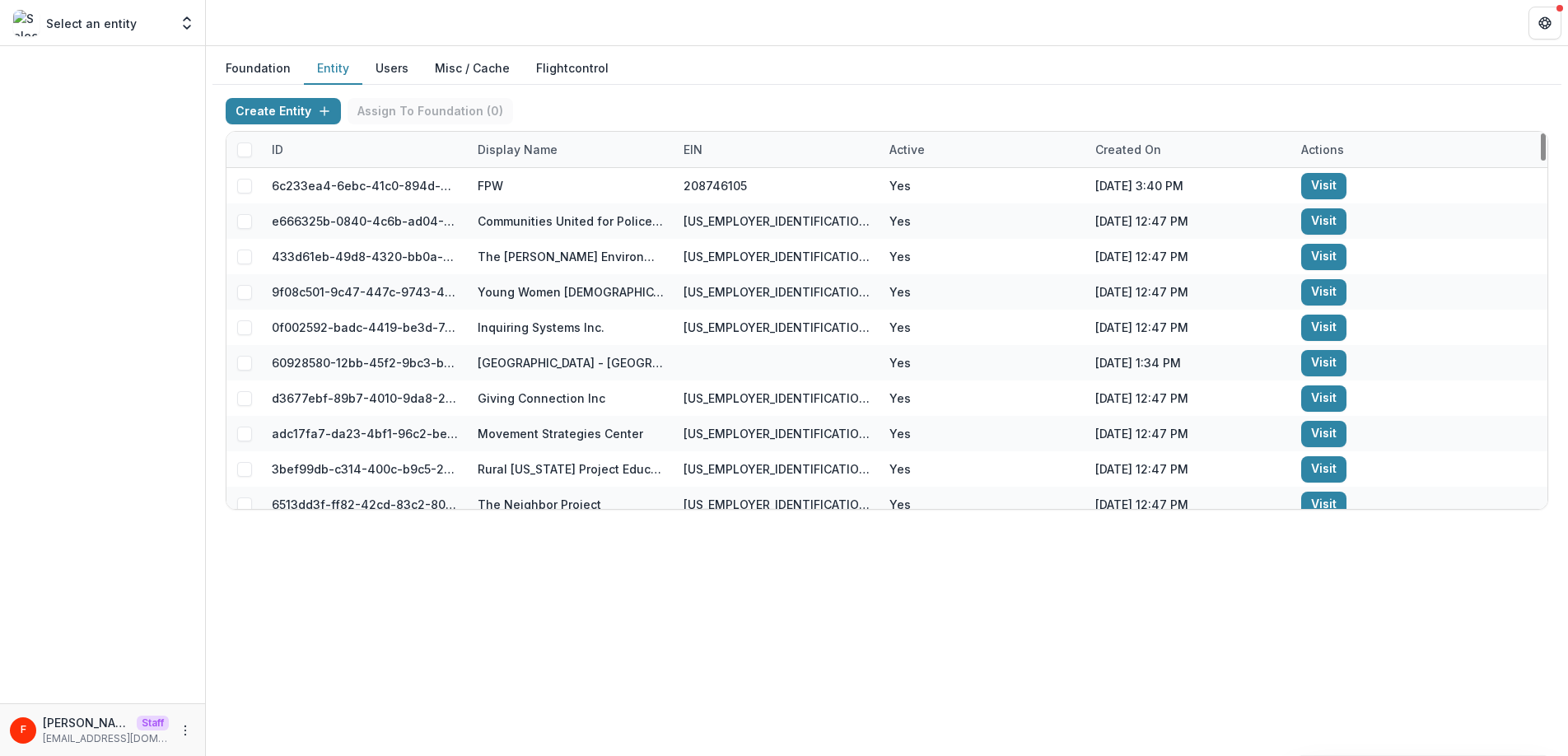
click at [528, 151] on div "Display Name" at bounding box center [517, 149] width 100 height 17
click at [529, 183] on input at bounding box center [570, 186] width 198 height 27
paste input "**********"
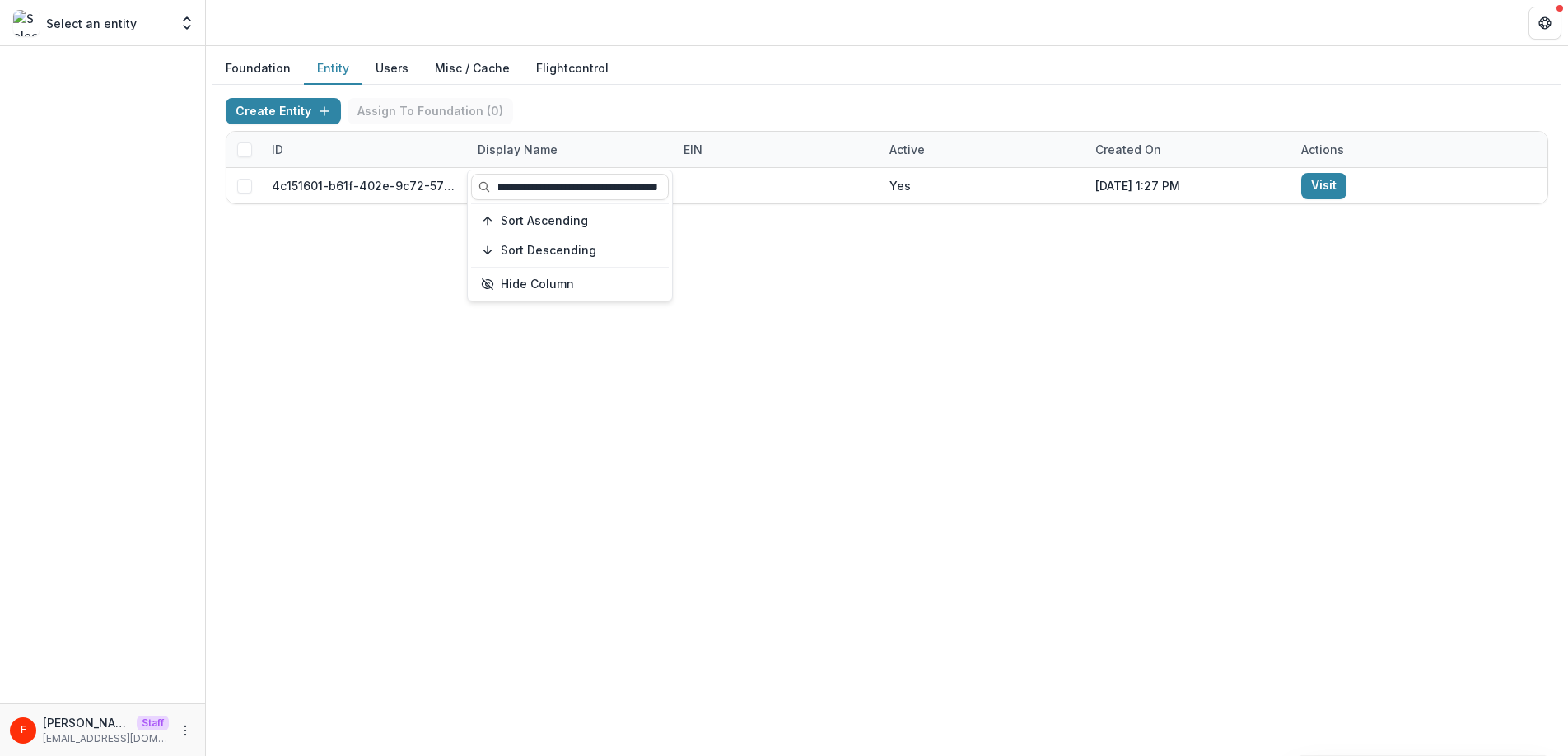
type input "**********"
click at [730, 641] on div "Foundation Entity Users Misc / Cache Flightcontrol Create Entity Assign To Foun…" at bounding box center [887, 401] width 1362 height 710
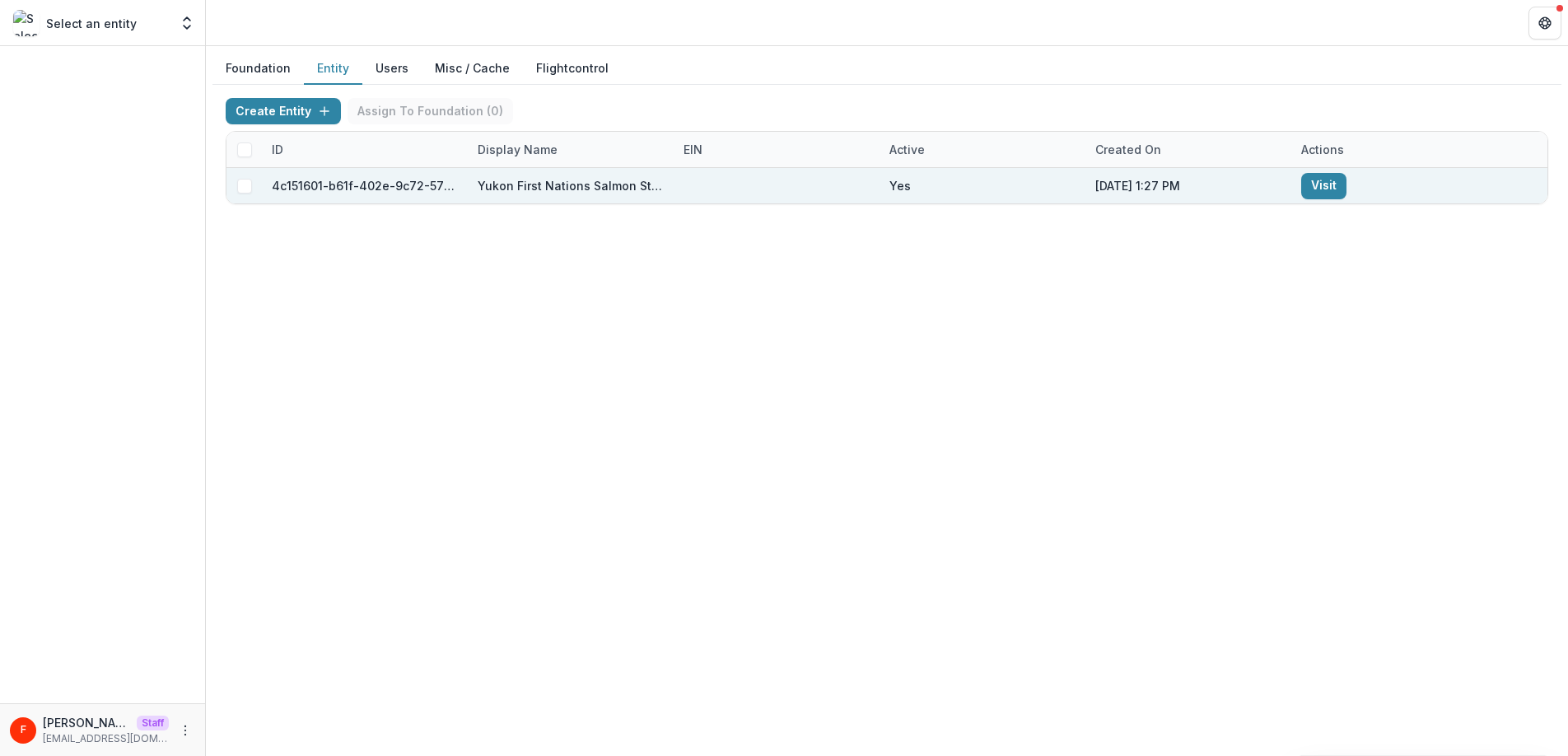
click at [1330, 186] on link "Visit" at bounding box center [1323, 186] width 46 height 27
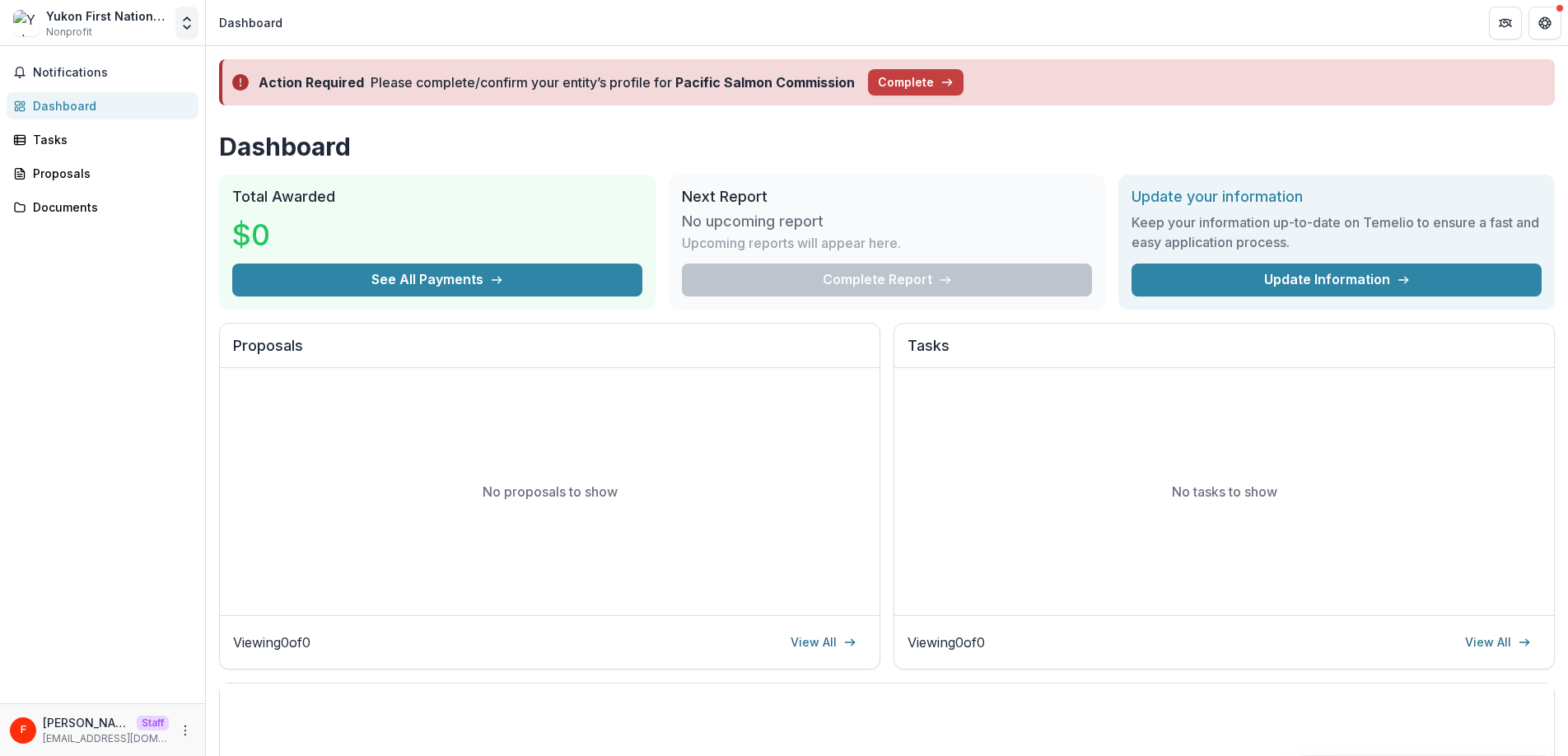
click at [187, 26] on icon "Open entity switcher" at bounding box center [186, 22] width 16 height 16
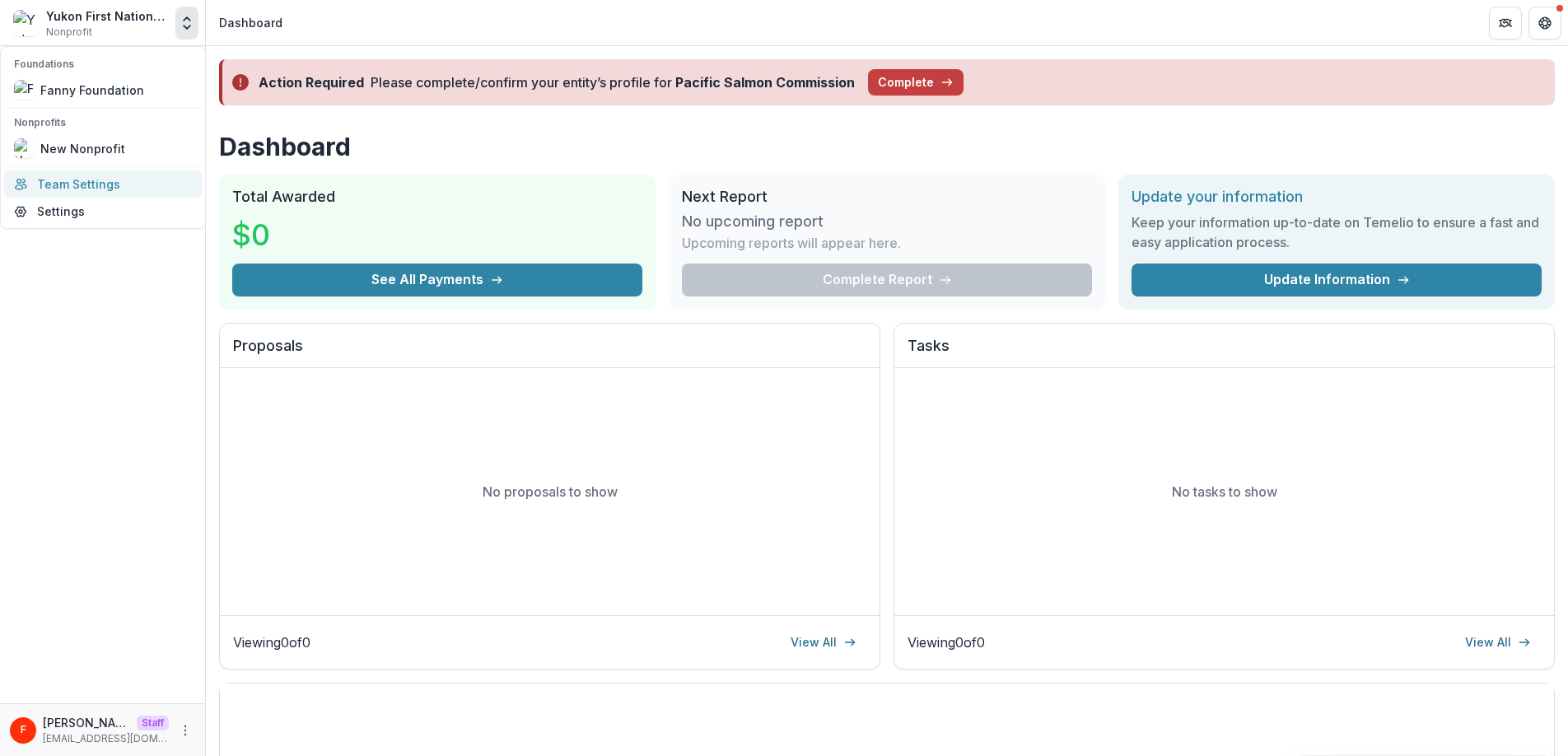
click at [119, 187] on link "Team Settings" at bounding box center [103, 184] width 198 height 27
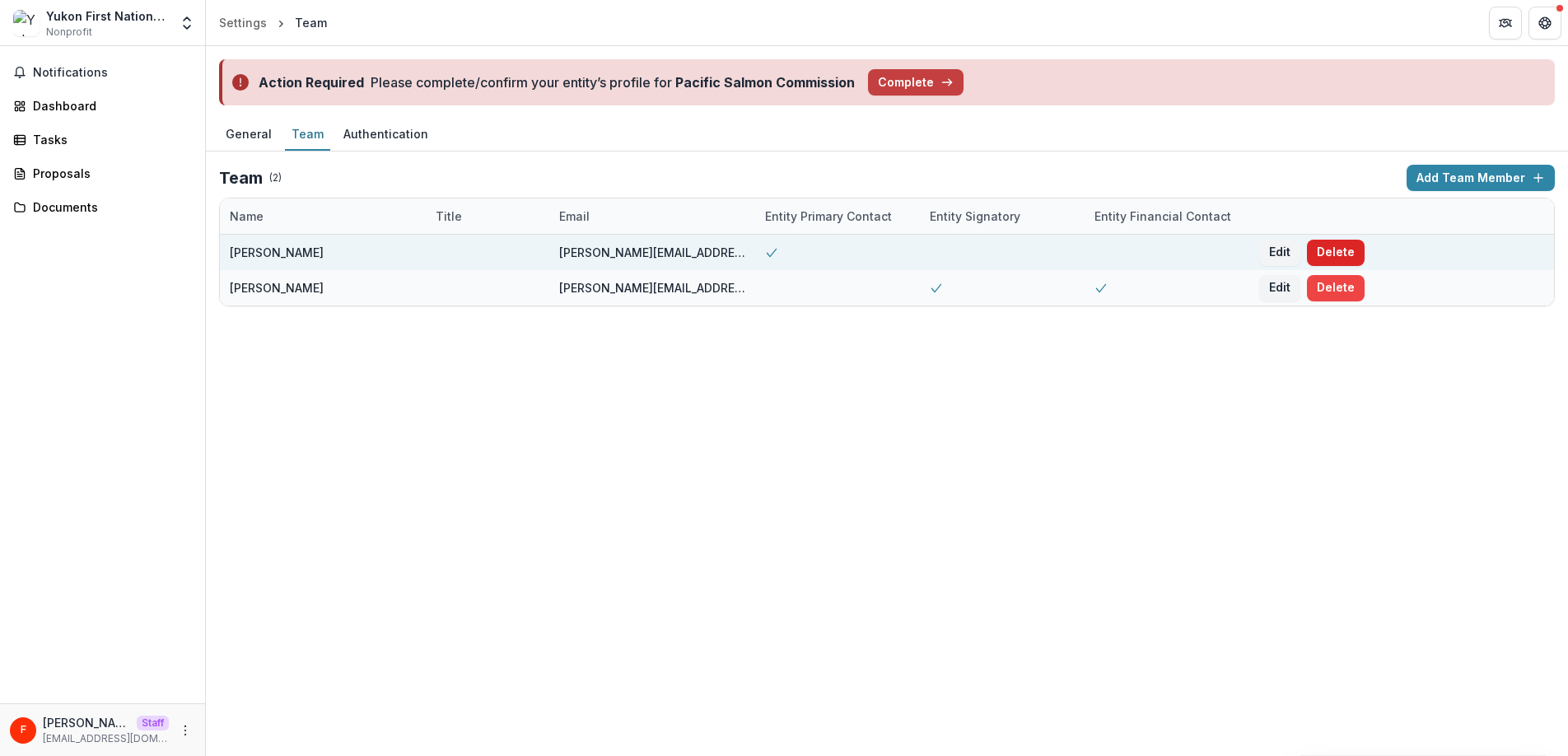
click at [1333, 252] on button "Delete" at bounding box center [1335, 253] width 58 height 27
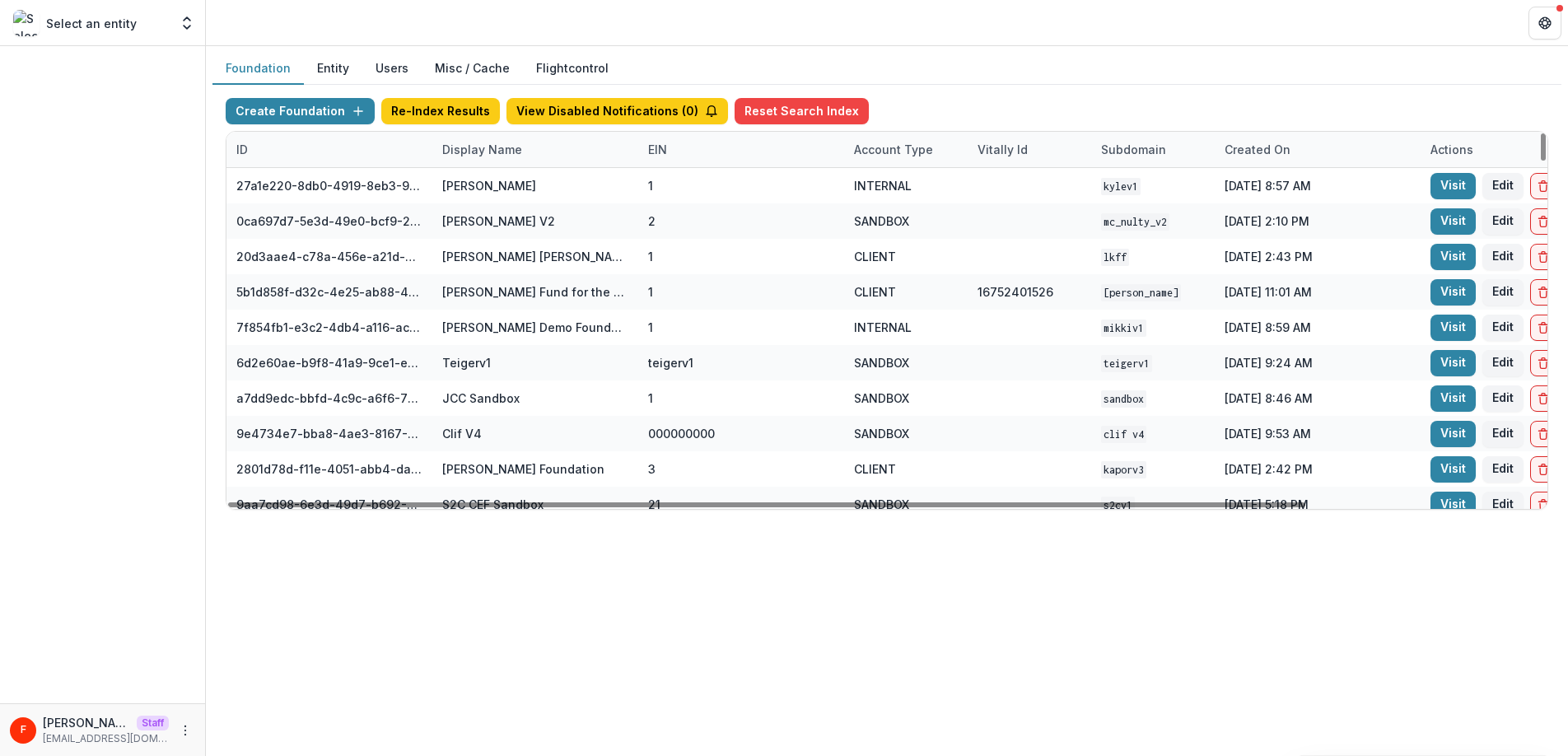
click at [495, 148] on div "Display Name" at bounding box center [482, 149] width 100 height 17
click at [491, 190] on input at bounding box center [534, 186] width 198 height 27
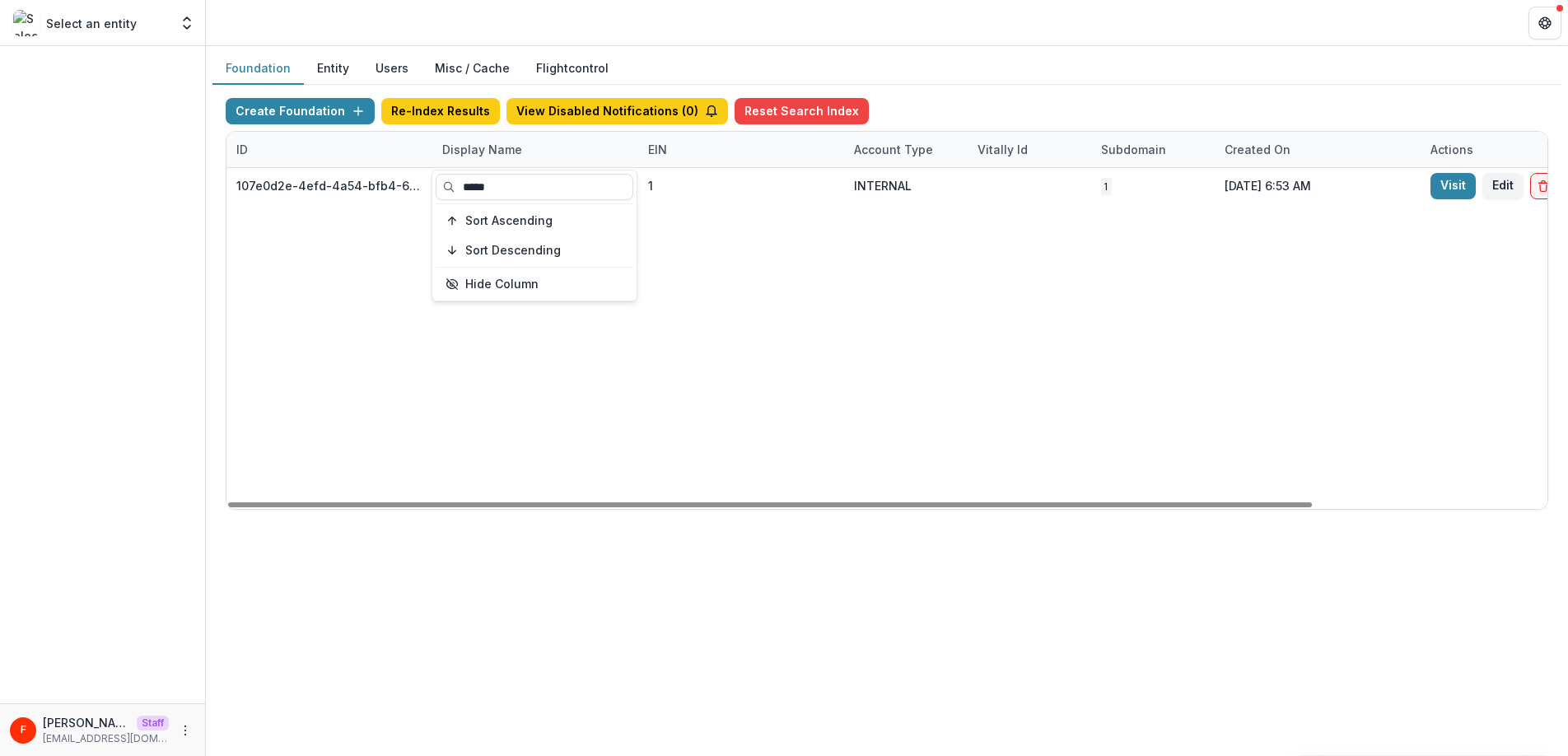
type input "*****"
drag, startPoint x: 809, startPoint y: 455, endPoint x: 815, endPoint y: 411, distance: 44.4
click at [808, 454] on div "107e0d2e-4efd-4a54-bfb4-6fb8daf82b33 Fanny Foundation 1 INTERNAL 1 Jul 28, 2025…" at bounding box center [1029, 338] width 1606 height 341
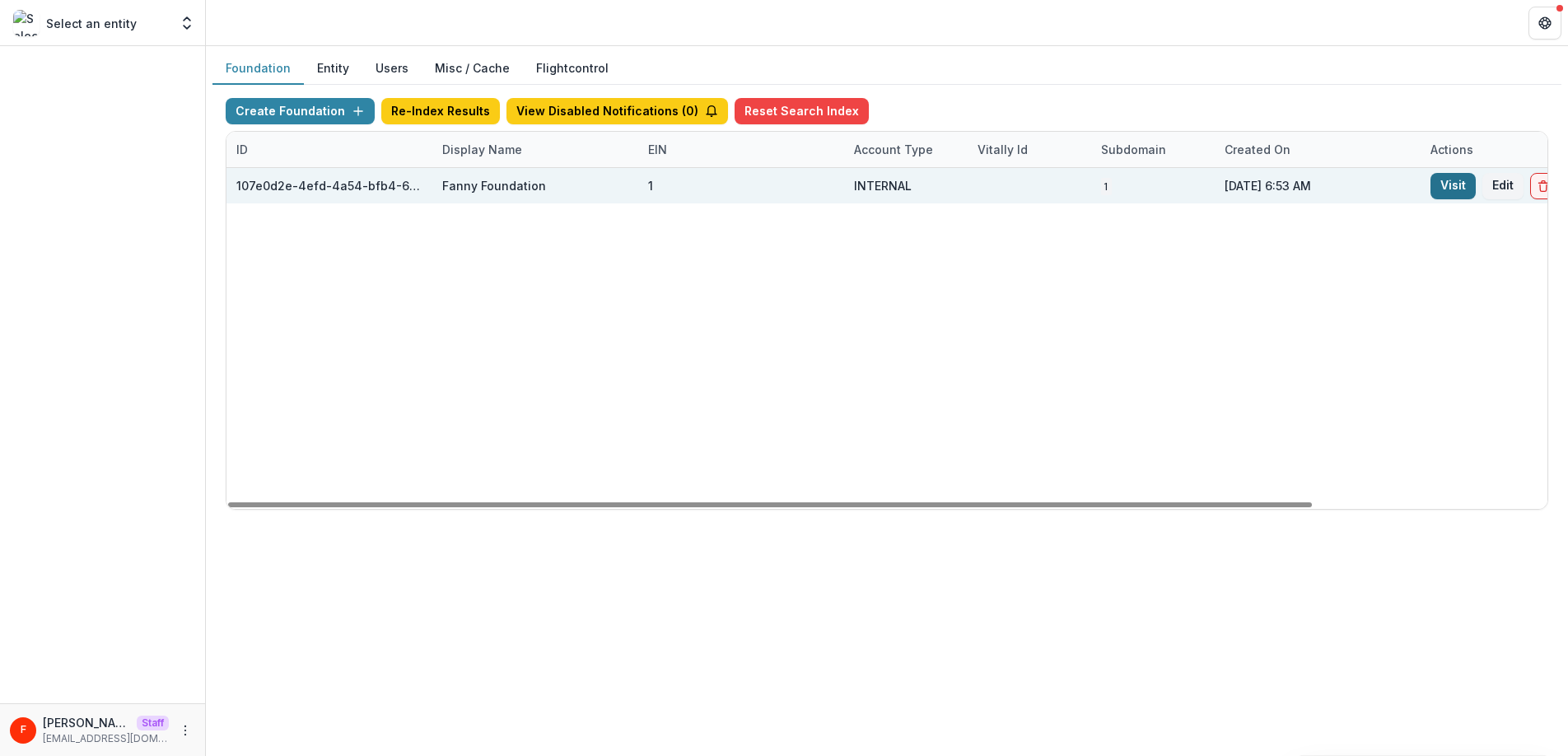
click at [1444, 185] on link "Visit" at bounding box center [1453, 186] width 46 height 27
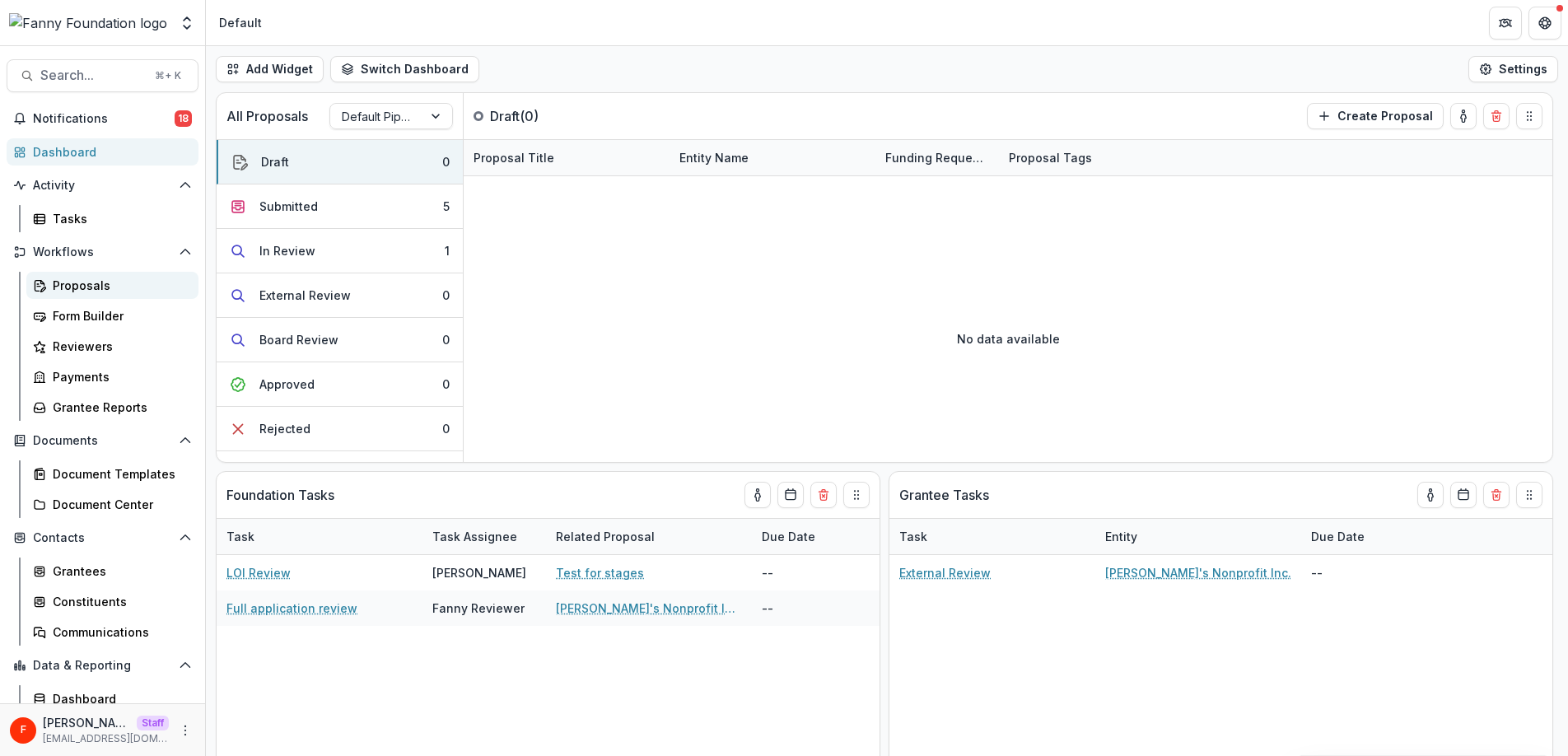
click at [107, 271] on link "Proposals" at bounding box center [113, 285] width 172 height 27
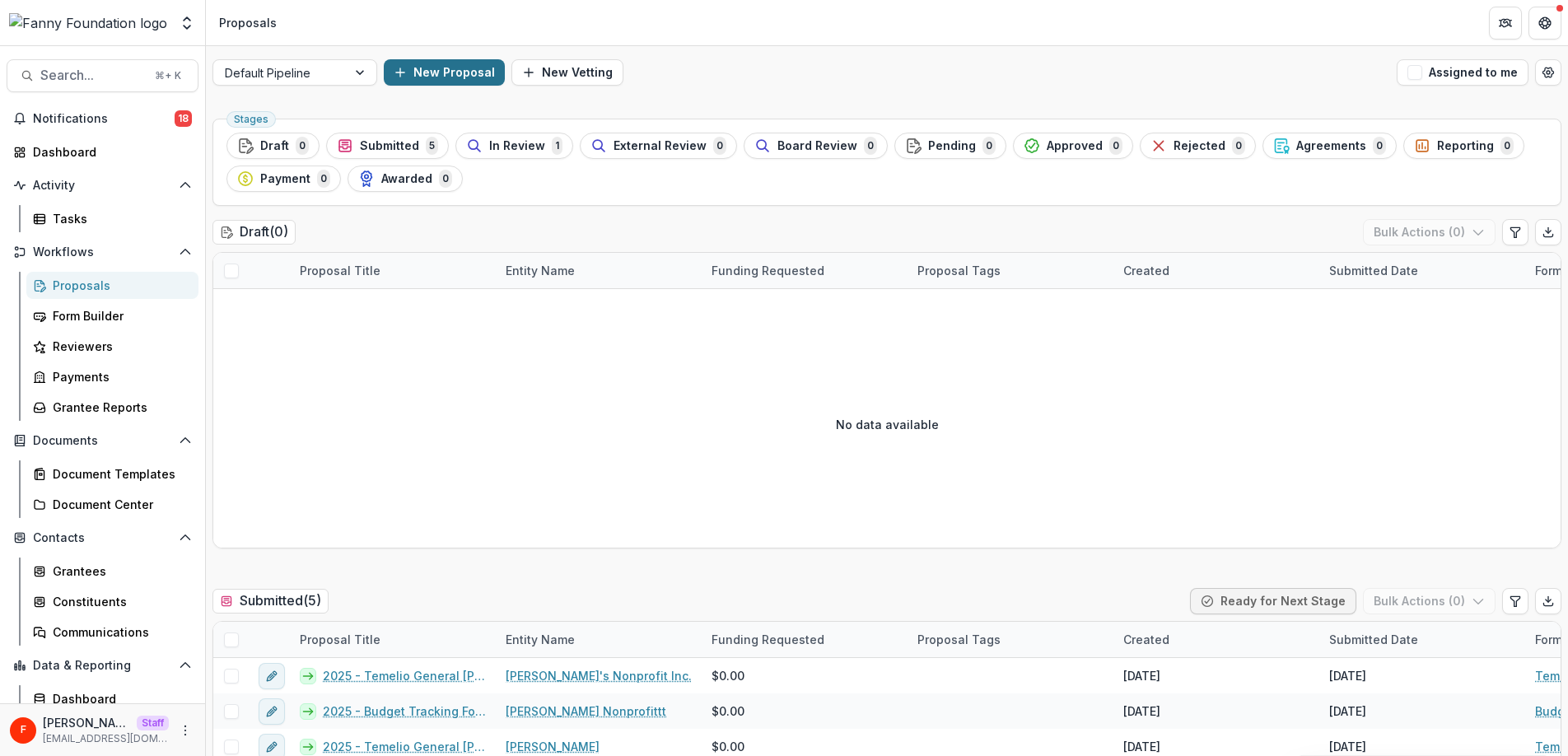
click at [410, 70] on button "New Proposal" at bounding box center [444, 72] width 121 height 27
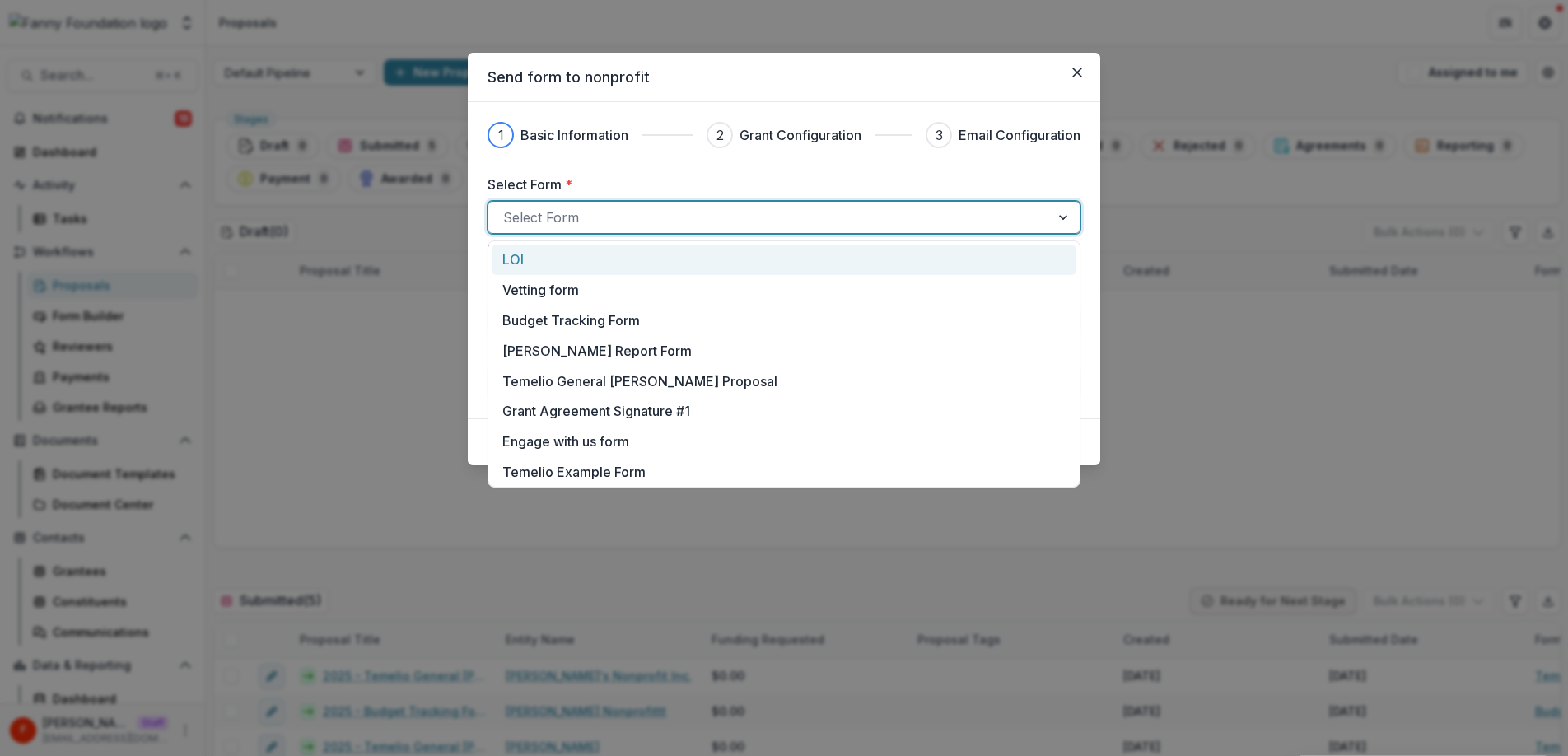
click at [591, 210] on div at bounding box center [769, 217] width 532 height 23
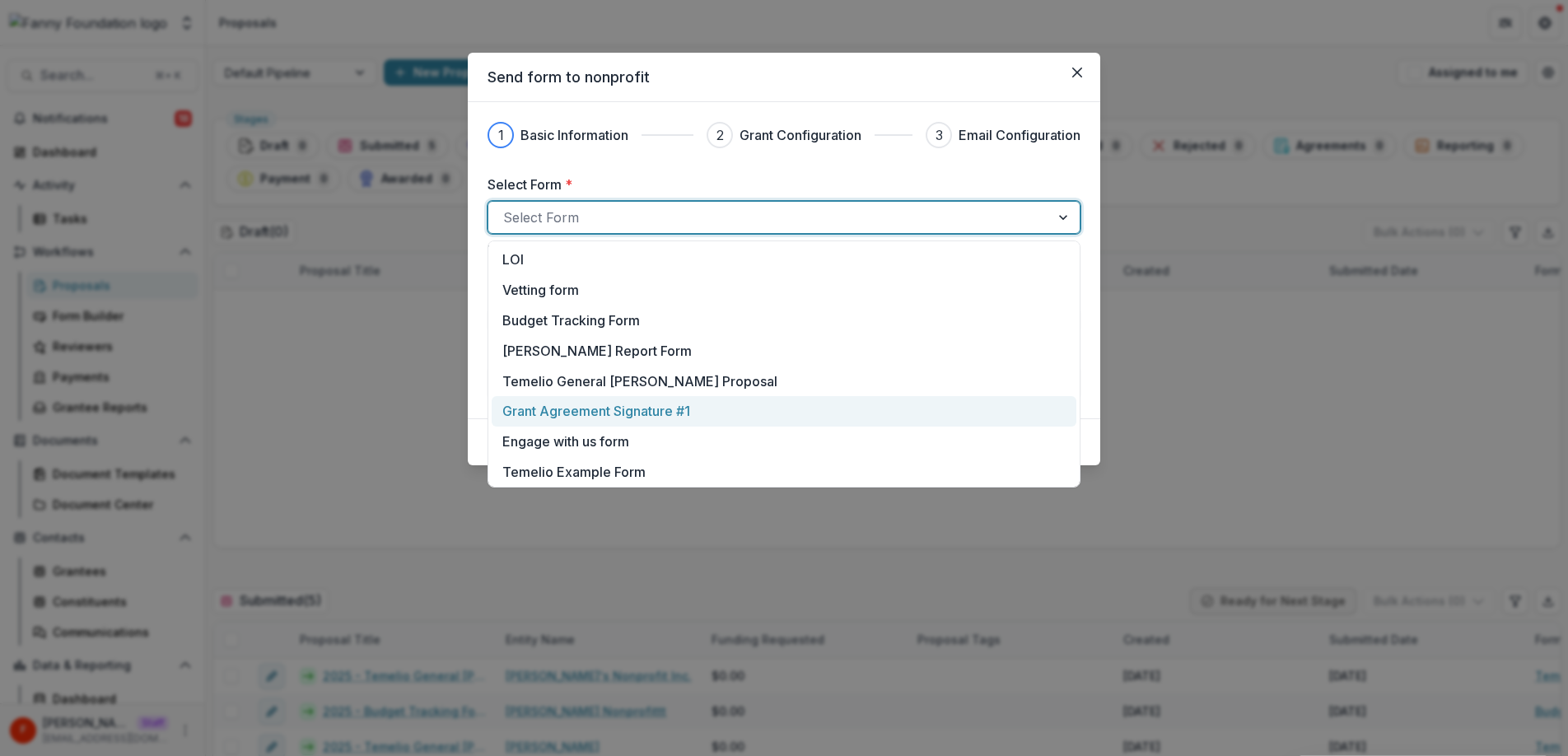
scroll to position [34, 0]
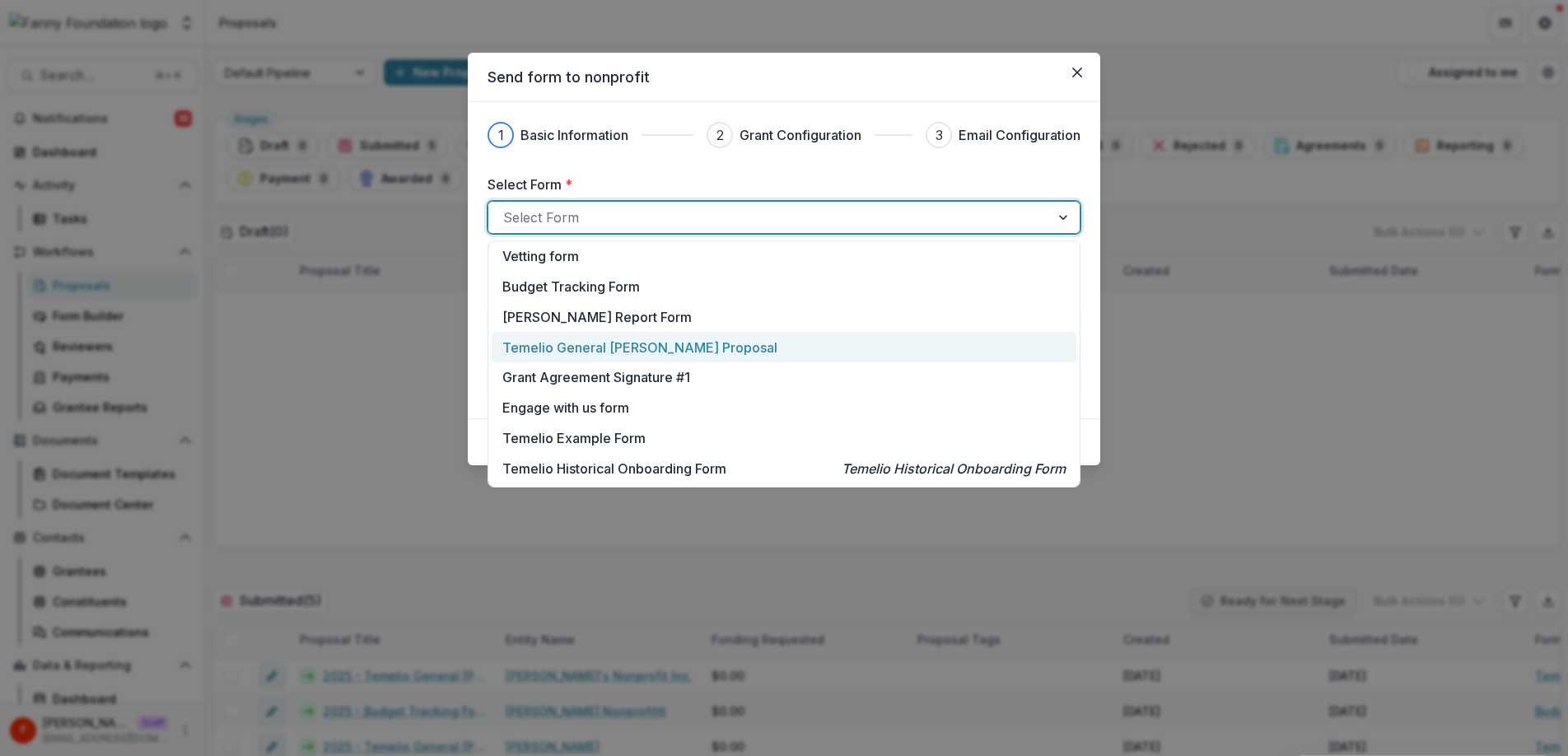
click at [618, 347] on p "Temelio General Grant Proposal" at bounding box center [640, 347] width 275 height 20
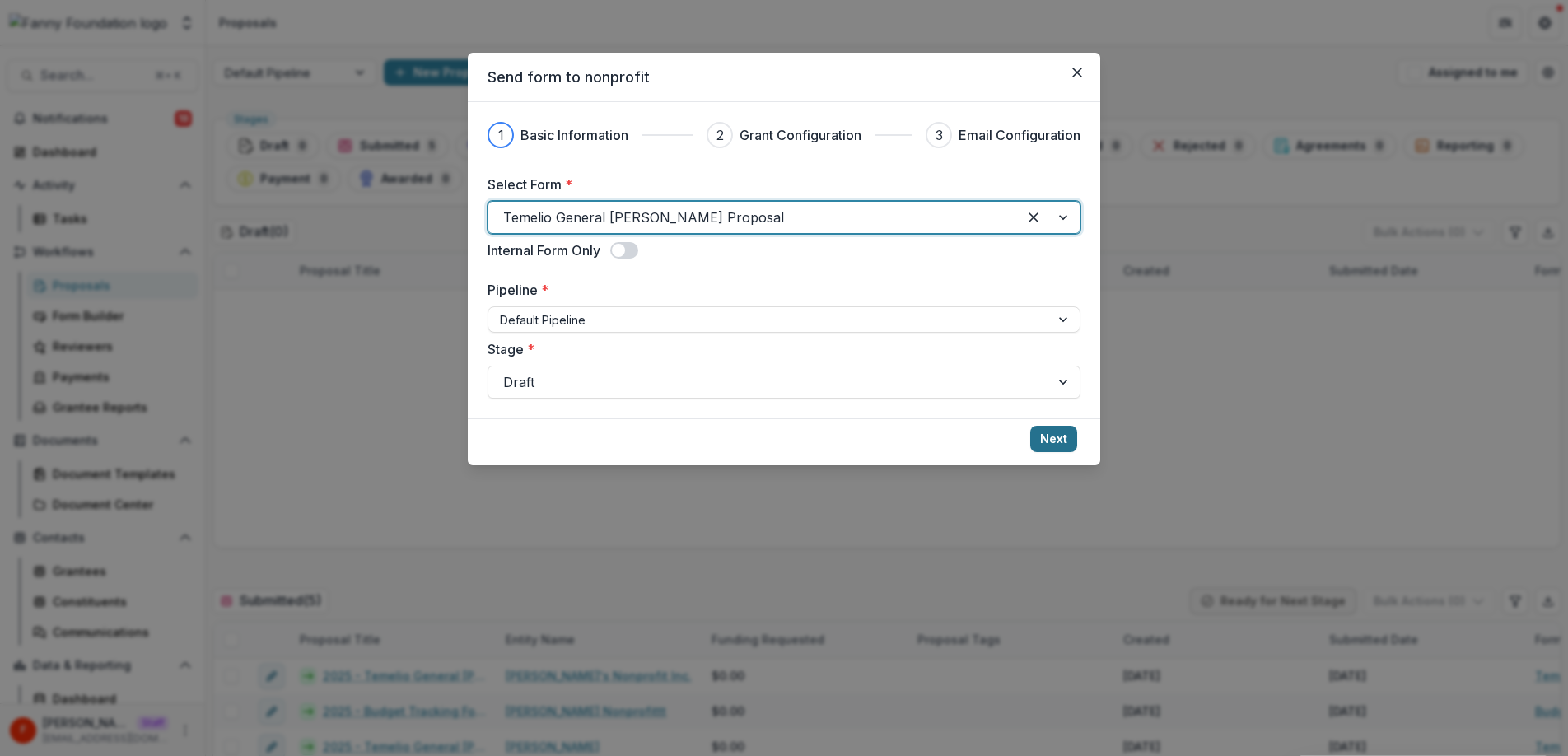
click at [1055, 435] on button "Next" at bounding box center [1053, 438] width 47 height 27
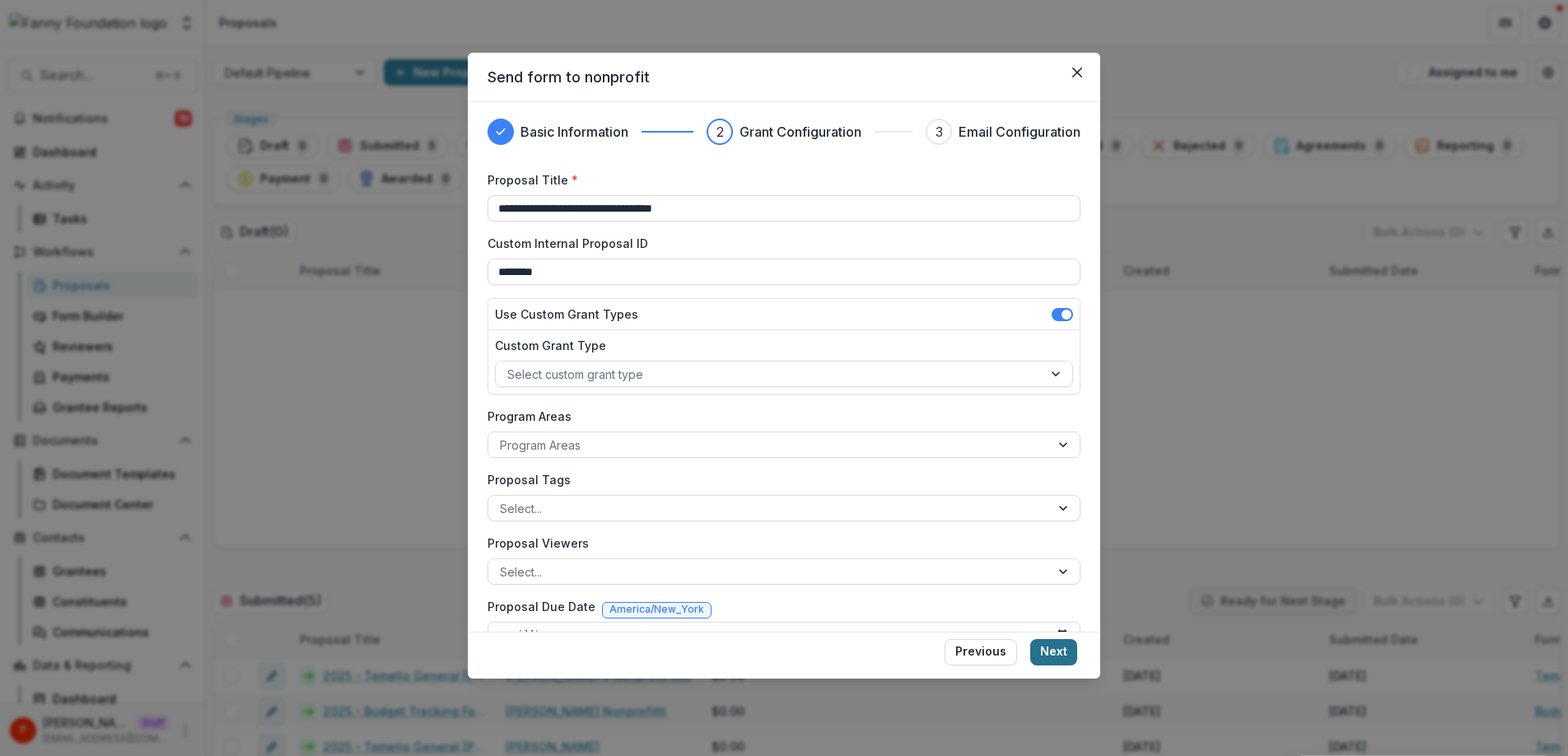
scroll to position [5, 0]
click at [1058, 650] on button "Next" at bounding box center [1053, 652] width 47 height 27
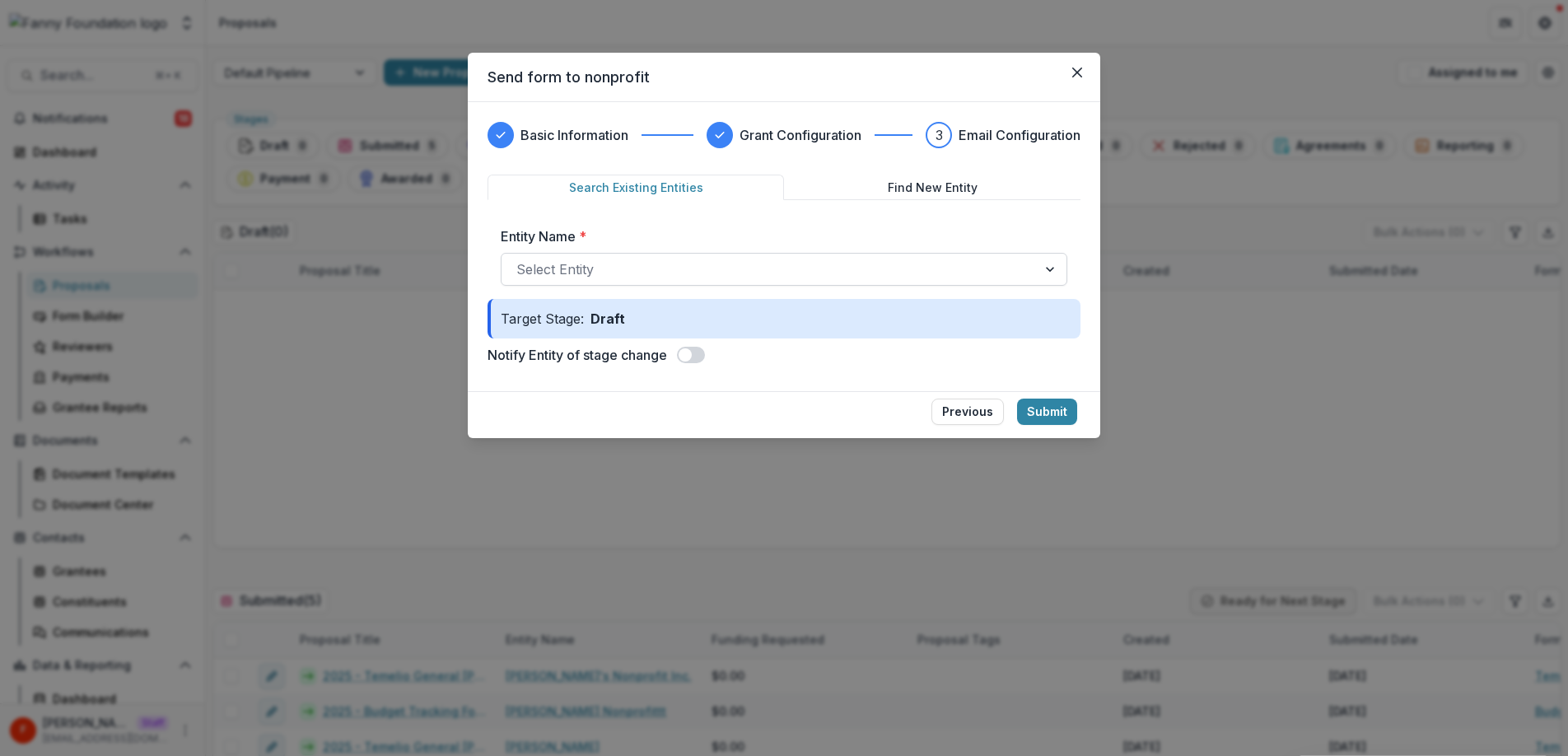
click at [667, 272] on div at bounding box center [769, 269] width 505 height 23
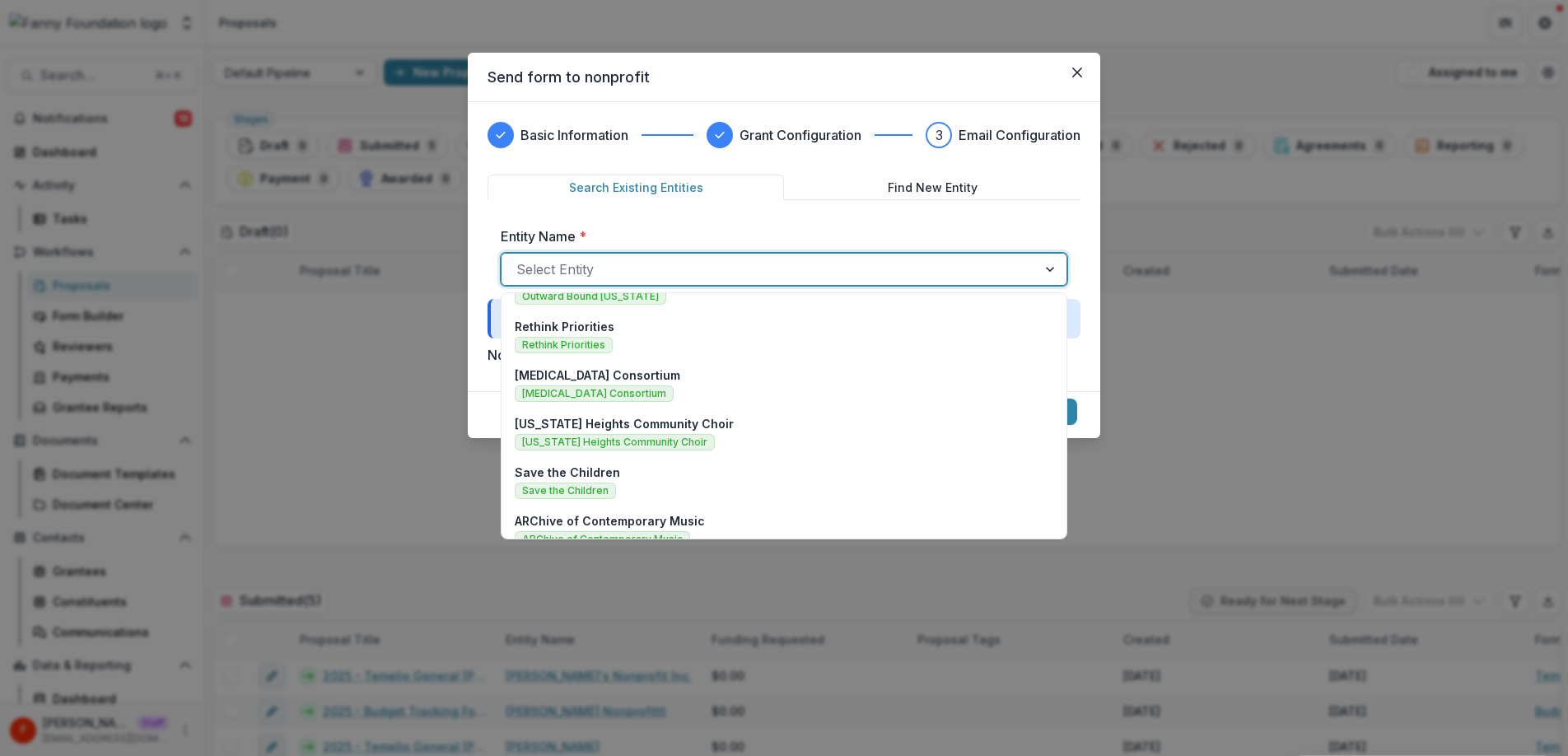
scroll to position [0, 0]
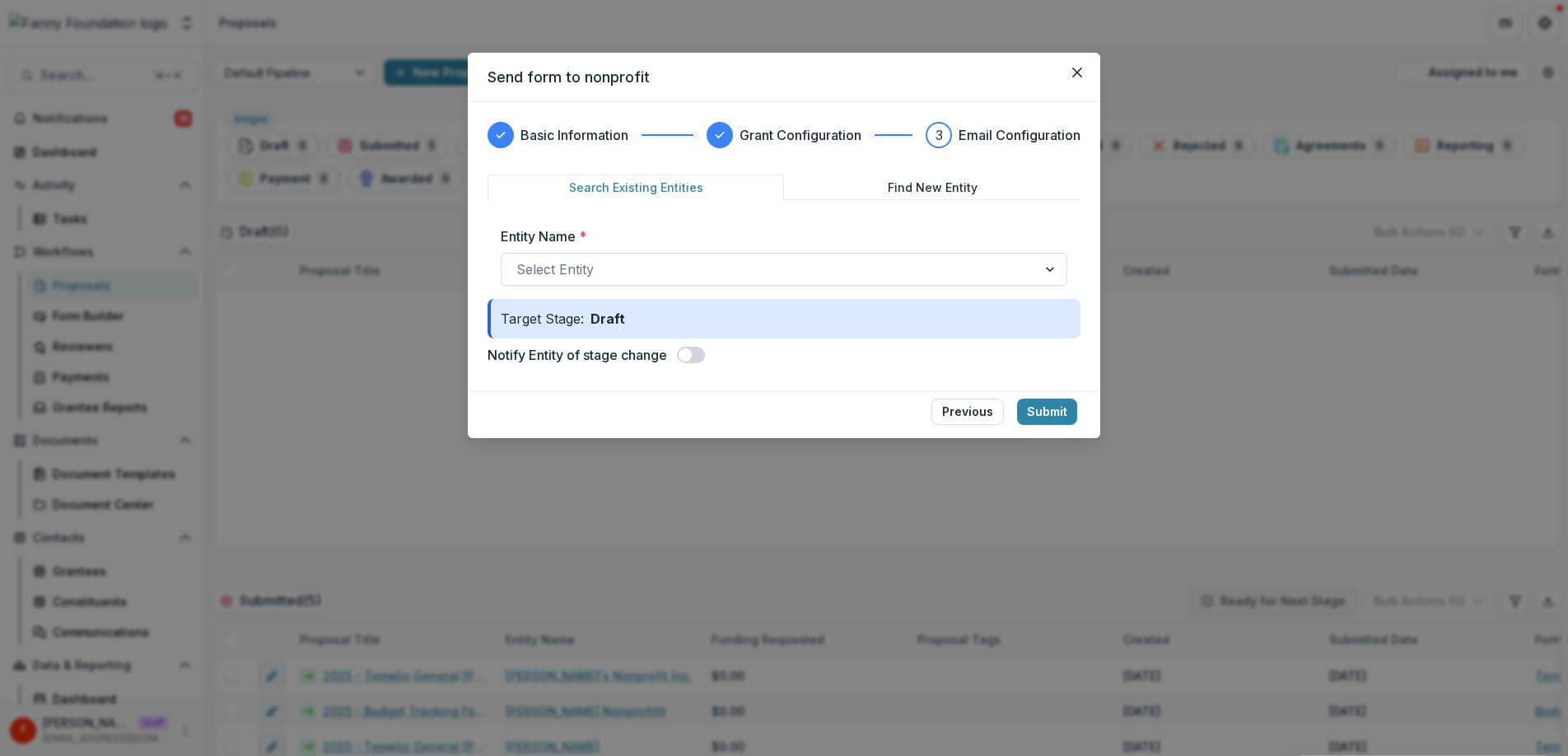
click at [656, 236] on label "Entity Name *" at bounding box center [779, 236] width 557 height 20
click at [521, 259] on input "Entity Name *" at bounding box center [518, 269] width 4 height 20
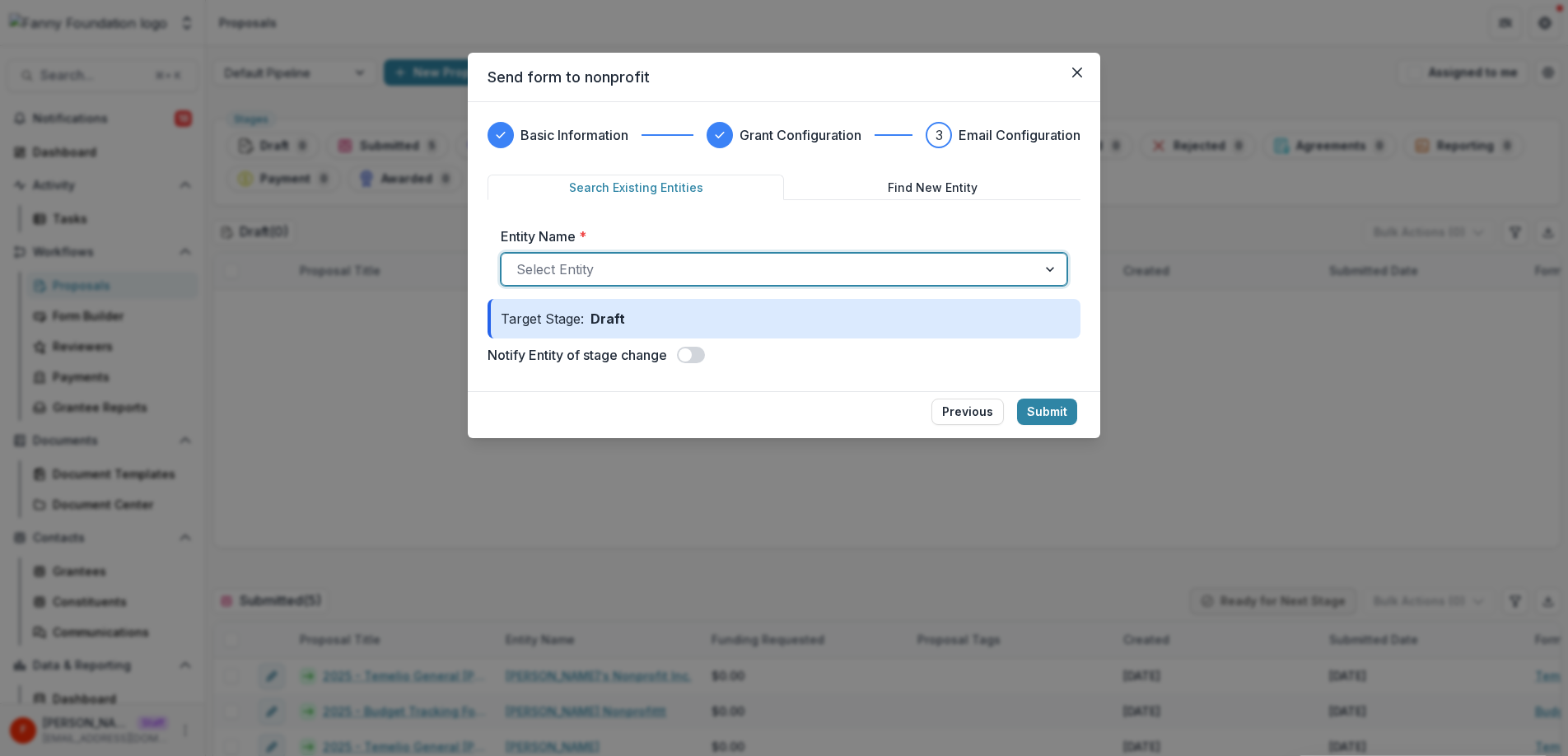
click at [616, 269] on div at bounding box center [769, 269] width 505 height 23
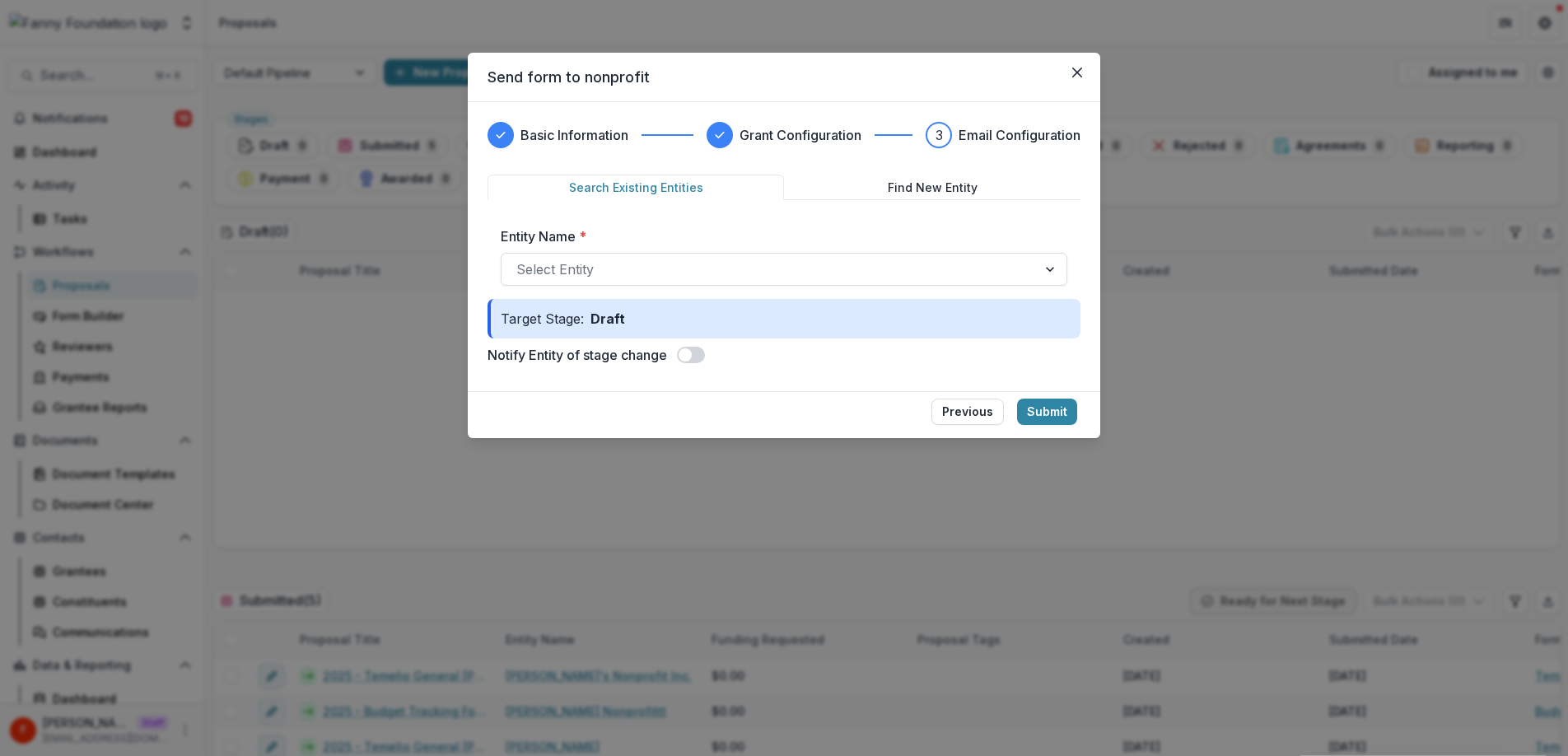
click at [670, 220] on div "Entity Name * Select Entity" at bounding box center [784, 256] width 593 height 86
click at [1080, 70] on icon "Close" at bounding box center [1077, 72] width 9 height 9
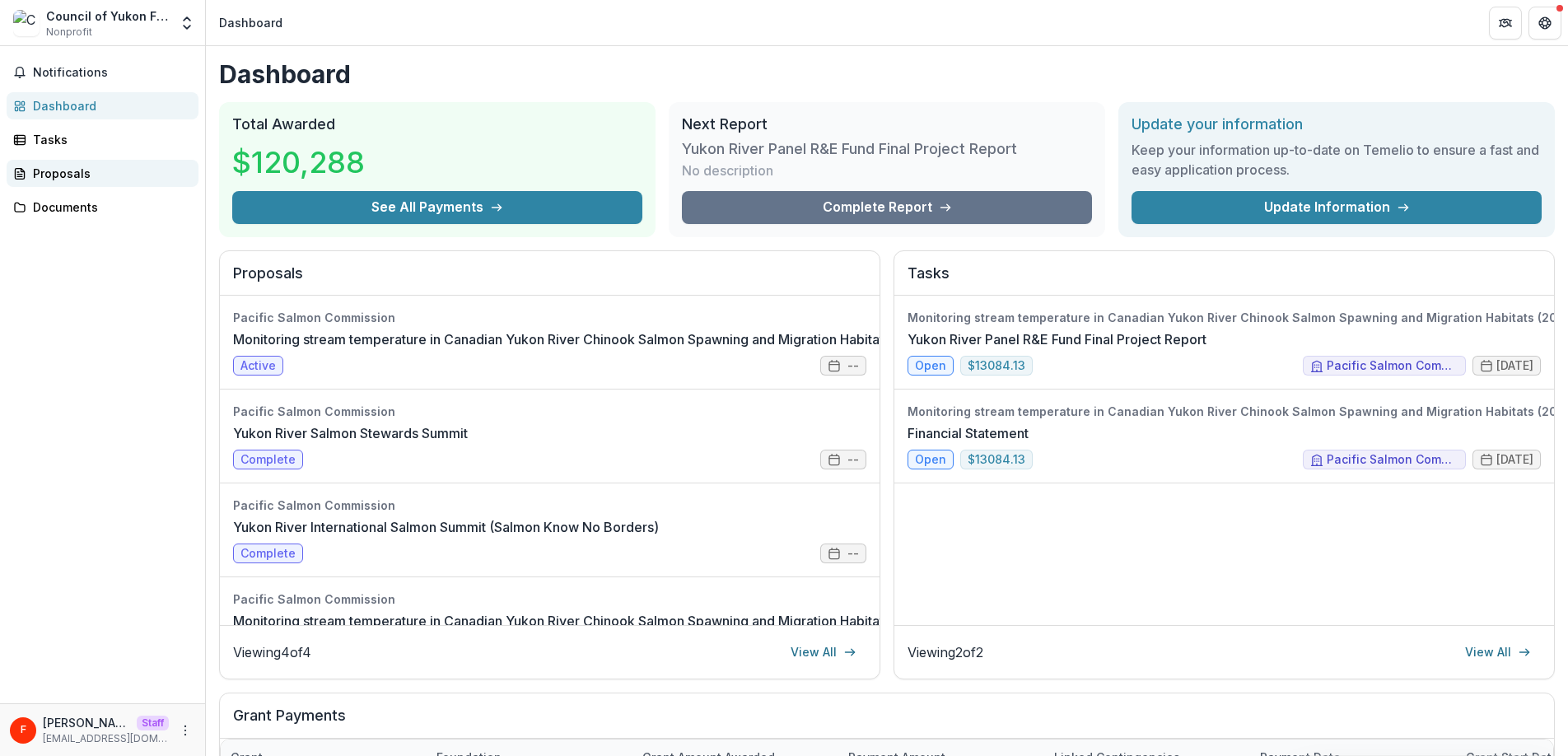
click at [63, 167] on div "Proposals" at bounding box center [108, 174] width 152 height 17
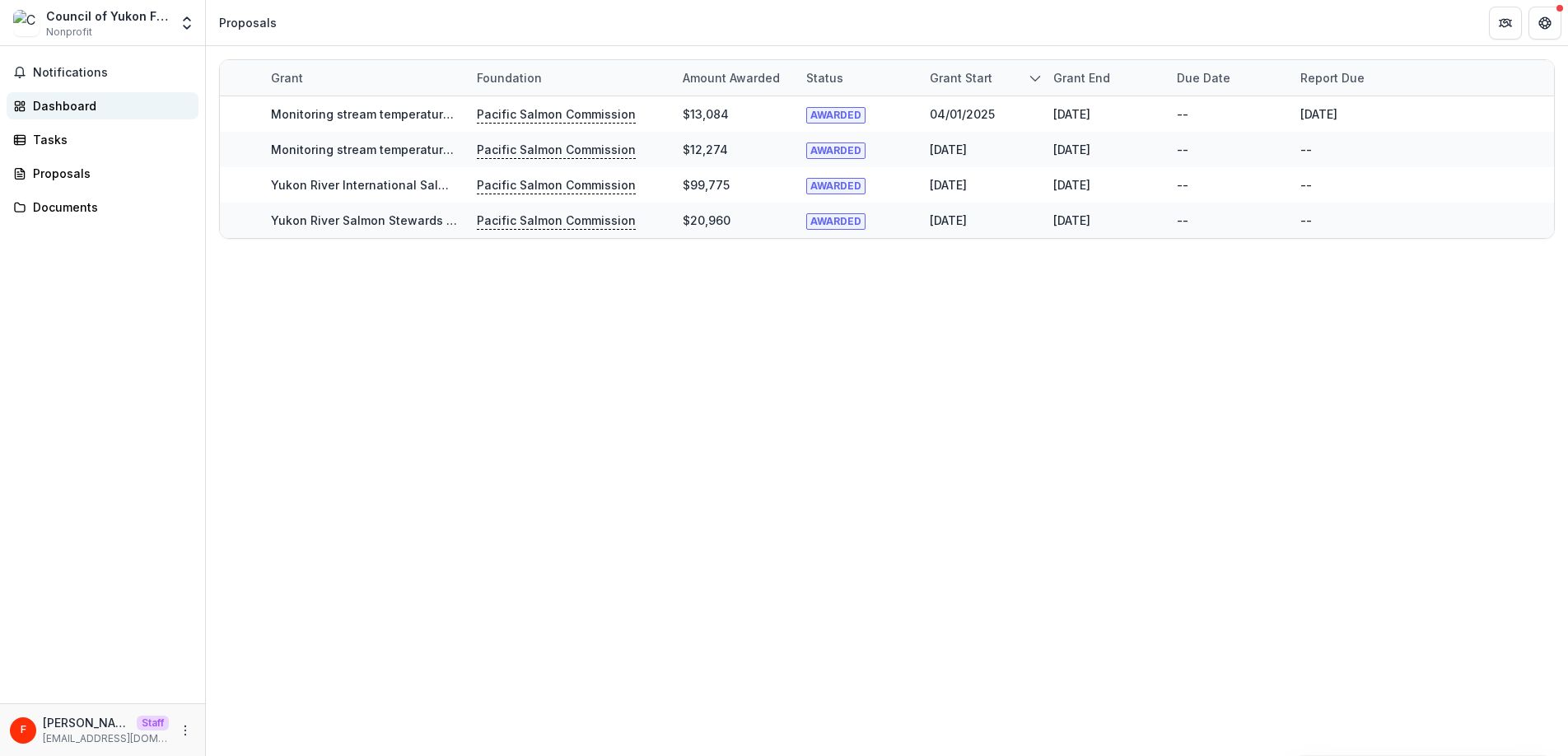
click at [69, 100] on div "Dashboard" at bounding box center [108, 106] width 152 height 17
